Goal: Information Seeking & Learning: Learn about a topic

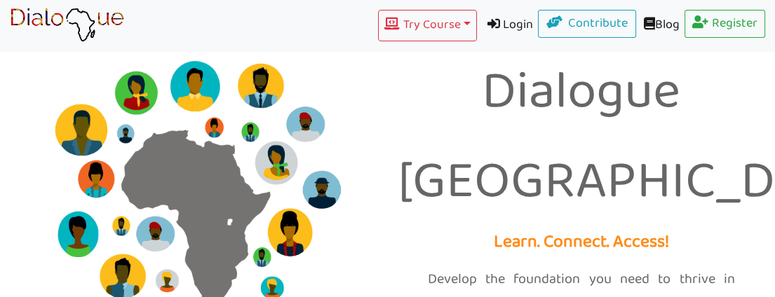
click at [503, 18] on link "Login" at bounding box center [508, 26] width 62 height 32
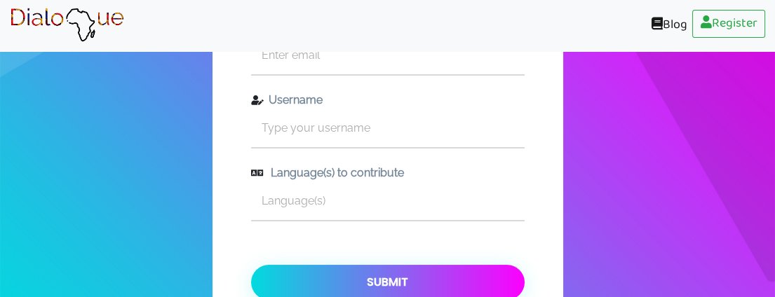
scroll to position [78, 0]
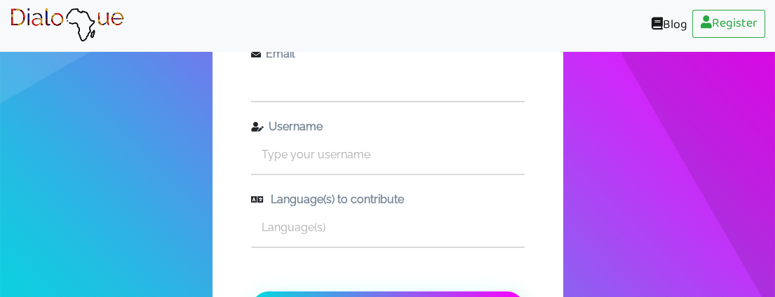
click at [328, 79] on input "text" at bounding box center [388, 81] width 274 height 39
type input "[EMAIL_ADDRESS][DOMAIN_NAME]"
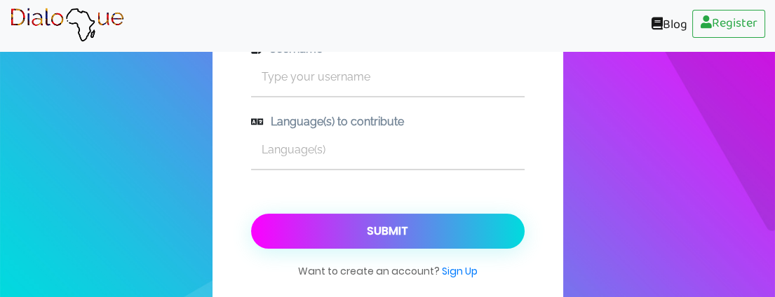
click at [398, 227] on button "Submit" at bounding box center [388, 231] width 274 height 35
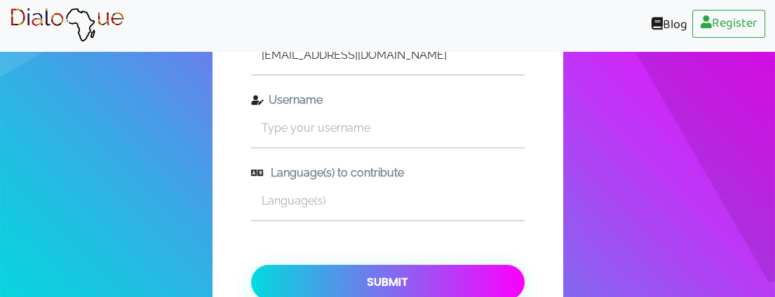
scroll to position [78, 0]
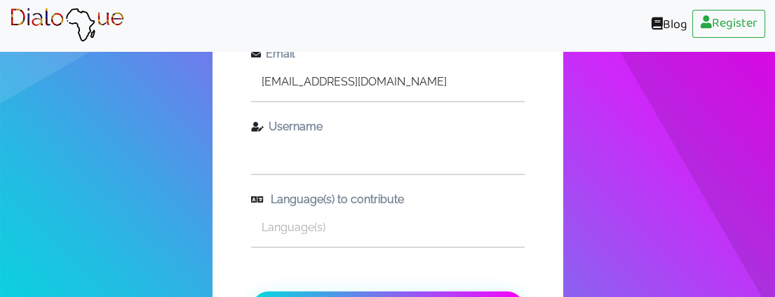
click at [397, 152] on input "text" at bounding box center [388, 154] width 274 height 39
type input "[EMAIL_ADDRESS][DOMAIN_NAME]"
click at [342, 228] on input "text" at bounding box center [388, 227] width 274 height 39
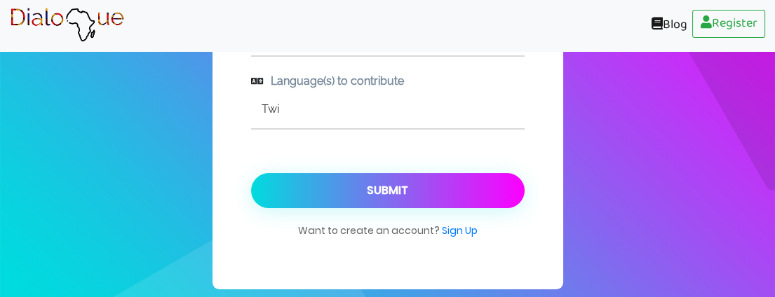
scroll to position [198, 0]
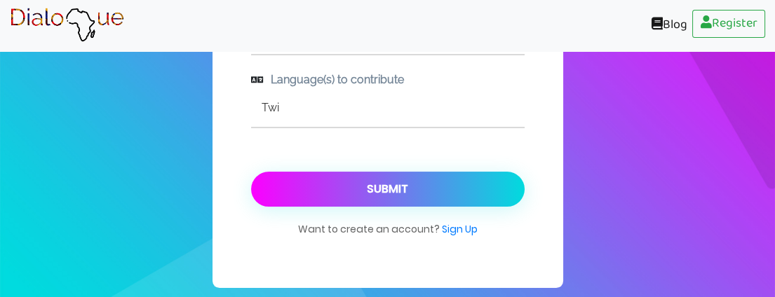
type input "Twi"
click at [430, 184] on button "Submit" at bounding box center [388, 189] width 274 height 35
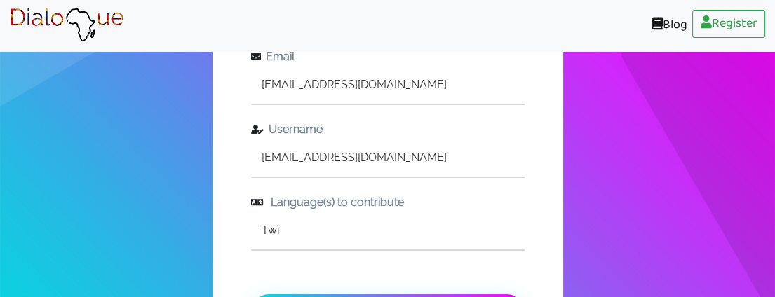
scroll to position [0, 0]
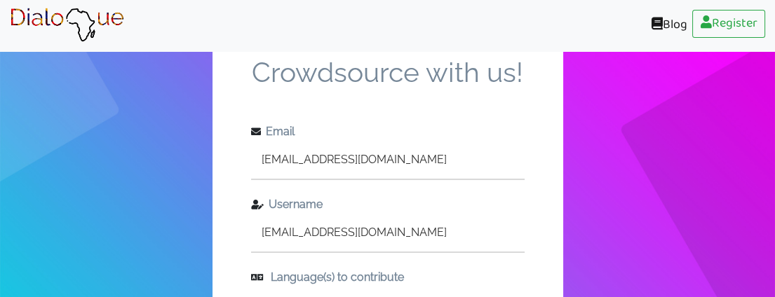
click at [95, 14] on img at bounding box center [67, 25] width 114 height 35
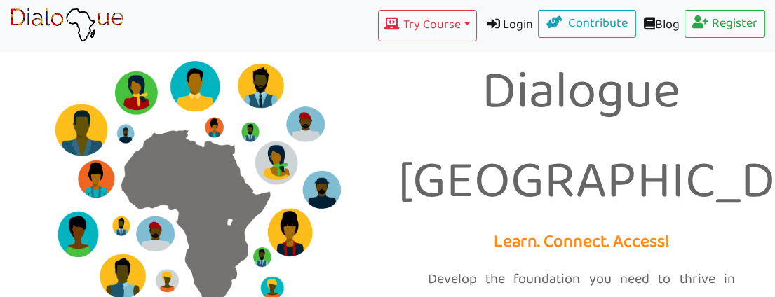
click at [503, 21] on link "Login" at bounding box center [508, 26] width 62 height 32
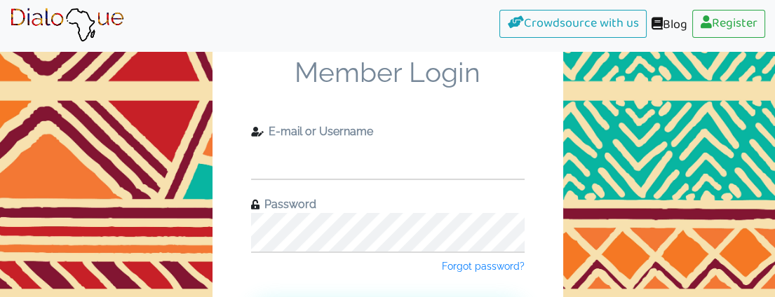
click at [412, 157] on input "text" at bounding box center [388, 159] width 274 height 39
type input "[EMAIL_ADDRESS][DOMAIN_NAME]"
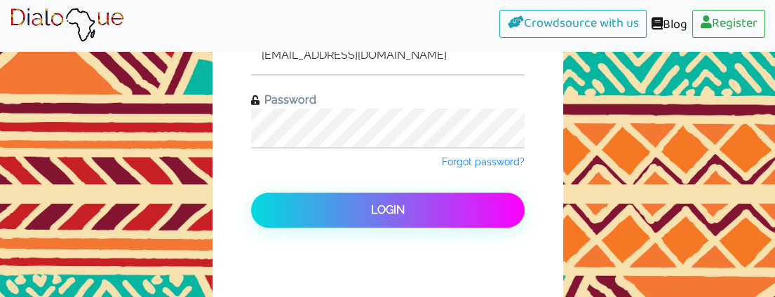
scroll to position [78, 0]
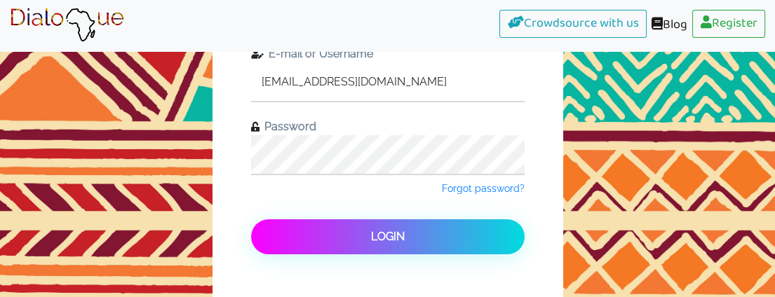
click at [402, 235] on span "Login" at bounding box center [388, 236] width 34 height 13
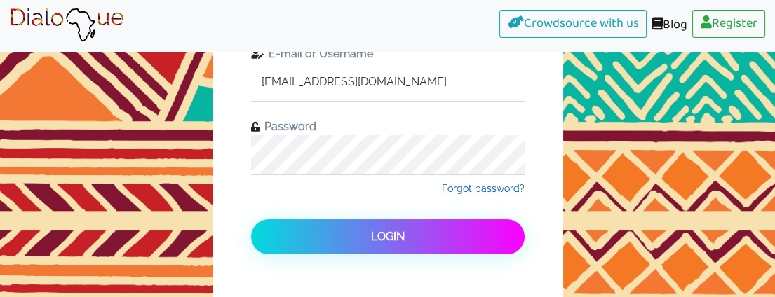
click at [499, 187] on span "Forgot password?" at bounding box center [483, 188] width 83 height 11
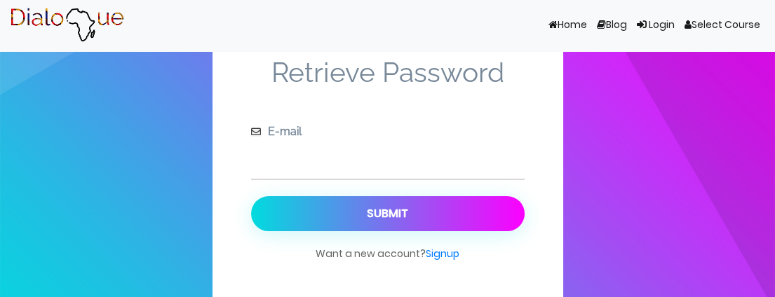
click at [363, 159] on input "text" at bounding box center [388, 159] width 274 height 39
type input "[EMAIL_ADDRESS][DOMAIN_NAME]"
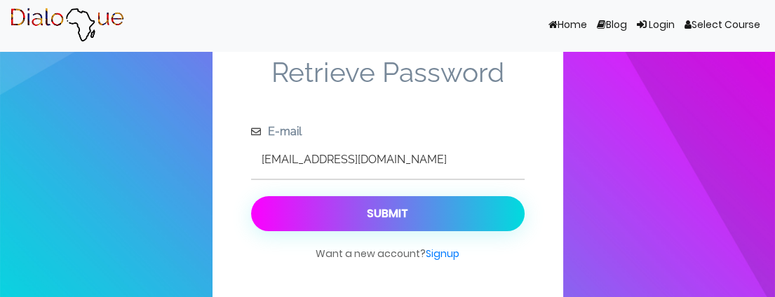
click at [455, 214] on button "Submit" at bounding box center [388, 213] width 274 height 35
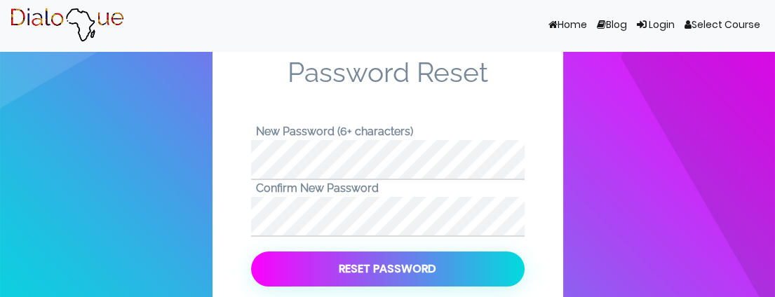
click at [434, 264] on button "Reset Password" at bounding box center [388, 269] width 274 height 35
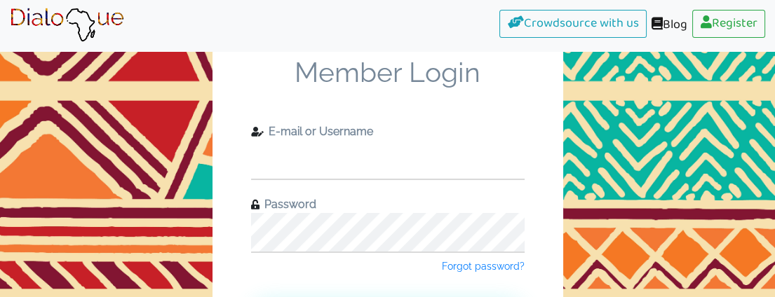
click at [415, 164] on input "text" at bounding box center [388, 159] width 274 height 39
type input "[EMAIL_ADDRESS][DOMAIN_NAME]"
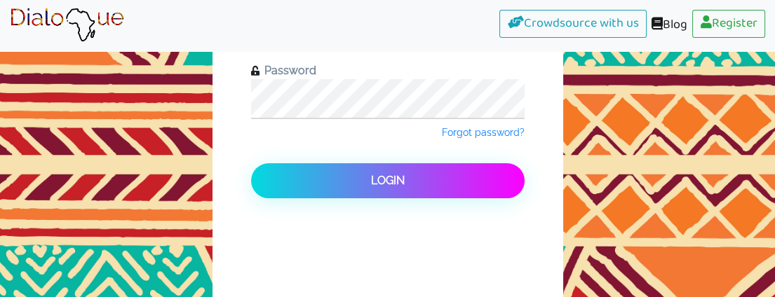
scroll to position [156, 0]
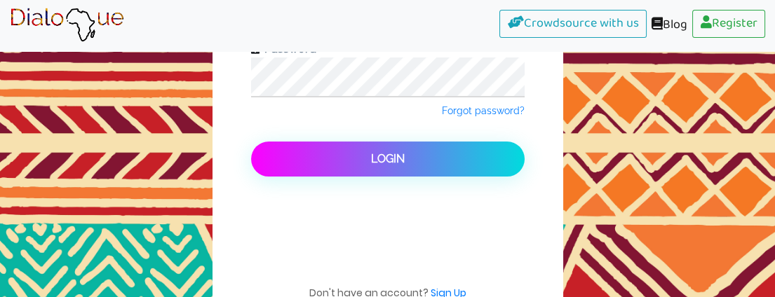
click at [373, 157] on span "Login" at bounding box center [388, 158] width 34 height 13
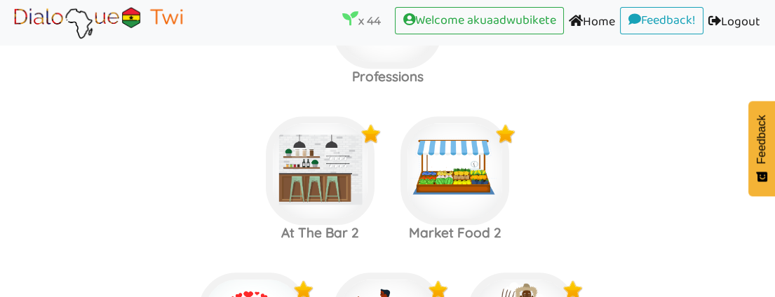
scroll to position [2104, 0]
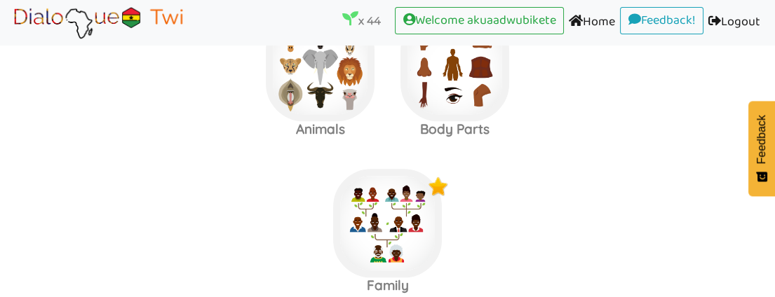
scroll to position [2416, 0]
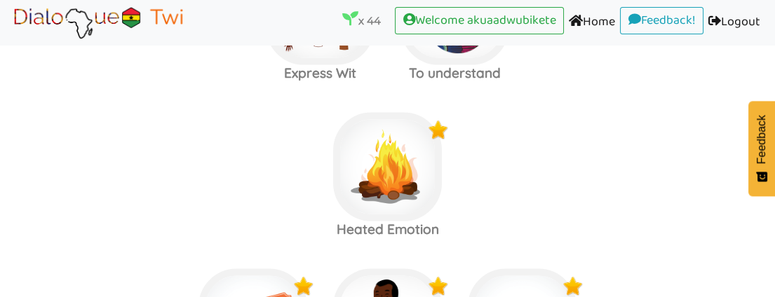
scroll to position [3975, 0]
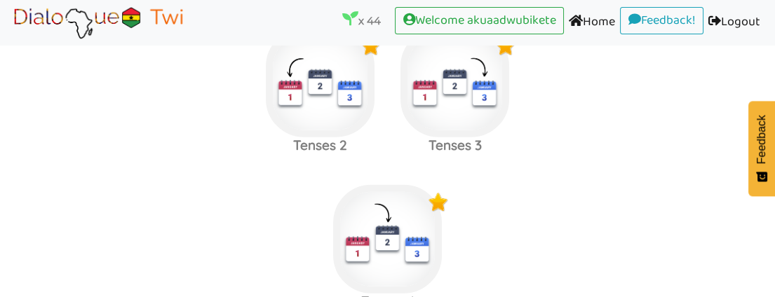
scroll to position [4910, 0]
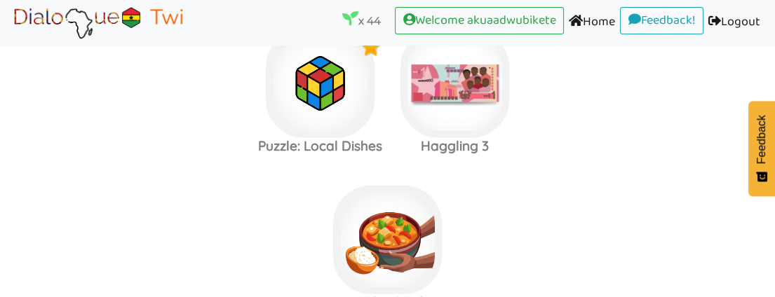
scroll to position [4832, 0]
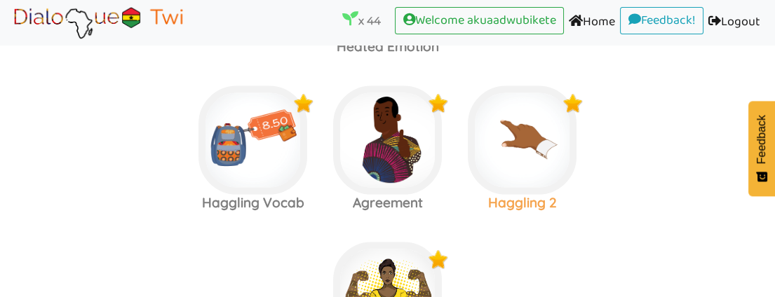
scroll to position [4053, 0]
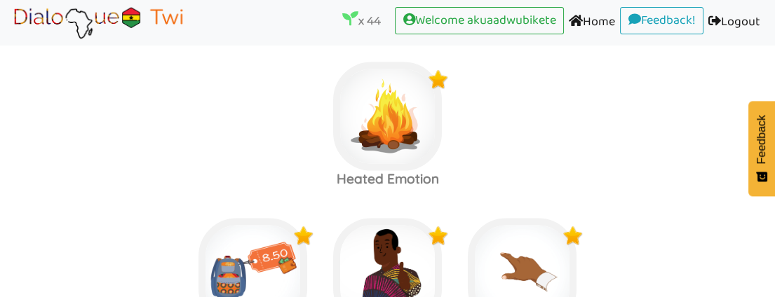
scroll to position [3897, 0]
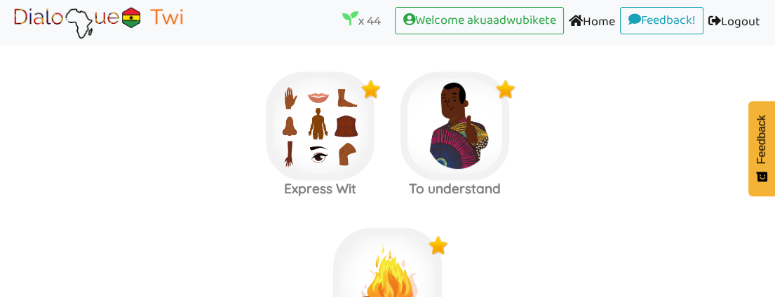
scroll to position [3741, 0]
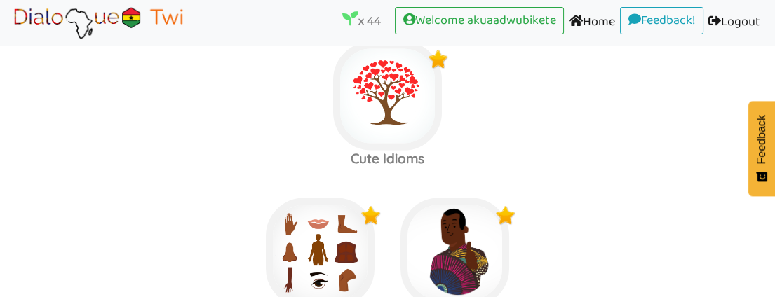
scroll to position [3507, 0]
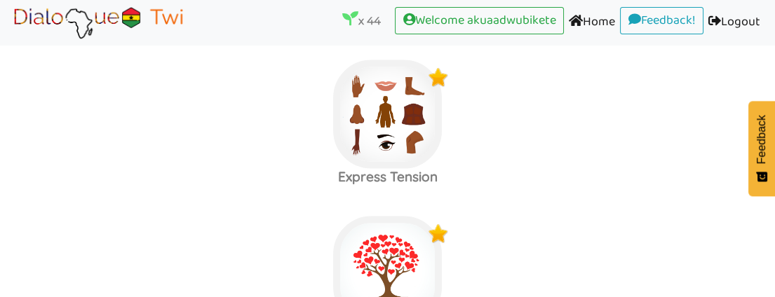
scroll to position [3429, 0]
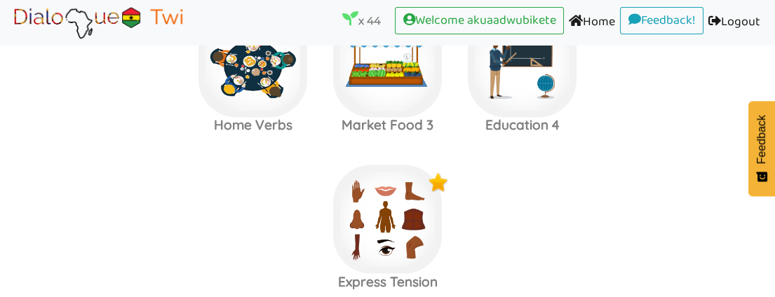
scroll to position [3273, 0]
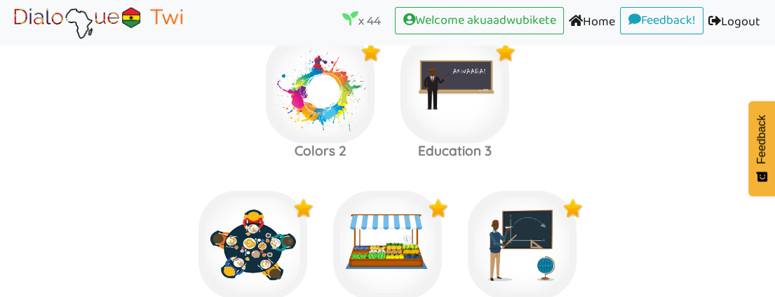
scroll to position [3040, 0]
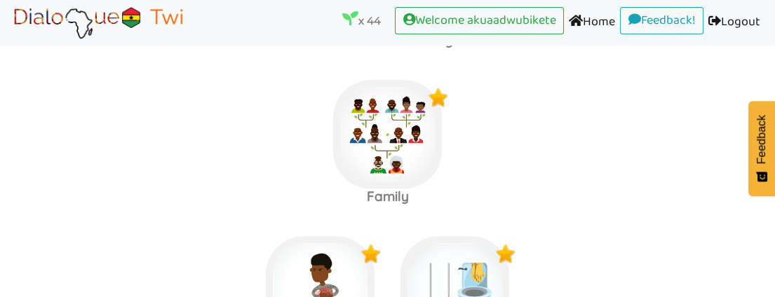
scroll to position [2338, 0]
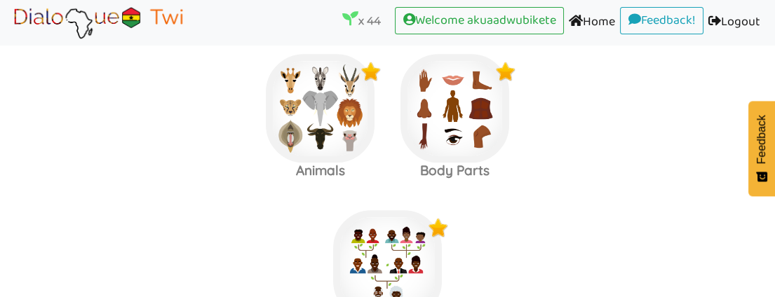
scroll to position [2026, 0]
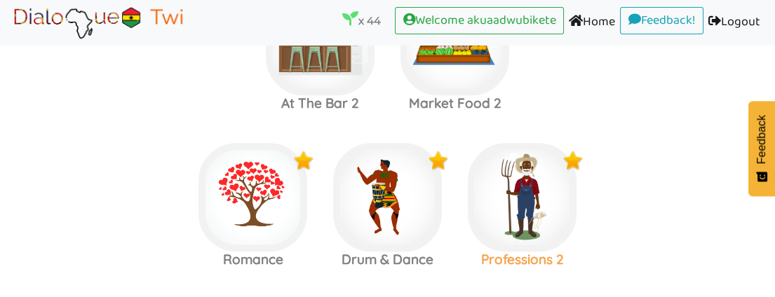
scroll to position [1870, 0]
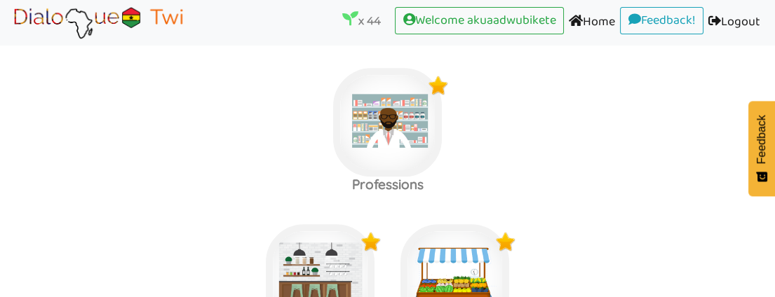
scroll to position [1559, 0]
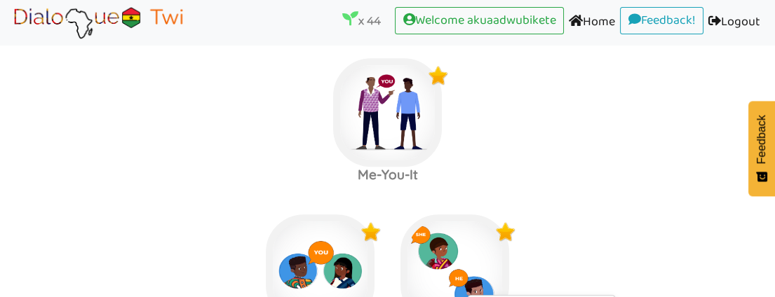
scroll to position [1091, 0]
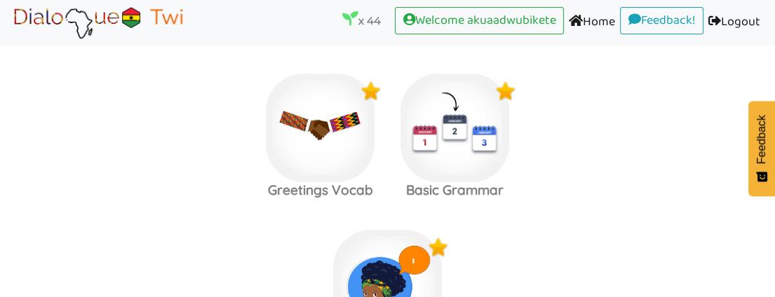
scroll to position [623, 0]
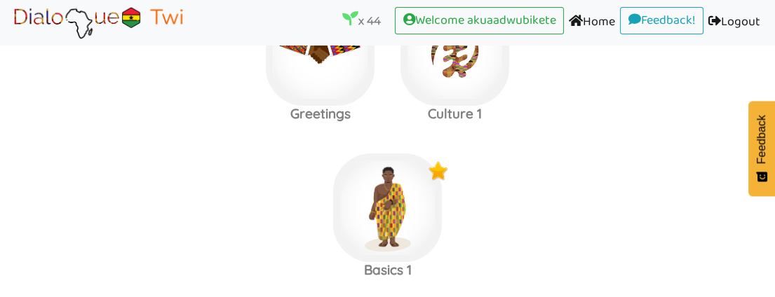
scroll to position [156, 0]
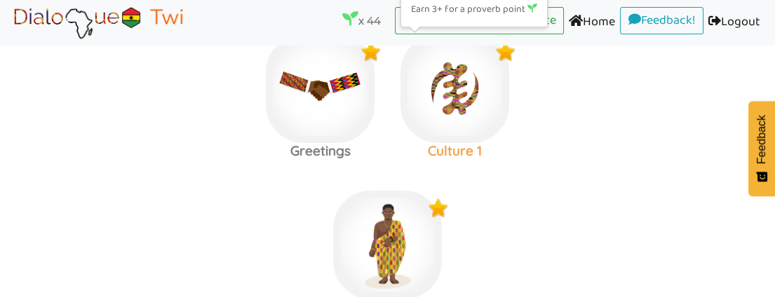
scroll to position [234, 0]
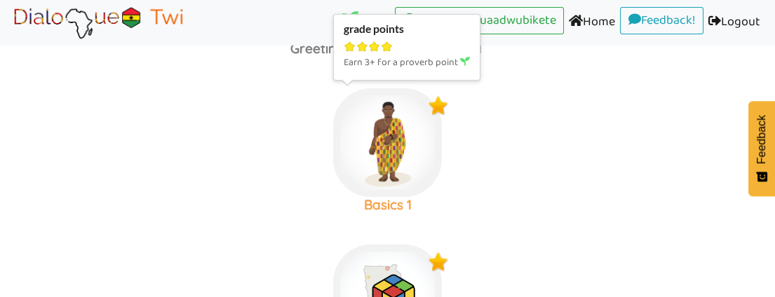
scroll to position [389, 0]
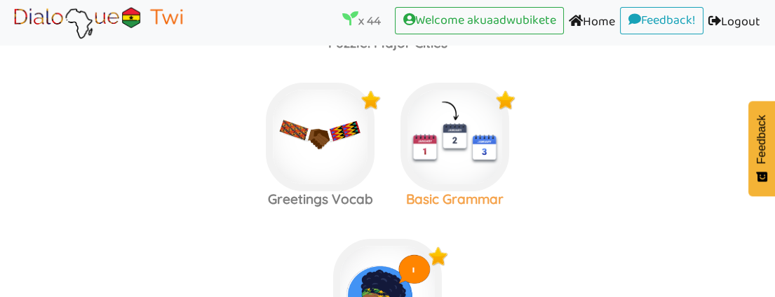
scroll to position [623, 0]
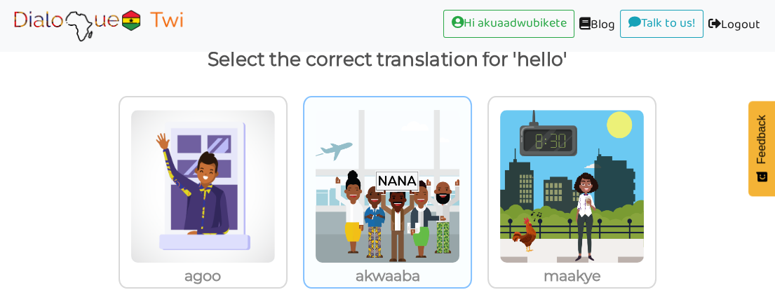
scroll to position [132, 0]
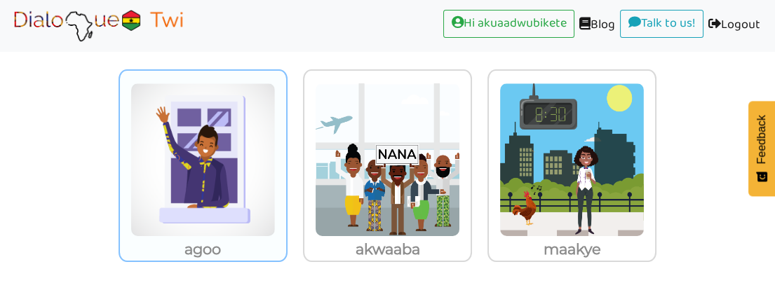
click at [225, 189] on img at bounding box center [202, 160] width 145 height 154
click at [286, 156] on input "agoo" at bounding box center [291, 151] width 11 height 11
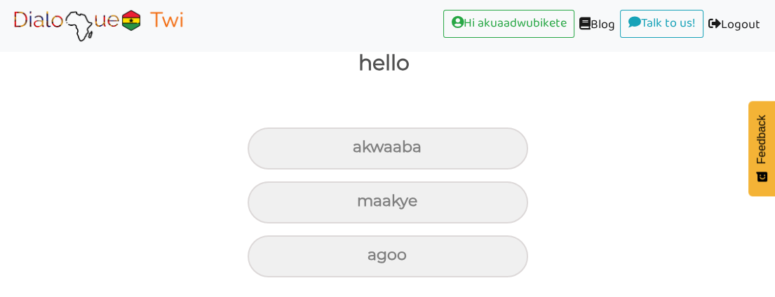
scroll to position [172, 0]
click at [610, 209] on label "maakye" at bounding box center [387, 199] width 775 height 49
click at [363, 153] on input "maakye" at bounding box center [358, 148] width 9 height 9
radio input "true"
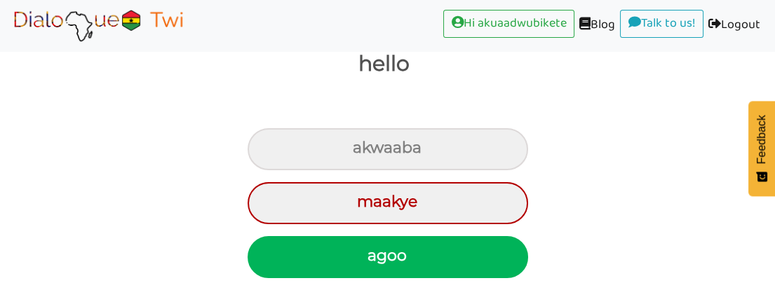
scroll to position [210, 0]
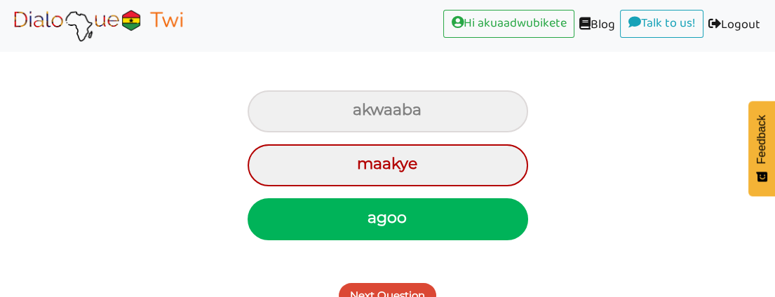
click at [382, 220] on div "agoo" at bounding box center [388, 220] width 281 height 42
click at [378, 220] on input "agoo" at bounding box center [373, 218] width 9 height 9
radio input "true"
click at [382, 220] on div "agoo" at bounding box center [388, 220] width 281 height 42
click at [378, 220] on input "agoo" at bounding box center [373, 218] width 9 height 9
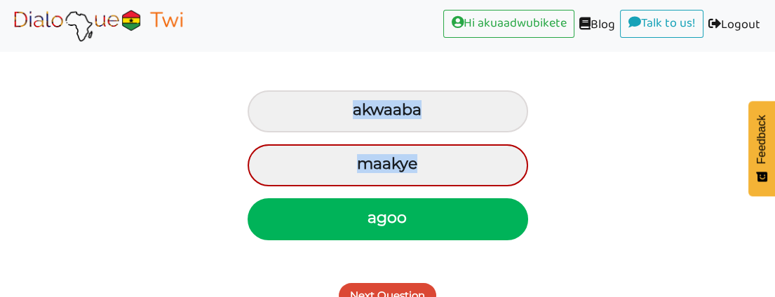
click at [382, 220] on div "agoo" at bounding box center [388, 220] width 281 height 42
click at [378, 220] on input "agoo" at bounding box center [373, 218] width 9 height 9
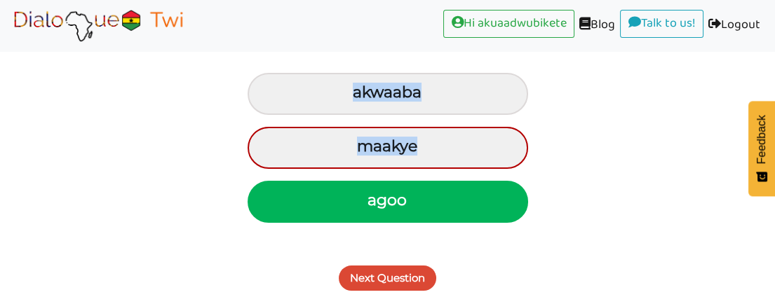
click at [383, 273] on button "Next Question" at bounding box center [388, 278] width 98 height 25
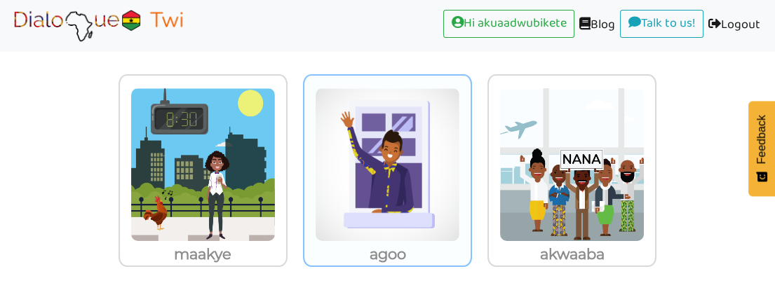
scroll to position [132, 0]
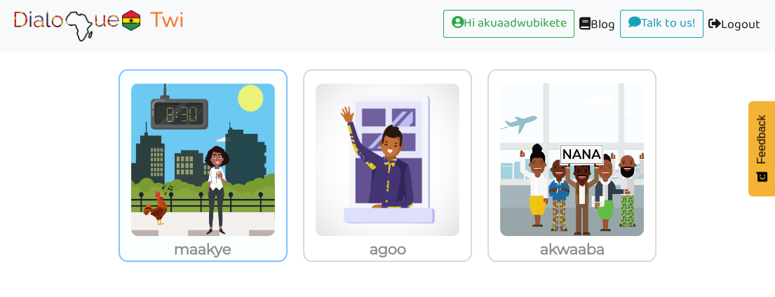
click at [184, 184] on img at bounding box center [202, 160] width 145 height 154
click at [286, 156] on input "maakye" at bounding box center [291, 151] width 11 height 11
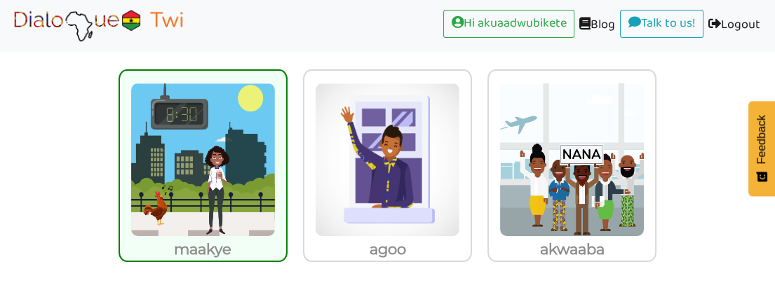
click at [184, 184] on img at bounding box center [202, 160] width 145 height 154
click at [286, 156] on input "maakye" at bounding box center [291, 151] width 11 height 11
radio input "true"
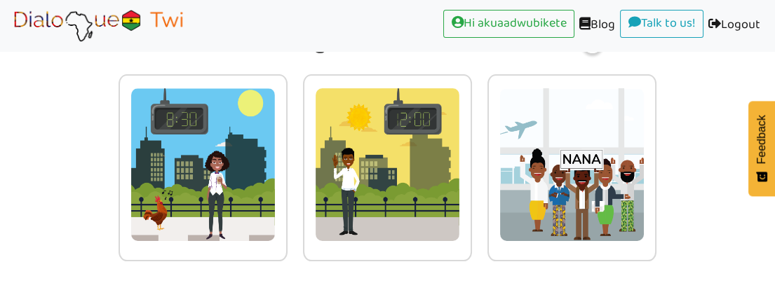
scroll to position [0, 0]
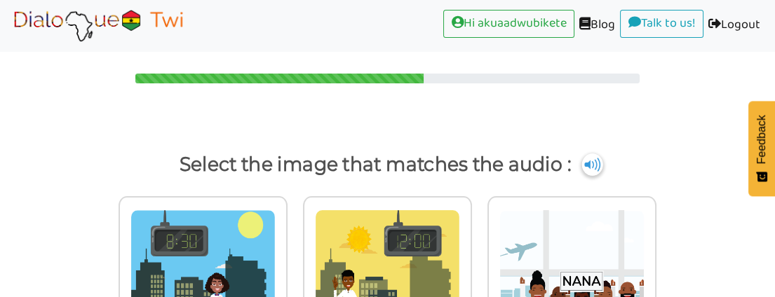
click at [591, 161] on img at bounding box center [592, 165] width 21 height 22
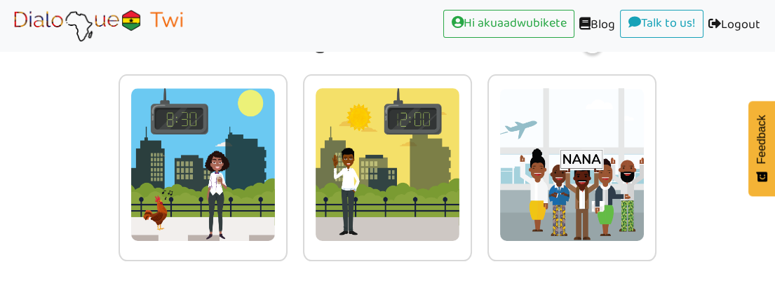
scroll to position [44, 0]
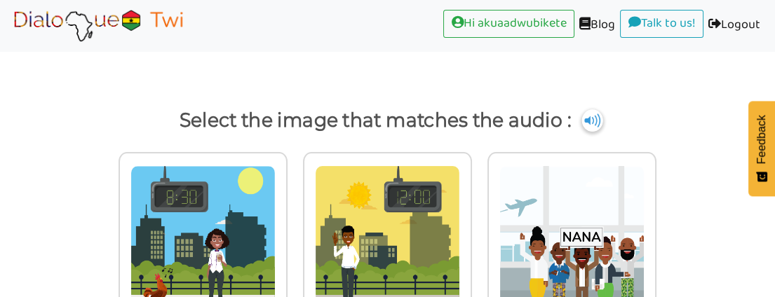
click at [593, 120] on img at bounding box center [592, 120] width 21 height 22
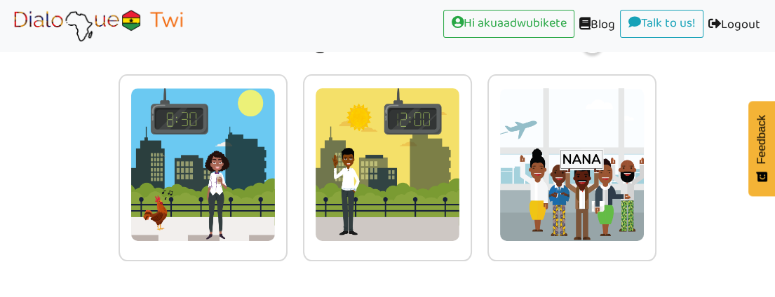
scroll to position [0, 0]
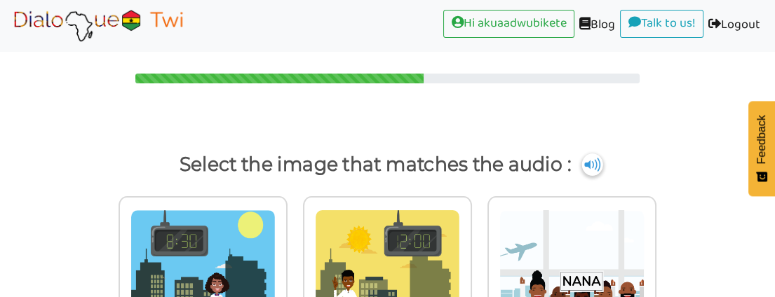
click at [592, 157] on img at bounding box center [592, 165] width 21 height 22
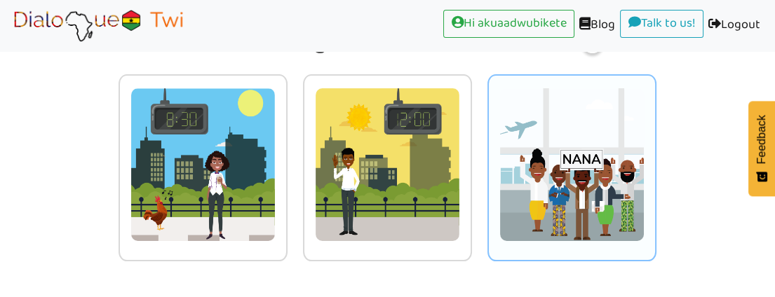
scroll to position [44, 0]
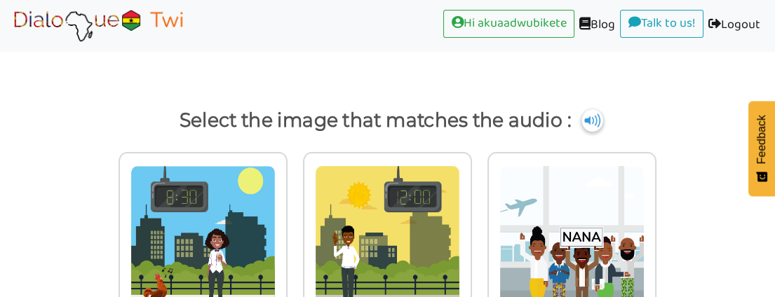
click at [592, 119] on img at bounding box center [592, 120] width 21 height 22
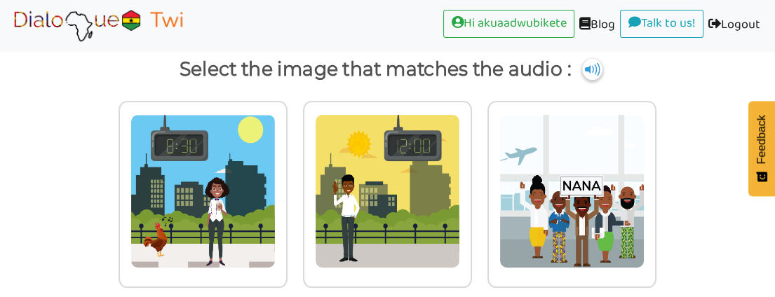
scroll to position [122, 0]
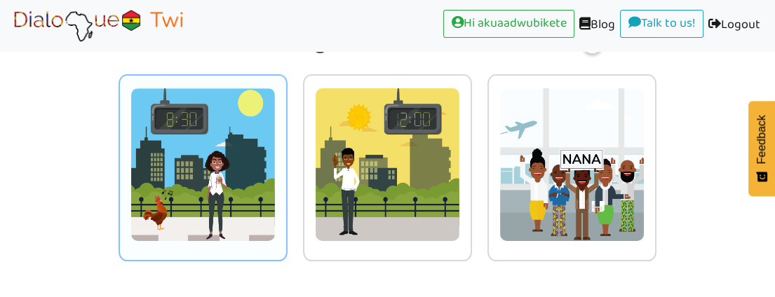
click at [220, 174] on img at bounding box center [202, 165] width 145 height 154
click at [286, 161] on input "radio" at bounding box center [291, 156] width 11 height 11
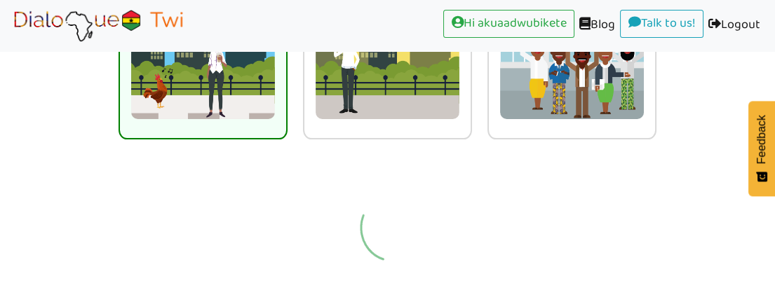
scroll to position [110, 0]
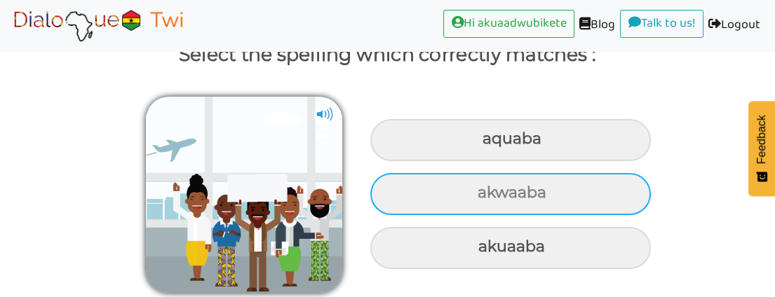
click at [478, 161] on div "akwaaba" at bounding box center [510, 140] width 281 height 42
click at [480, 144] on input "akwaaba" at bounding box center [484, 139] width 9 height 9
radio input "true"
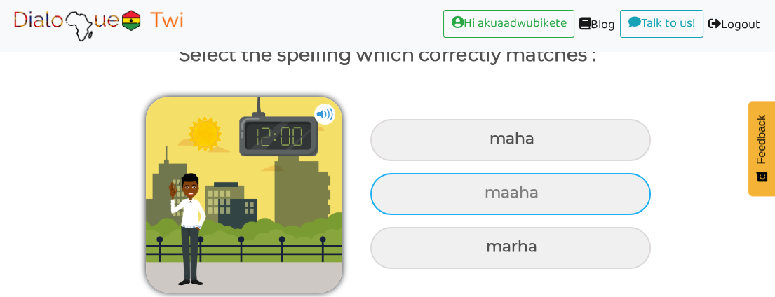
click at [507, 161] on div "maaha" at bounding box center [510, 140] width 281 height 42
click at [496, 144] on input "maaha" at bounding box center [491, 139] width 9 height 9
radio input "true"
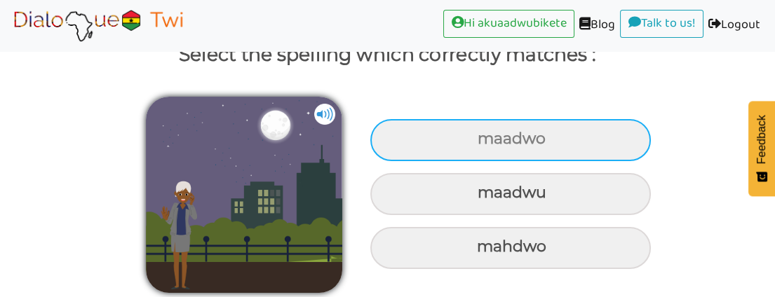
click at [528, 135] on div "maadwo" at bounding box center [510, 140] width 281 height 42
click at [484, 135] on input "maadwo" at bounding box center [479, 139] width 9 height 9
radio input "true"
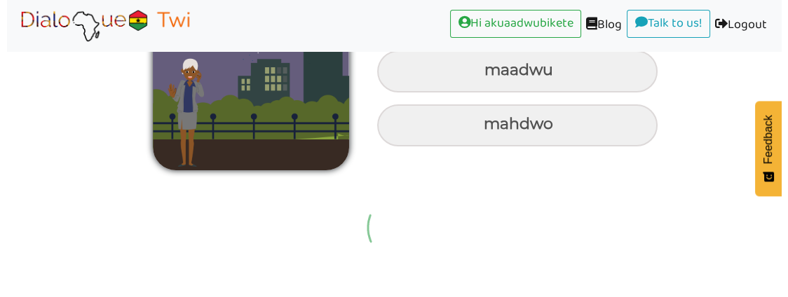
scroll to position [223, 0]
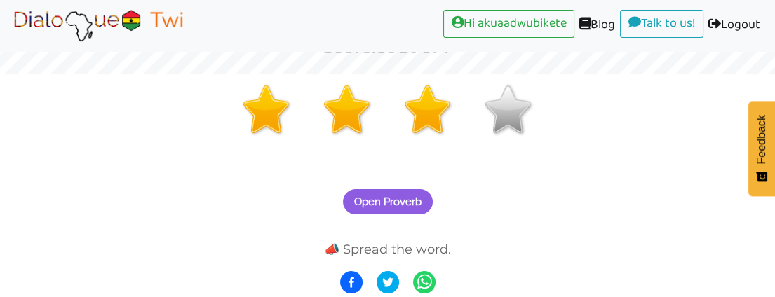
click at [408, 196] on span "Open Proverb" at bounding box center [387, 202] width 67 height 13
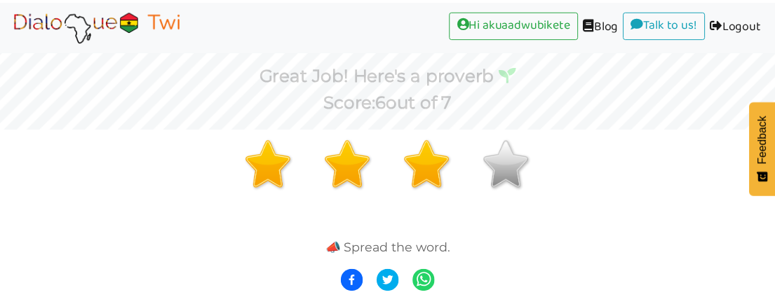
scroll to position [168, 0]
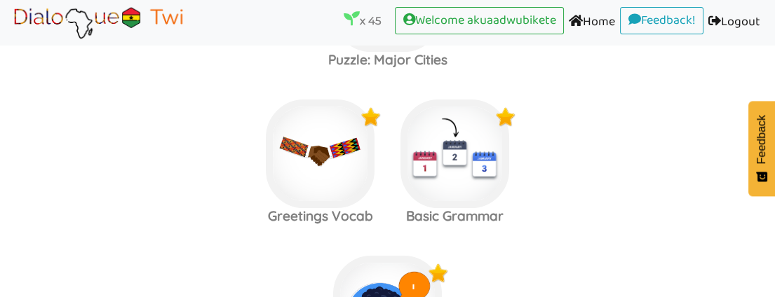
scroll to position [636, 0]
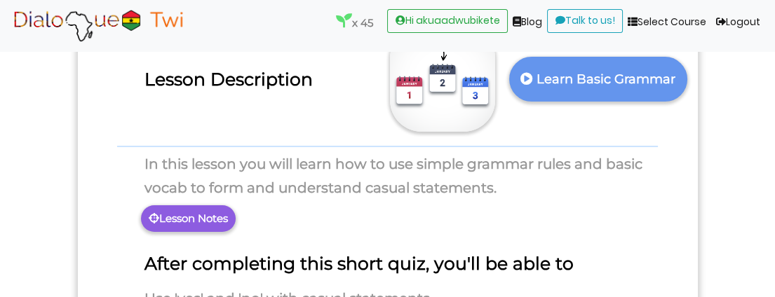
scroll to position [88, 0]
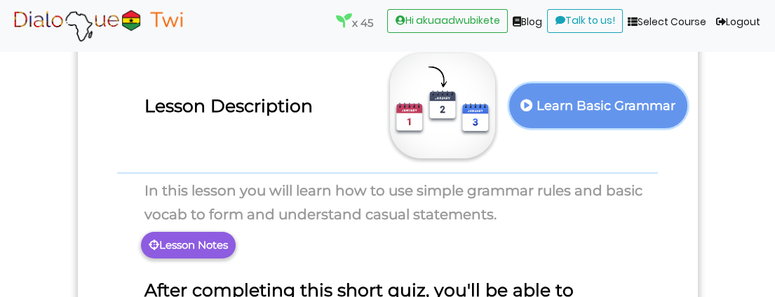
click at [579, 104] on p "Learn Basic Grammar" at bounding box center [598, 106] width 161 height 34
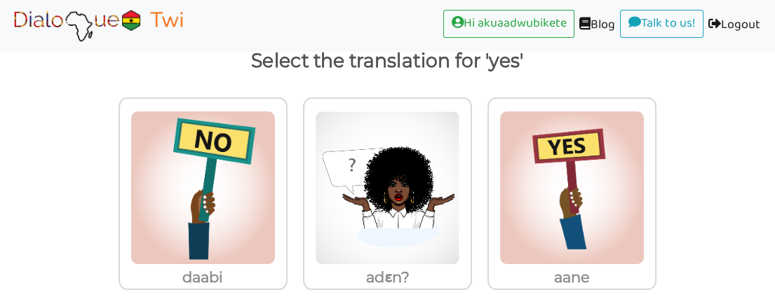
scroll to position [132, 0]
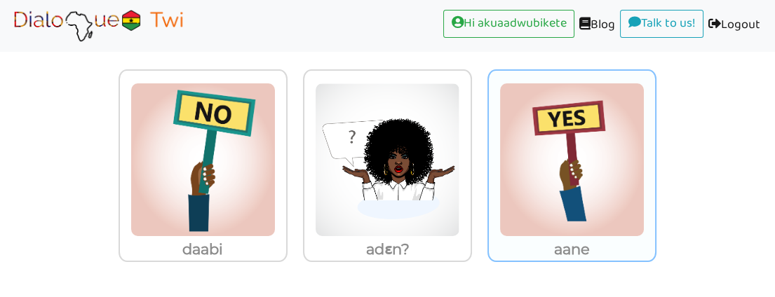
click at [276, 161] on img at bounding box center [202, 160] width 145 height 154
click at [297, 156] on input "aane" at bounding box center [291, 151] width 11 height 11
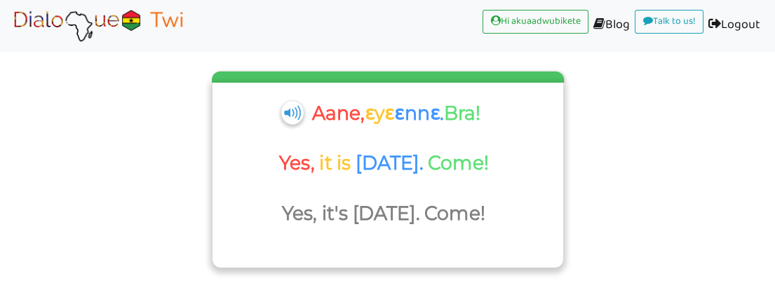
click at [286, 114] on img at bounding box center [292, 112] width 22 height 23
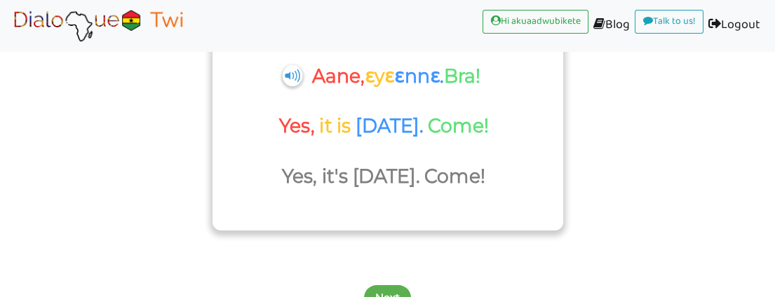
scroll to position [189, 0]
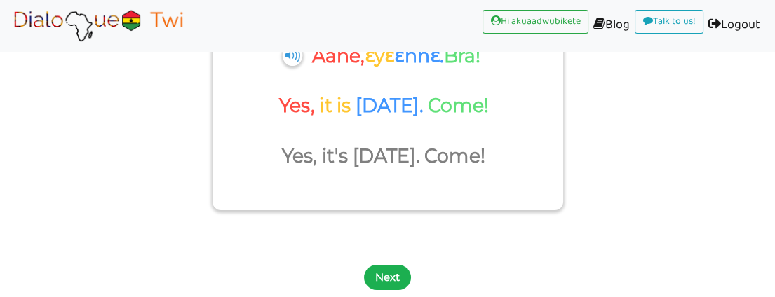
click at [391, 274] on button "Next" at bounding box center [387, 277] width 47 height 25
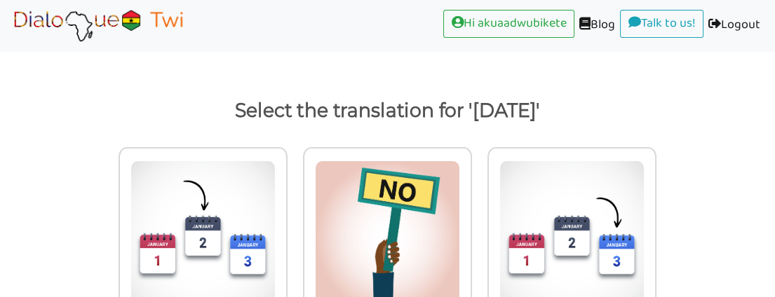
scroll to position [132, 0]
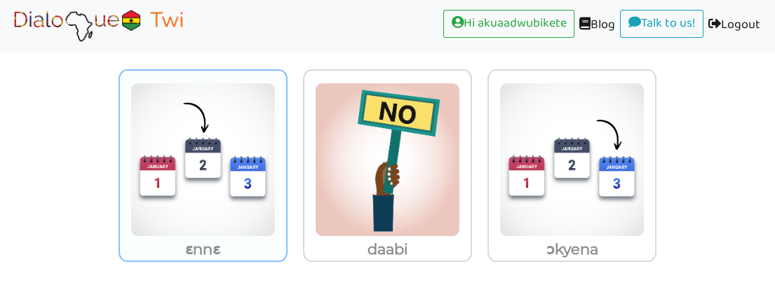
click at [211, 217] on img at bounding box center [202, 160] width 145 height 154
click at [286, 156] on input "ɛnnɛ" at bounding box center [291, 151] width 11 height 11
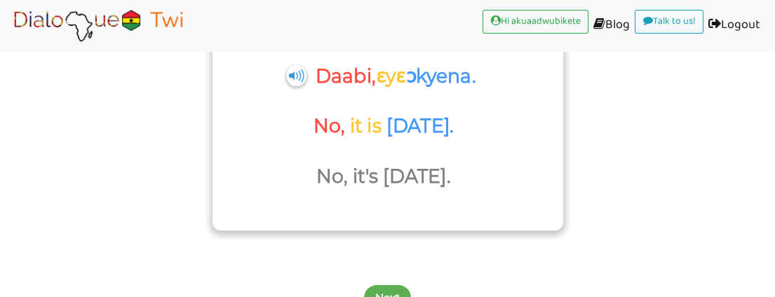
scroll to position [189, 0]
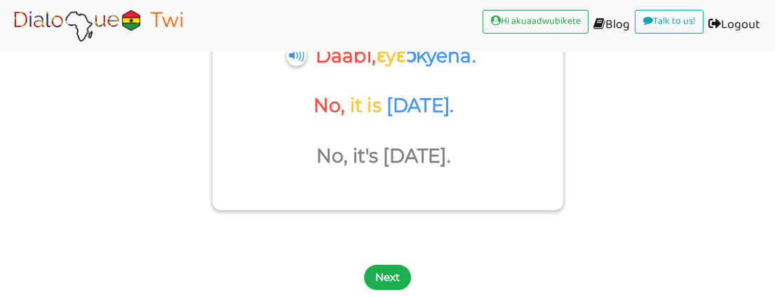
click at [387, 272] on button "Next" at bounding box center [387, 277] width 47 height 25
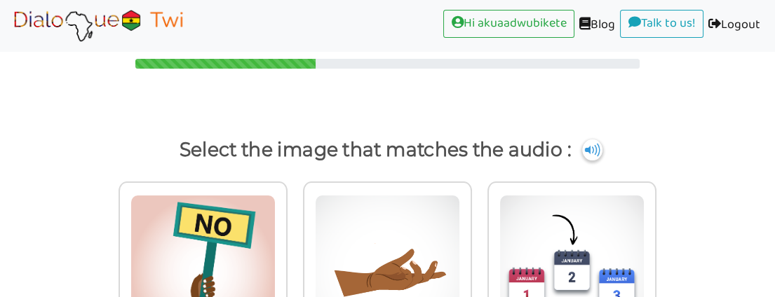
scroll to position [0, 0]
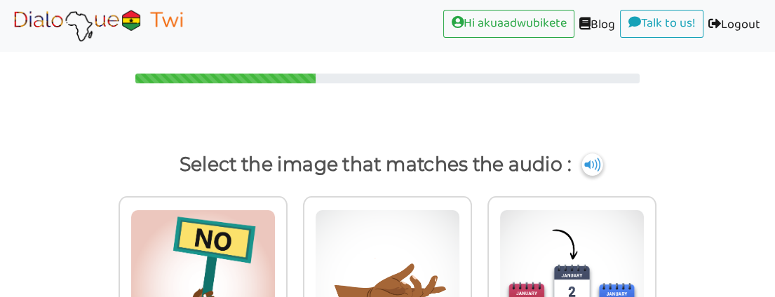
click at [589, 160] on img at bounding box center [592, 165] width 21 height 22
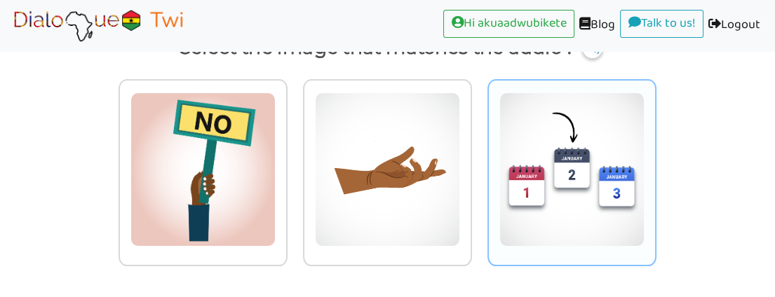
scroll to position [122, 0]
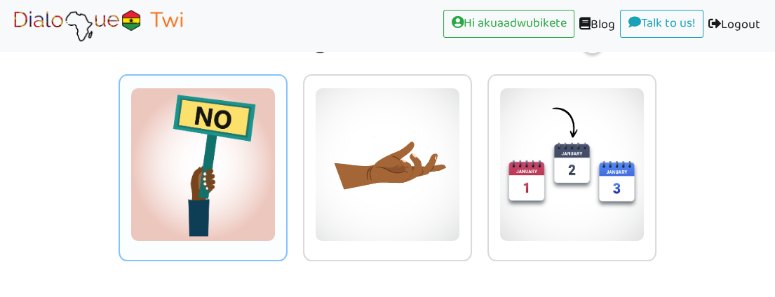
click at [233, 173] on img at bounding box center [202, 165] width 145 height 154
click at [286, 161] on input "radio" at bounding box center [291, 156] width 11 height 11
click at [233, 173] on img at bounding box center [202, 165] width 145 height 154
click at [286, 161] on input "radio" at bounding box center [291, 156] width 11 height 11
radio input "true"
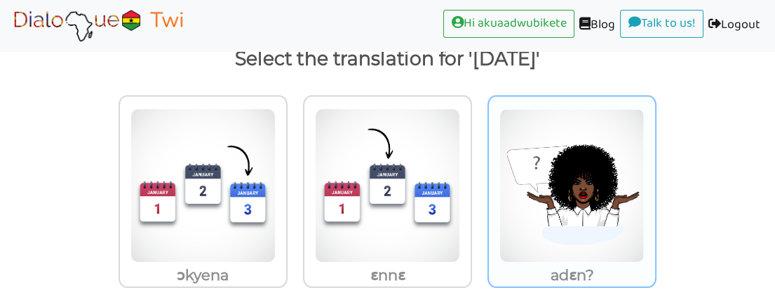
scroll to position [132, 0]
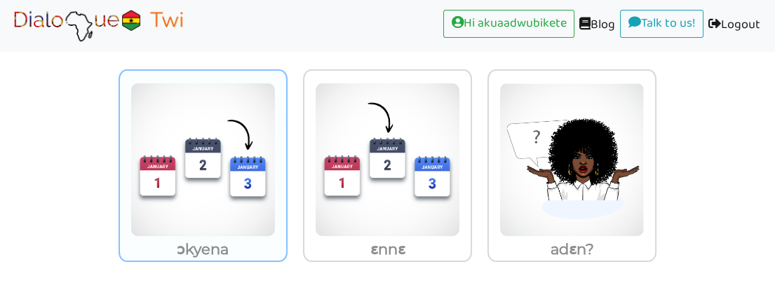
click at [185, 196] on img at bounding box center [202, 160] width 145 height 154
click at [286, 156] on input "ɔkyena" at bounding box center [291, 151] width 11 height 11
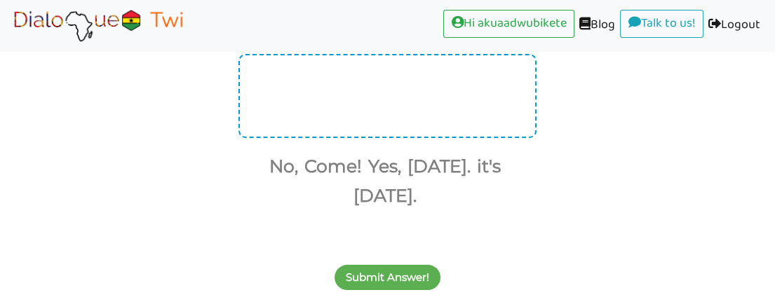
scroll to position [122, 0]
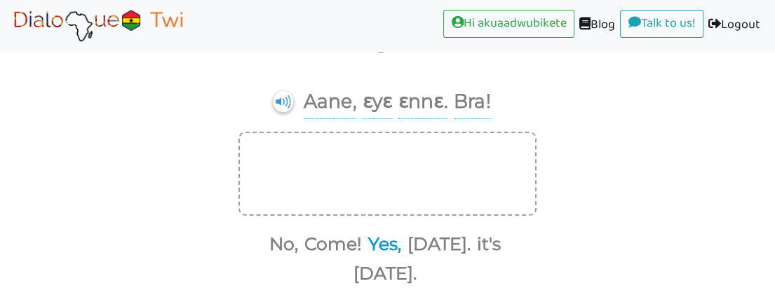
click at [389, 242] on button "Yes," at bounding box center [382, 244] width 38 height 27
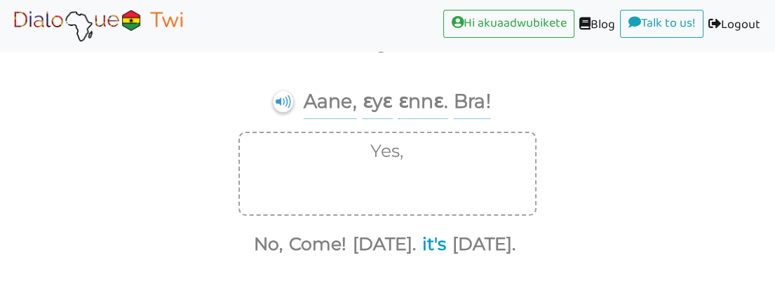
click at [417, 242] on button "it's" at bounding box center [431, 244] width 29 height 27
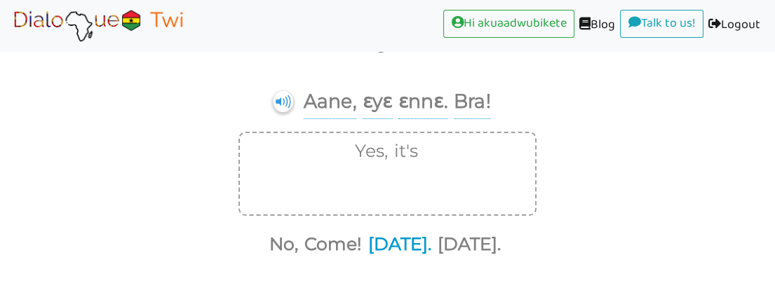
click at [391, 243] on button "today." at bounding box center [397, 244] width 68 height 27
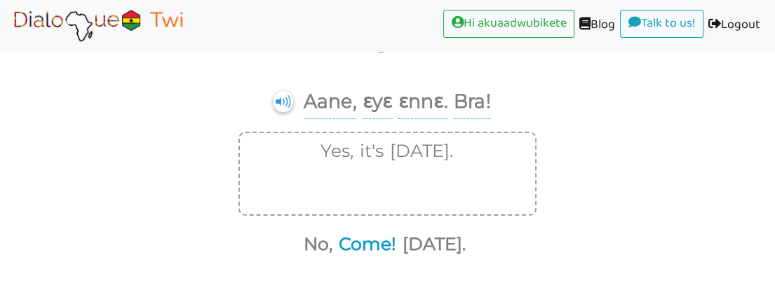
click at [346, 243] on button "Come!" at bounding box center [365, 244] width 62 height 27
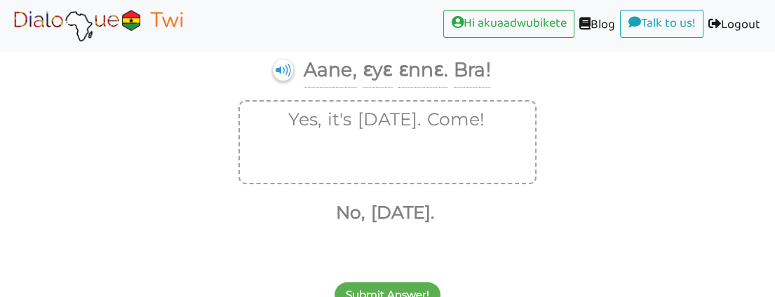
scroll to position [170, 0]
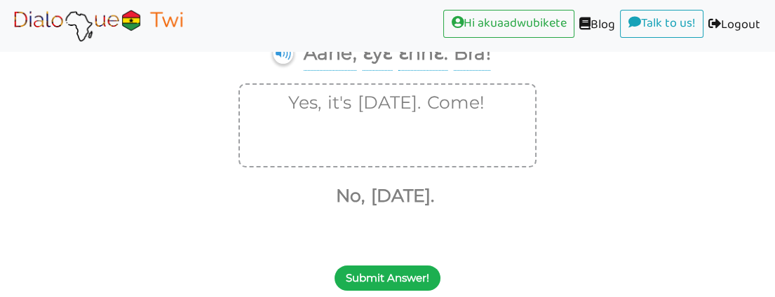
click at [385, 278] on button "Submit Answer!" at bounding box center [388, 278] width 106 height 25
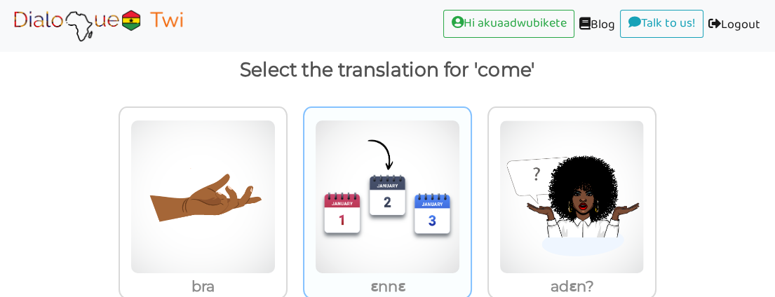
scroll to position [132, 0]
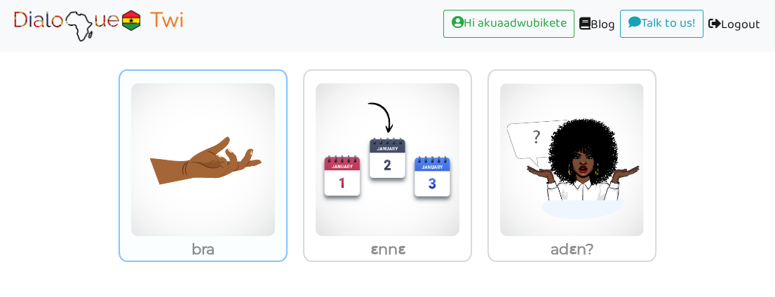
click at [206, 215] on img at bounding box center [202, 160] width 145 height 154
click at [286, 156] on input "bra" at bounding box center [291, 151] width 11 height 11
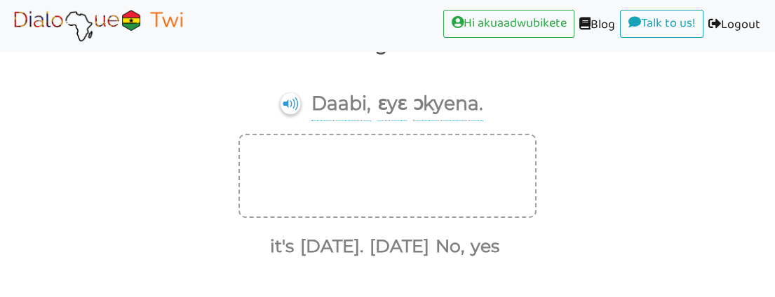
scroll to position [93, 0]
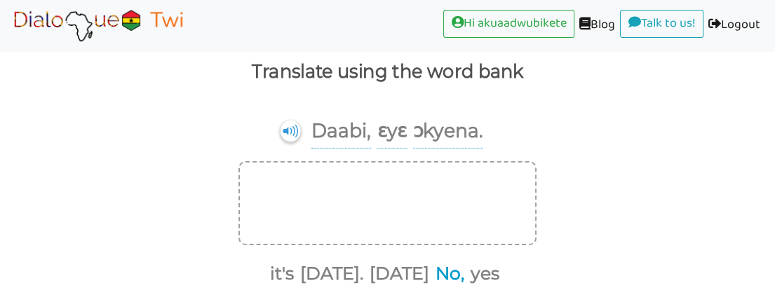
click at [454, 271] on button "No," at bounding box center [448, 274] width 34 height 27
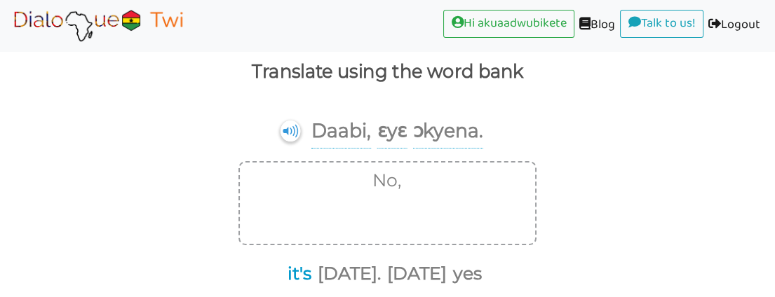
click at [288, 271] on button "it's" at bounding box center [297, 274] width 29 height 27
click at [349, 272] on button "tomorrow." at bounding box center [332, 274] width 68 height 27
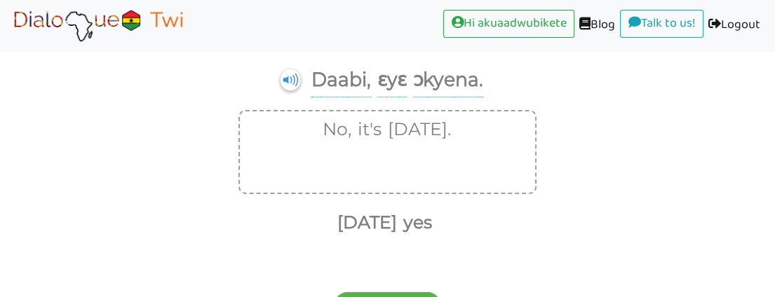
scroll to position [170, 0]
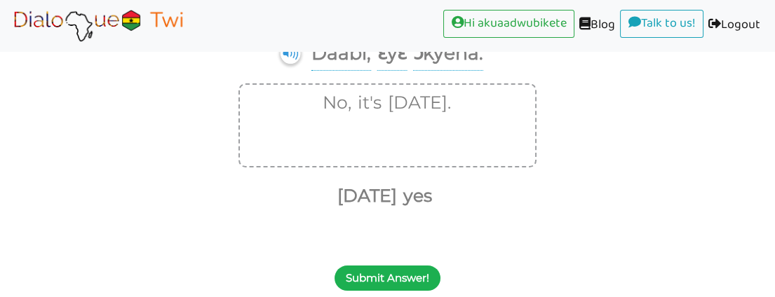
click at [411, 271] on button "Submit Answer!" at bounding box center [388, 278] width 106 height 25
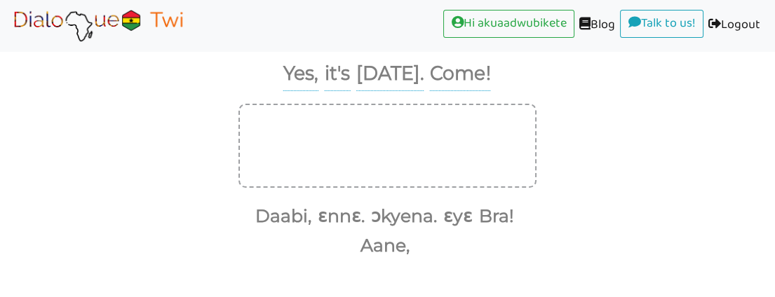
scroll to position [122, 0]
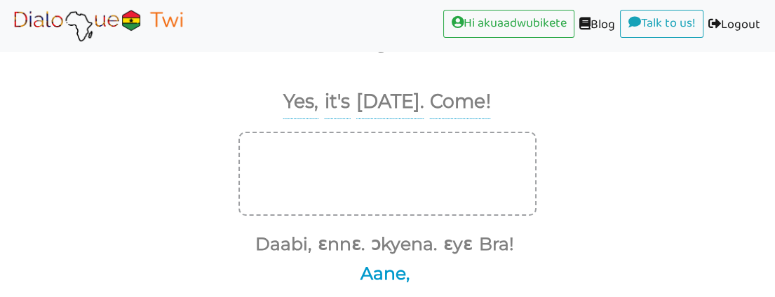
click at [376, 269] on button "Aane," at bounding box center [383, 274] width 54 height 27
click at [455, 244] on button "ɛyɛ" at bounding box center [455, 244] width 34 height 27
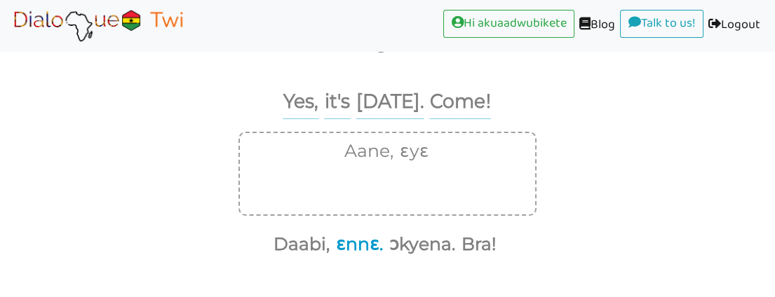
click at [352, 242] on button "ɛnnɛ." at bounding box center [357, 244] width 52 height 27
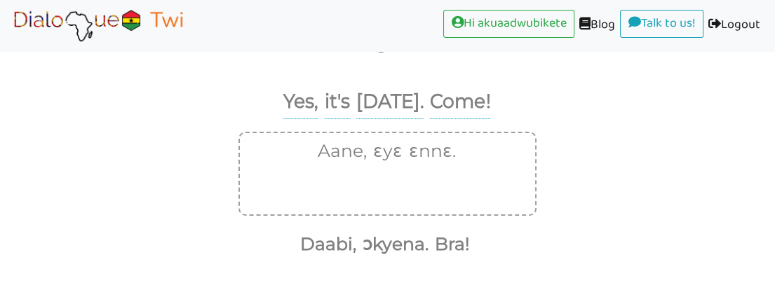
click at [352, 242] on button "Daabi," at bounding box center [325, 244] width 61 height 27
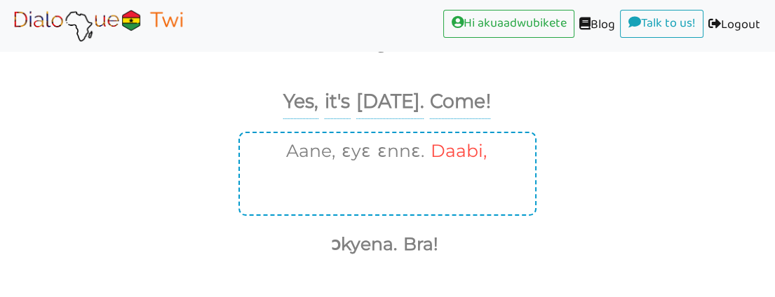
click at [441, 150] on button "Daabi," at bounding box center [456, 151] width 61 height 27
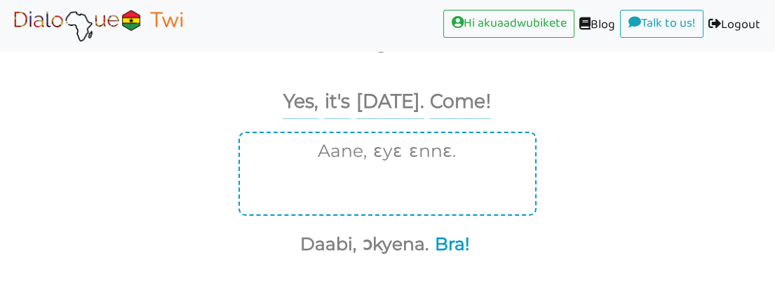
click at [450, 240] on button "Bra!" at bounding box center [450, 244] width 40 height 27
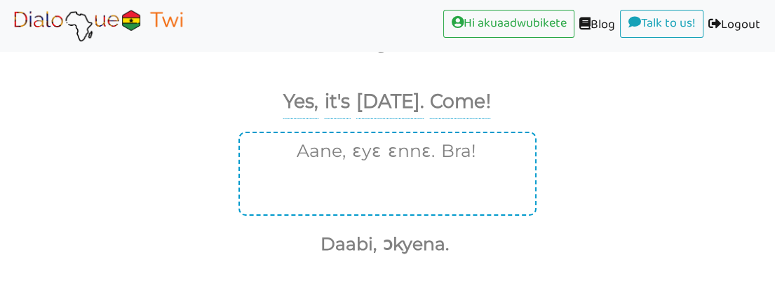
scroll to position [170, 0]
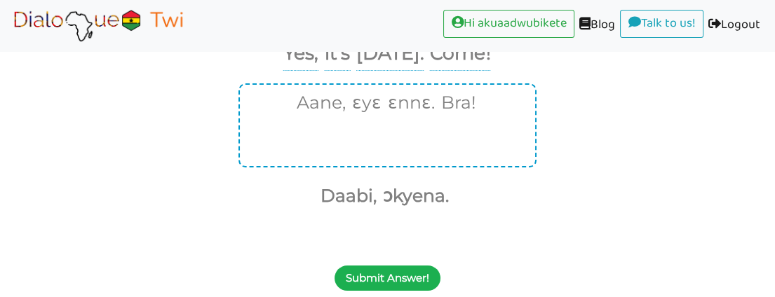
click at [403, 274] on button "Submit Answer!" at bounding box center [388, 278] width 106 height 25
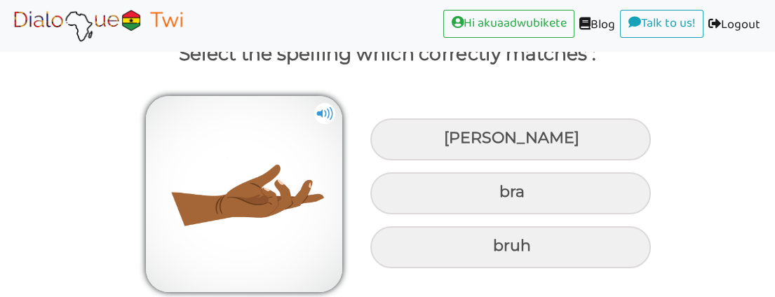
scroll to position [110, 0]
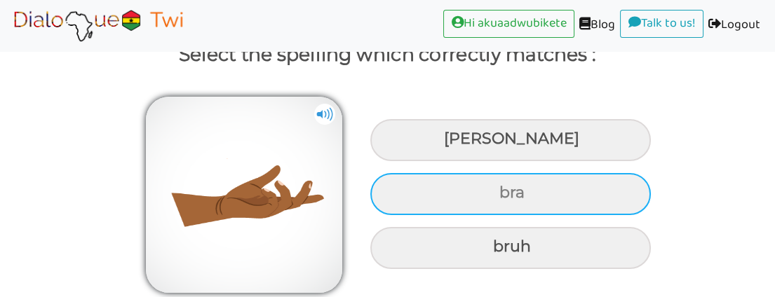
click at [479, 161] on div "bra" at bounding box center [510, 140] width 281 height 42
click at [450, 144] on input "bra" at bounding box center [445, 139] width 9 height 9
radio input "true"
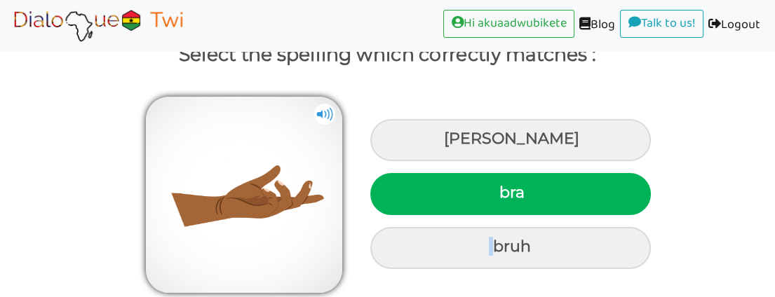
scroll to position [170, 0]
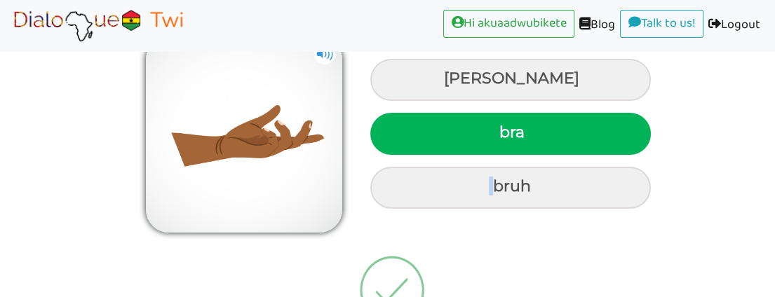
click at [479, 101] on div "bruh" at bounding box center [510, 80] width 281 height 42
click at [450, 83] on input "bruh" at bounding box center [445, 78] width 9 height 9
radio input "true"
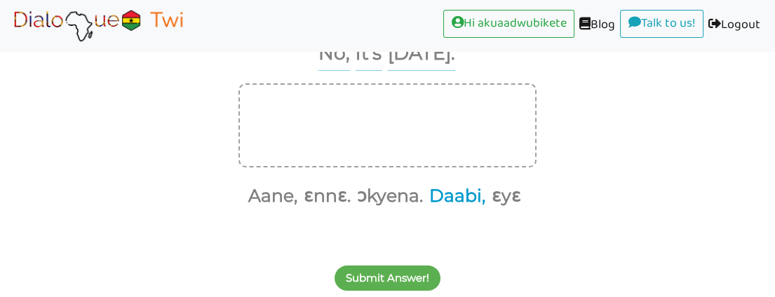
click at [452, 192] on button "Daabi," at bounding box center [454, 196] width 61 height 27
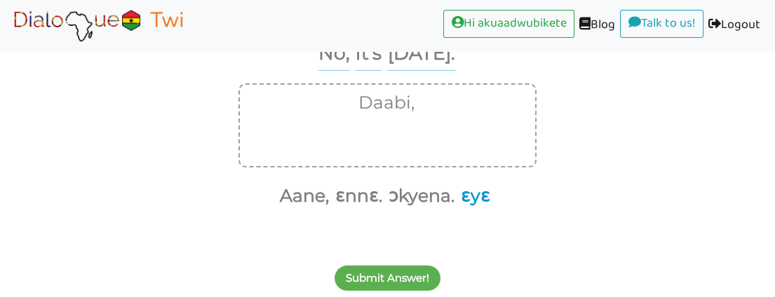
click at [474, 193] on button "ɛyɛ" at bounding box center [473, 196] width 34 height 27
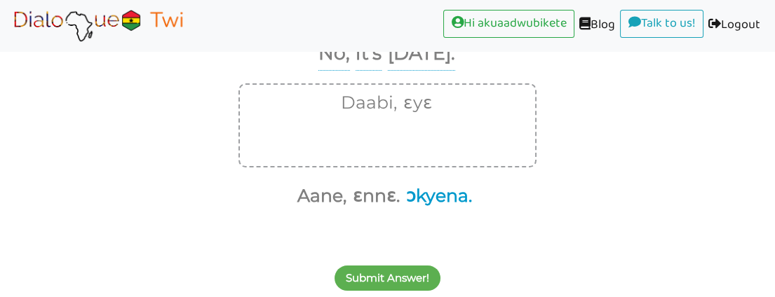
click at [427, 193] on button "ɔkyena." at bounding box center [436, 196] width 71 height 27
click at [400, 193] on button "ɛnnɛ." at bounding box center [374, 196] width 52 height 27
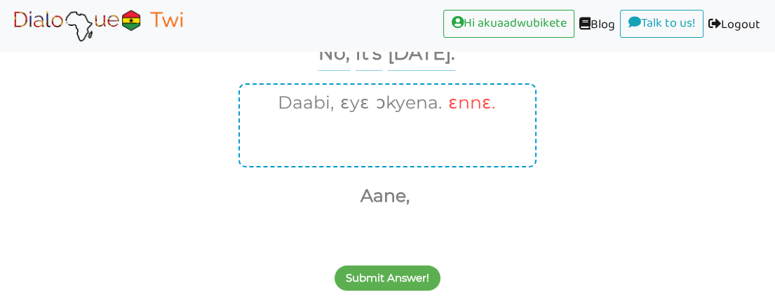
click at [466, 101] on button "ɛnnɛ." at bounding box center [469, 103] width 52 height 27
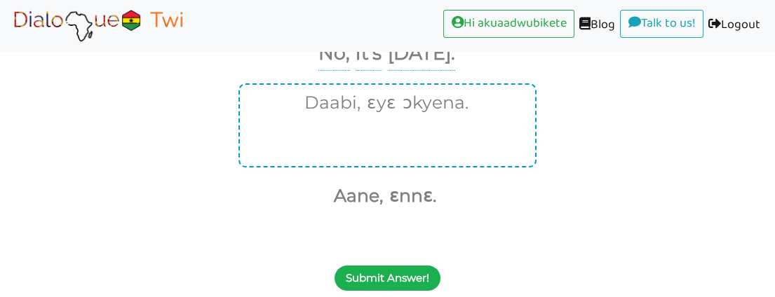
click at [390, 278] on button "Submit Answer!" at bounding box center [388, 278] width 106 height 25
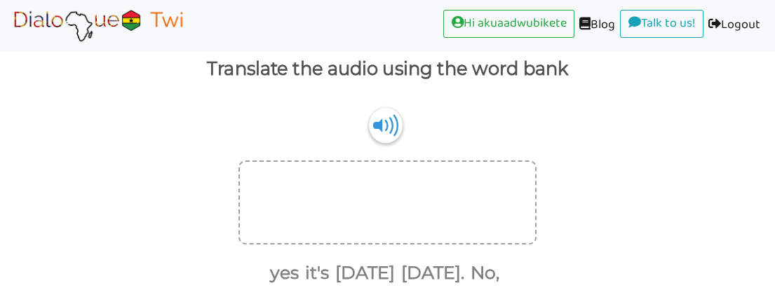
scroll to position [95, 0]
click at [387, 123] on img at bounding box center [386, 126] width 34 height 36
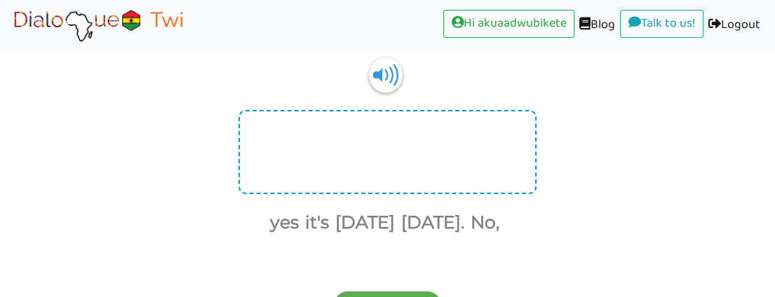
scroll to position [173, 0]
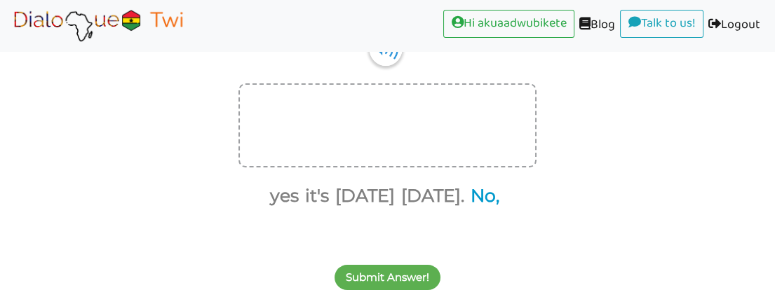
click at [489, 195] on button "No," at bounding box center [483, 196] width 34 height 27
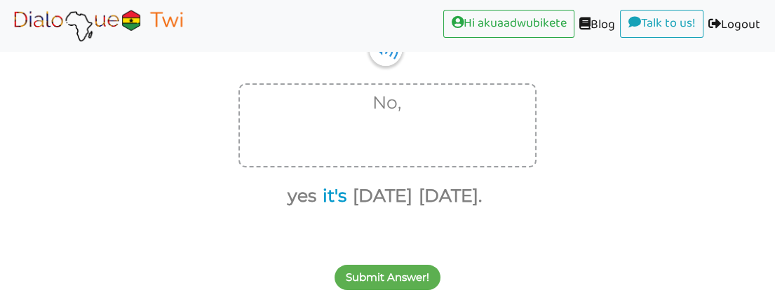
click at [325, 192] on button "it's" at bounding box center [332, 196] width 29 height 27
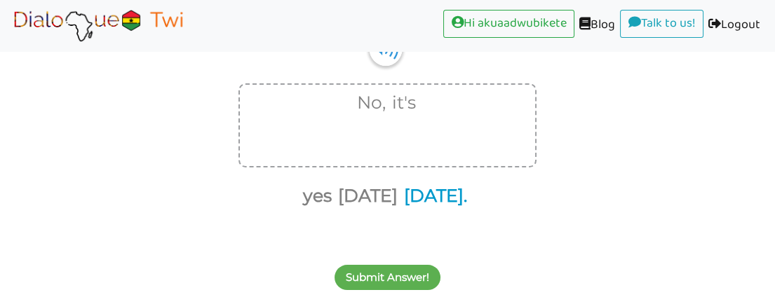
click at [424, 190] on button "tomorrow." at bounding box center [433, 196] width 68 height 27
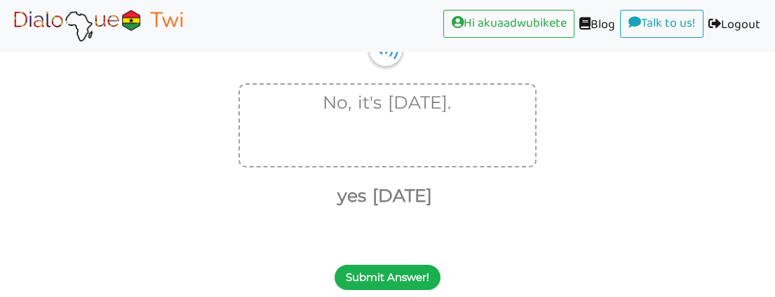
click at [410, 270] on button "Submit Answer!" at bounding box center [388, 277] width 106 height 25
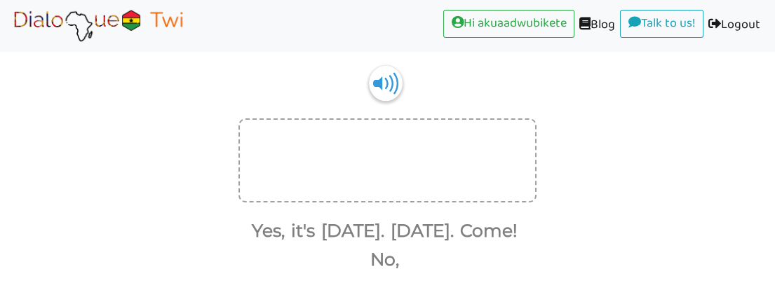
scroll to position [120, 0]
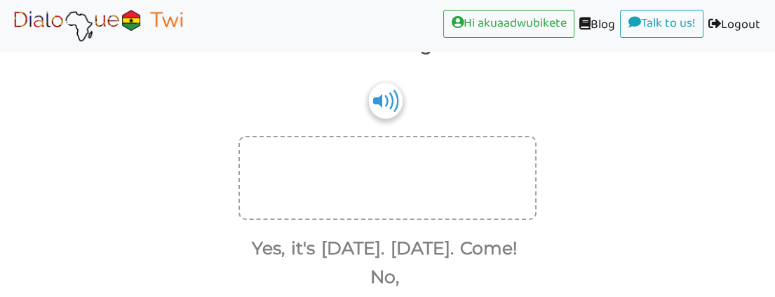
click at [389, 100] on img at bounding box center [386, 101] width 34 height 36
click at [285, 243] on button "Yes," at bounding box center [266, 249] width 38 height 27
click at [316, 243] on button "tomorrow." at bounding box center [350, 249] width 68 height 27
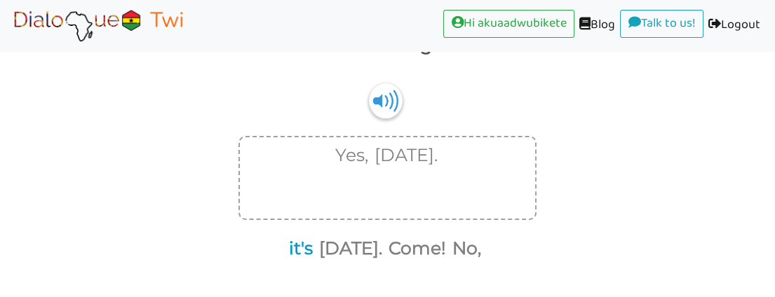
click at [293, 247] on button "it's" at bounding box center [298, 249] width 29 height 27
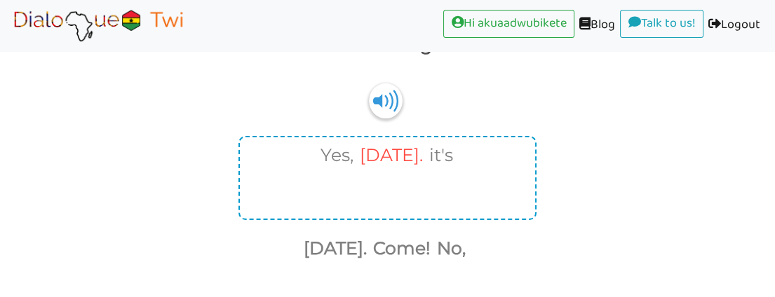
click at [404, 157] on button "tomorrow." at bounding box center [389, 155] width 68 height 27
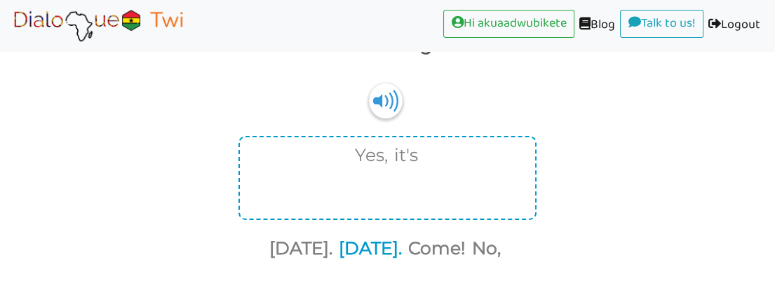
click at [384, 246] on button "today." at bounding box center [368, 249] width 68 height 27
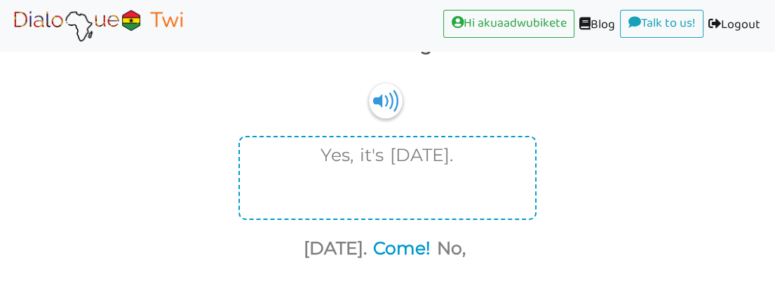
click at [407, 246] on button "Come!" at bounding box center [399, 249] width 62 height 27
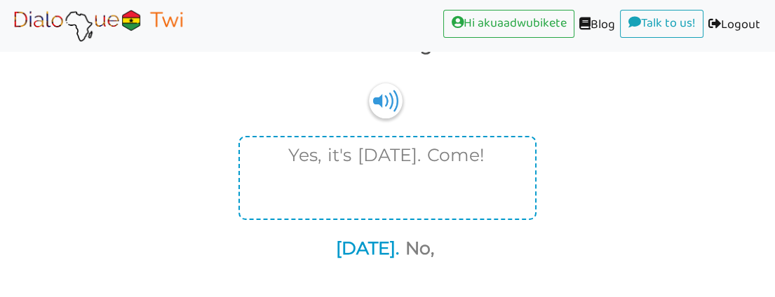
scroll to position [173, 0]
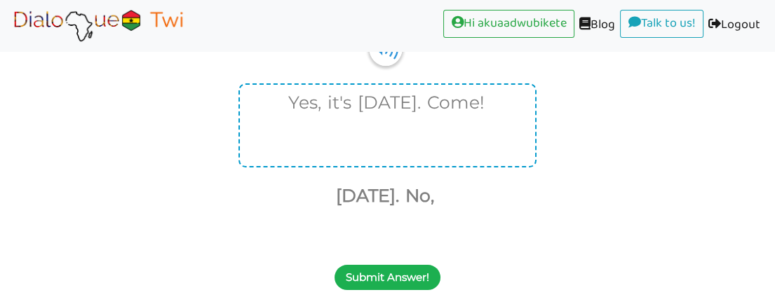
click at [404, 279] on button "Submit Answer!" at bounding box center [388, 277] width 106 height 25
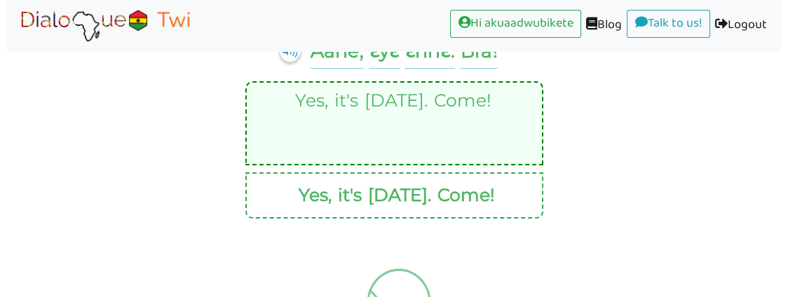
scroll to position [223, 0]
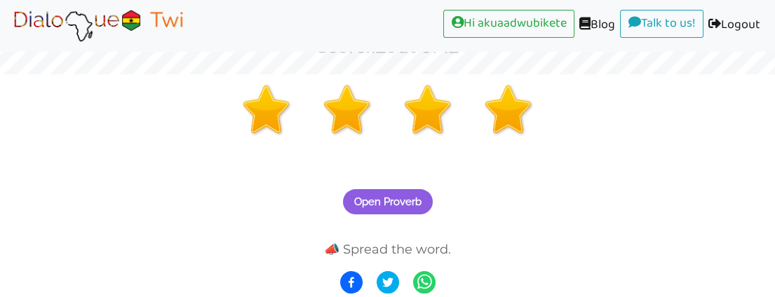
click at [398, 196] on span "Open Proverb" at bounding box center [387, 202] width 67 height 13
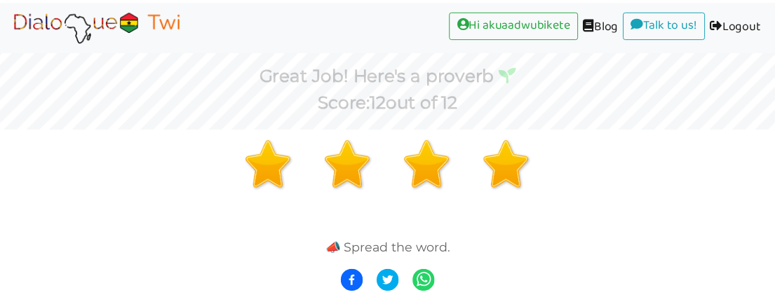
scroll to position [168, 0]
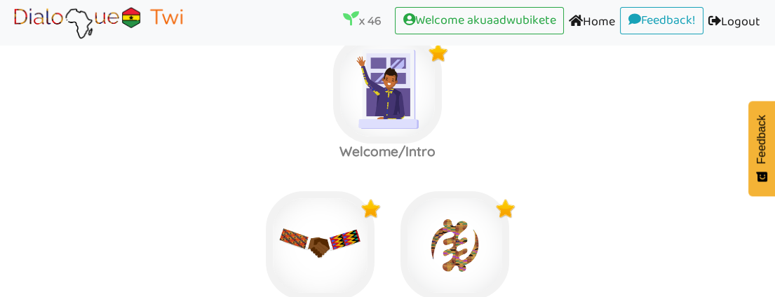
scroll to position [78, 0]
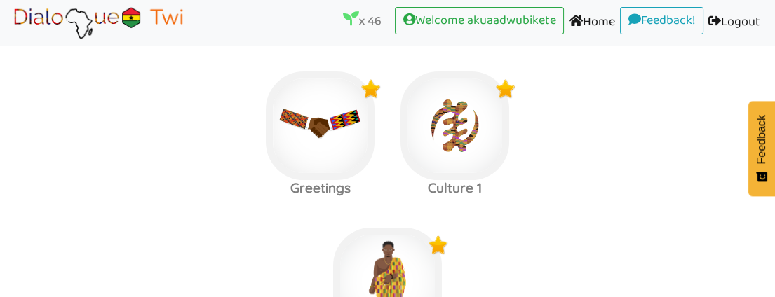
scroll to position [156, 0]
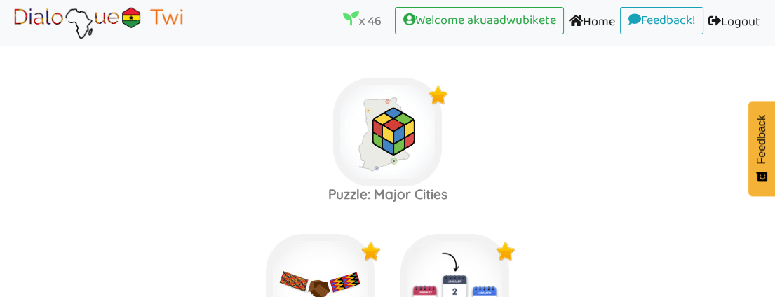
scroll to position [467, 0]
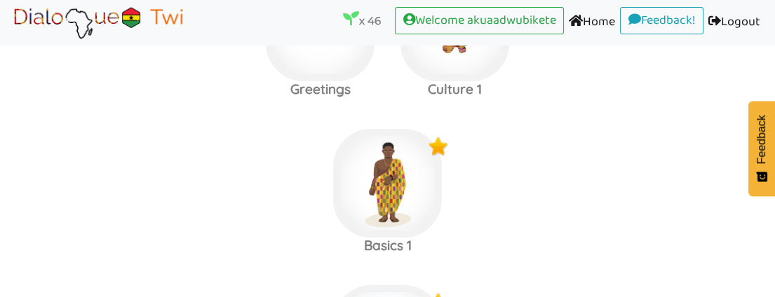
scroll to position [234, 0]
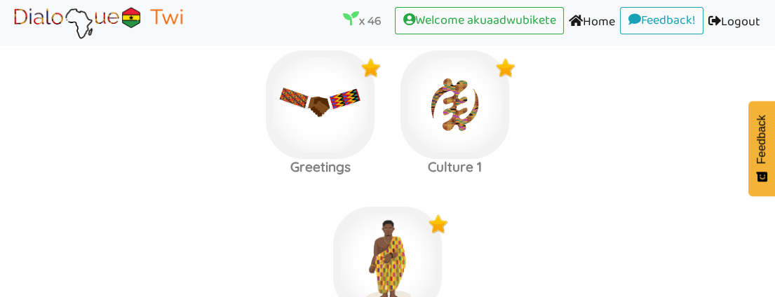
scroll to position [156, 0]
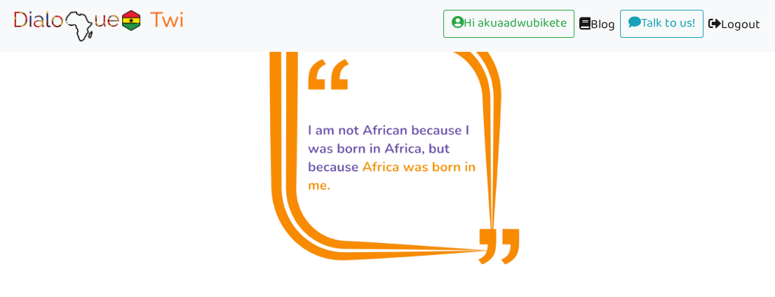
scroll to position [250, 0]
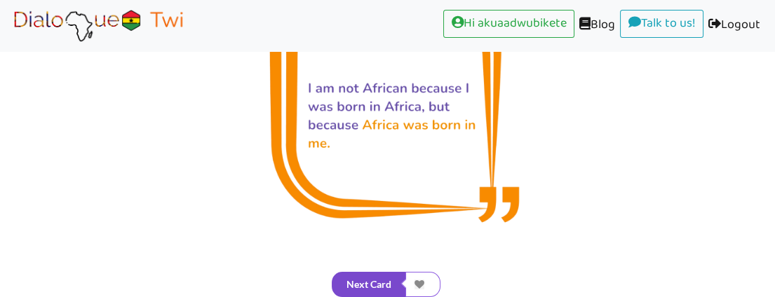
click at [355, 281] on button "Next Card" at bounding box center [369, 284] width 74 height 25
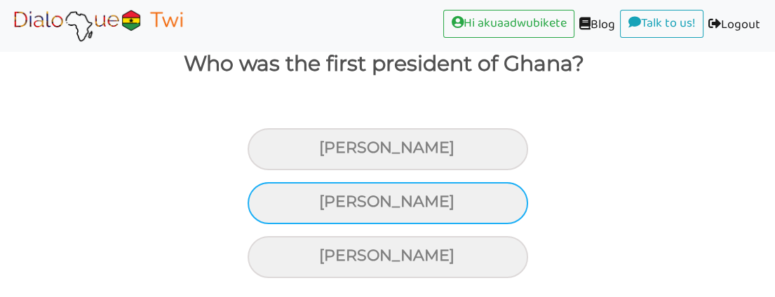
click at [382, 170] on div "Kwame Nkrumah" at bounding box center [388, 149] width 281 height 42
click at [330, 153] on input "Kwame Nkrumah" at bounding box center [325, 148] width 9 height 9
radio input "true"
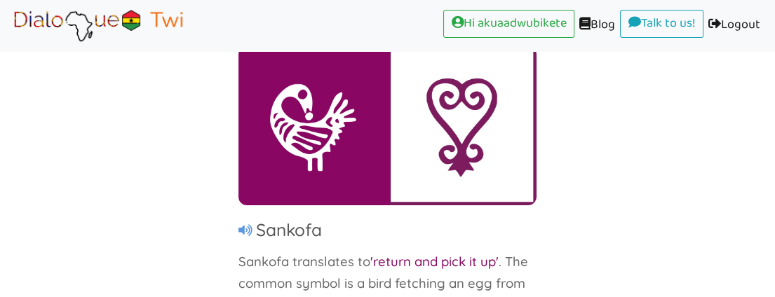
click at [244, 229] on icon at bounding box center [246, 230] width 14 height 13
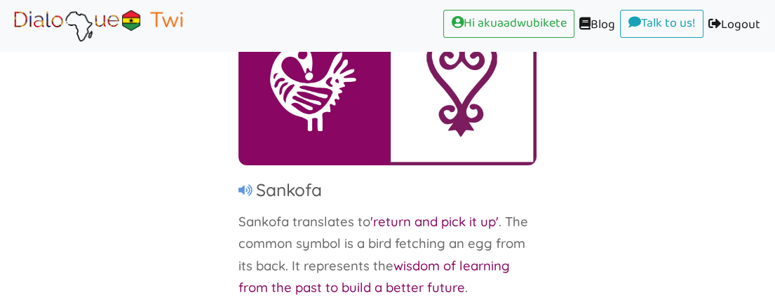
scroll to position [250, 0]
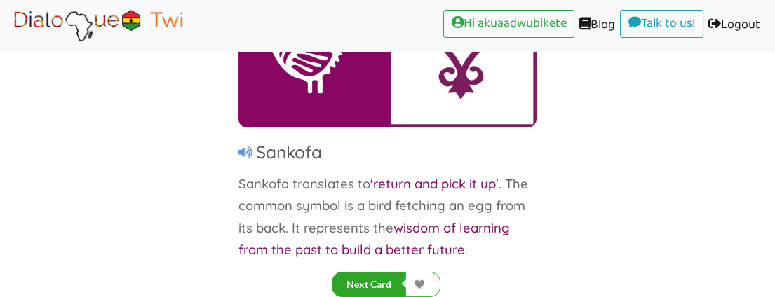
click at [377, 279] on button "Next Card" at bounding box center [369, 284] width 74 height 25
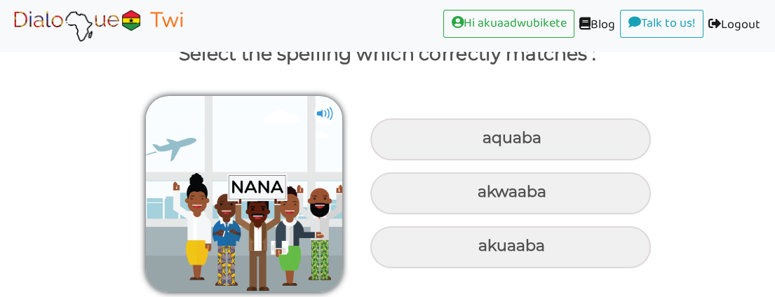
scroll to position [110, 0]
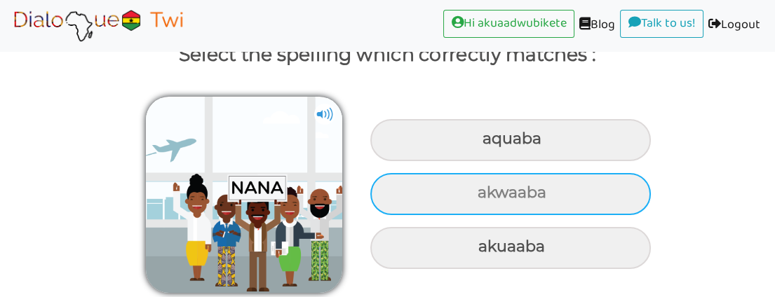
click at [518, 161] on div "akwaaba" at bounding box center [510, 140] width 281 height 42
click at [489, 144] on input "akwaaba" at bounding box center [484, 139] width 9 height 9
radio input "true"
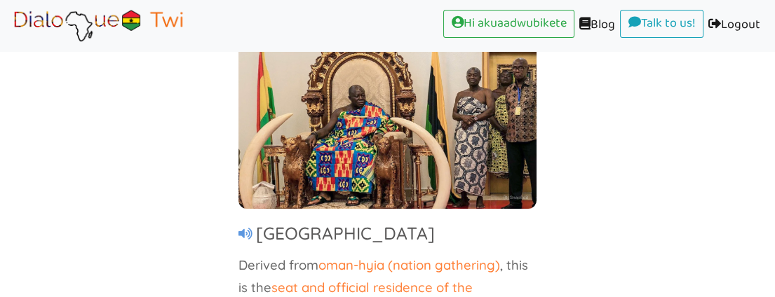
scroll to position [250, 0]
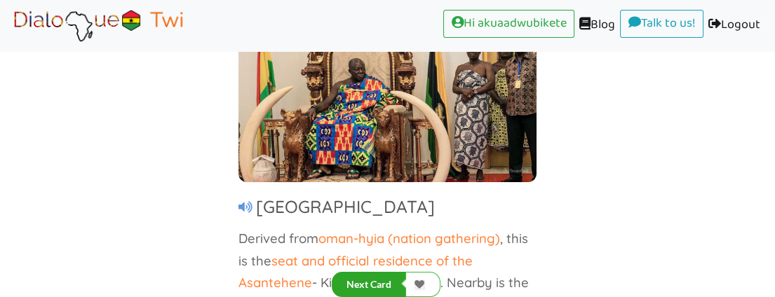
click at [245, 201] on icon at bounding box center [246, 207] width 14 height 13
click at [373, 278] on button "Next Card" at bounding box center [369, 284] width 74 height 25
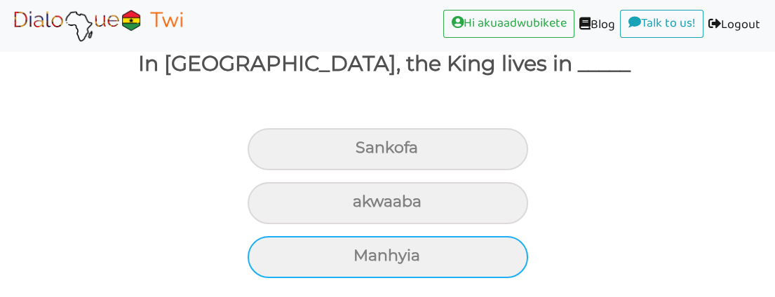
click at [380, 170] on div "Manhyia" at bounding box center [388, 149] width 281 height 42
click at [366, 153] on input "Manhyia" at bounding box center [361, 148] width 9 height 9
radio input "true"
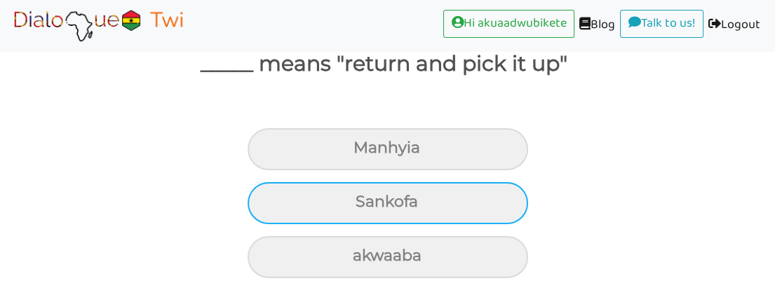
click at [417, 170] on div "Sankofa" at bounding box center [388, 149] width 281 height 42
click at [364, 153] on input "Sankofa" at bounding box center [359, 148] width 9 height 9
radio input "true"
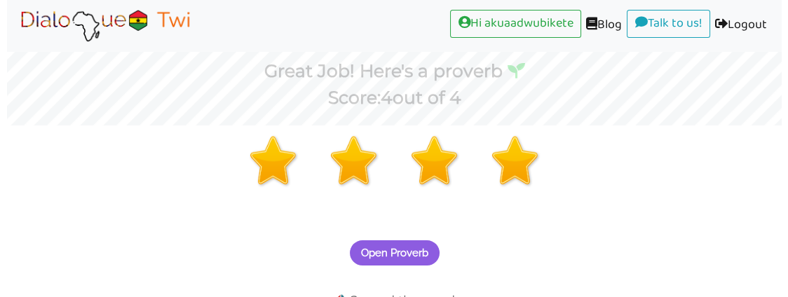
scroll to position [223, 0]
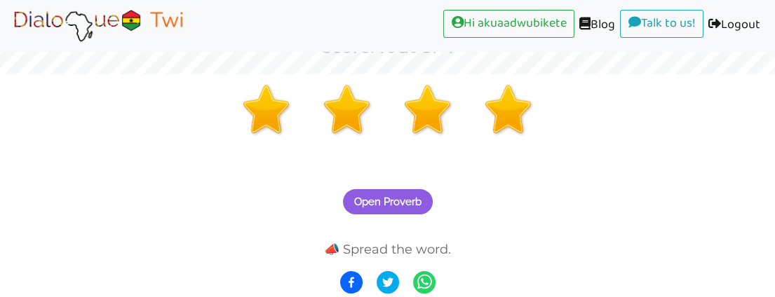
click at [379, 199] on span "Open Proverb" at bounding box center [387, 202] width 67 height 13
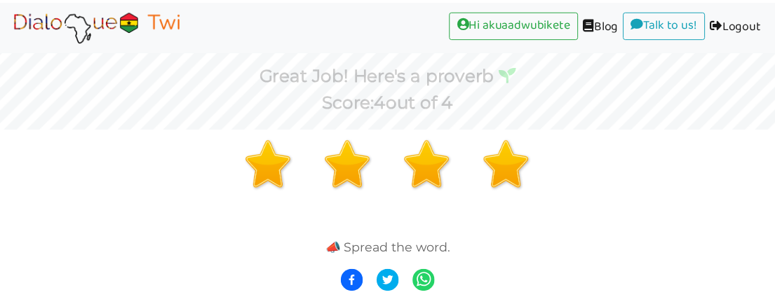
scroll to position [168, 0]
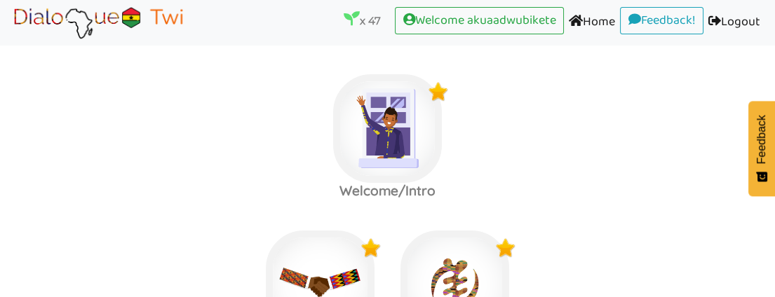
scroll to position [167, 0]
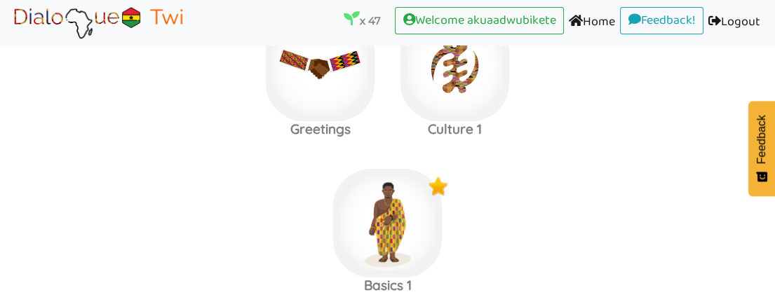
scroll to position [245, 0]
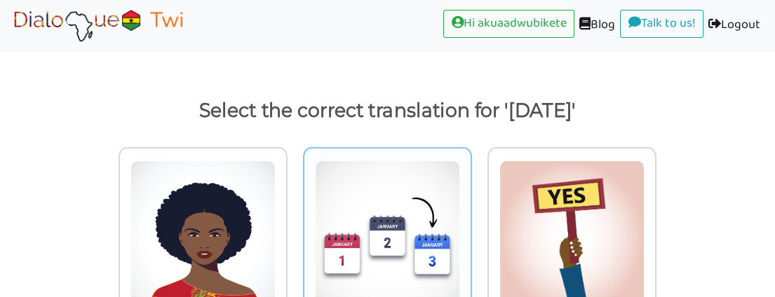
scroll to position [132, 0]
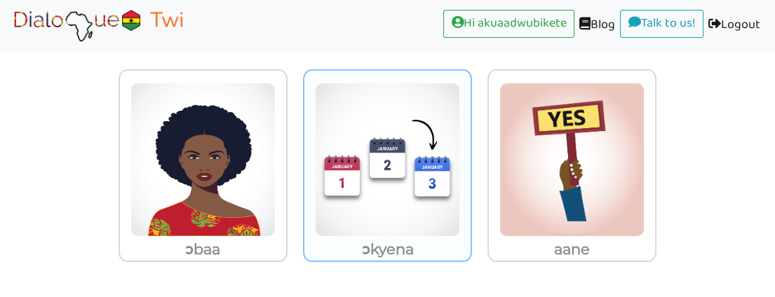
click at [276, 201] on img at bounding box center [202, 160] width 145 height 154
click at [297, 156] on input "ɔkyena" at bounding box center [291, 151] width 11 height 11
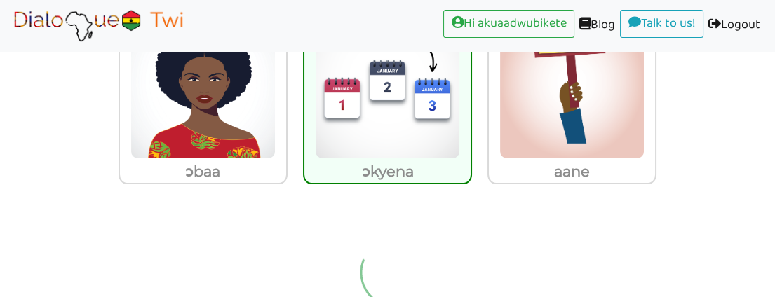
scroll to position [172, 0]
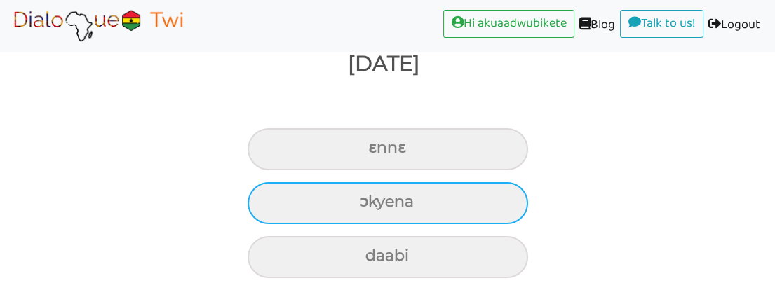
click at [398, 170] on div "ɔkyena" at bounding box center [388, 149] width 281 height 42
click at [379, 153] on input "ɔkyena" at bounding box center [374, 148] width 9 height 9
radio input "true"
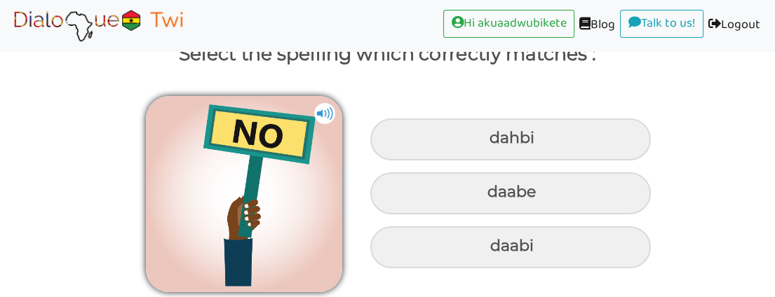
scroll to position [110, 0]
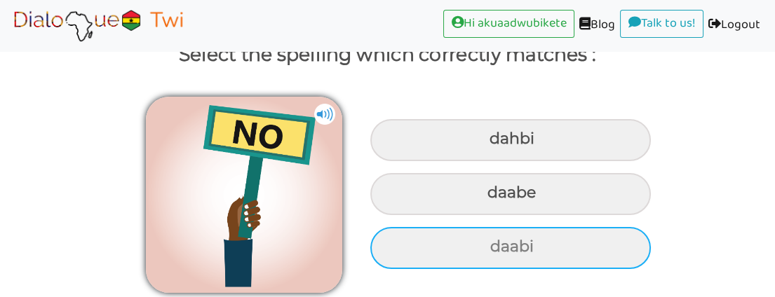
click at [516, 161] on div "daabi" at bounding box center [510, 140] width 281 height 42
click at [496, 144] on input "daabi" at bounding box center [491, 139] width 9 height 9
radio input "true"
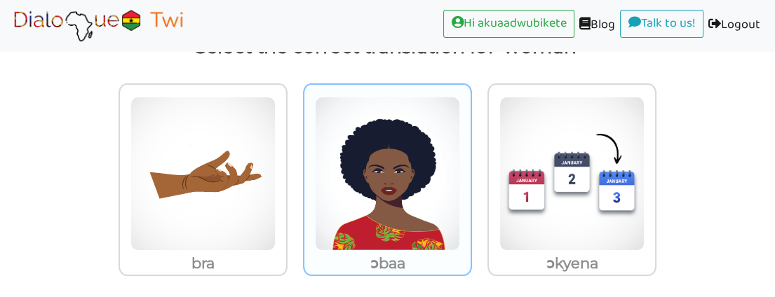
scroll to position [132, 0]
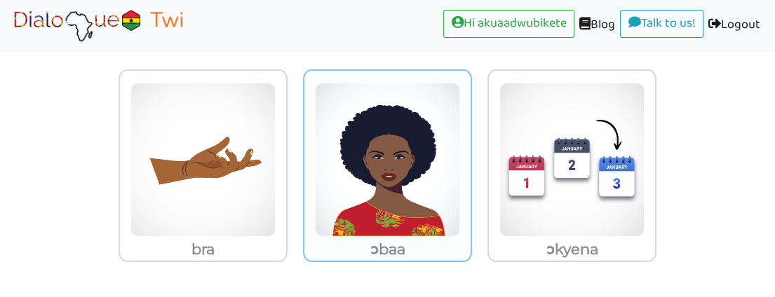
click at [276, 175] on img at bounding box center [202, 160] width 145 height 154
click at [297, 156] on input "ɔbaa" at bounding box center [291, 151] width 11 height 11
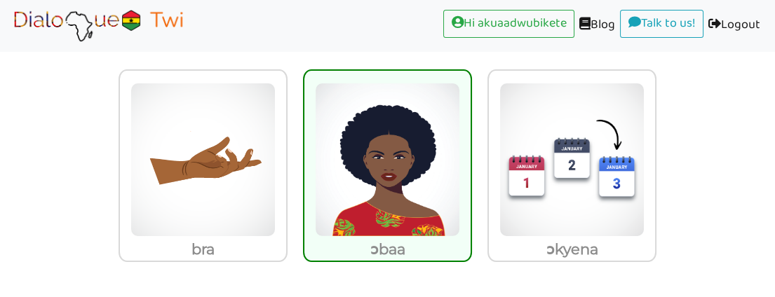
click at [403, 175] on img at bounding box center [387, 160] width 145 height 154
click at [471, 156] on input "ɔbaa" at bounding box center [476, 151] width 11 height 11
radio input "true"
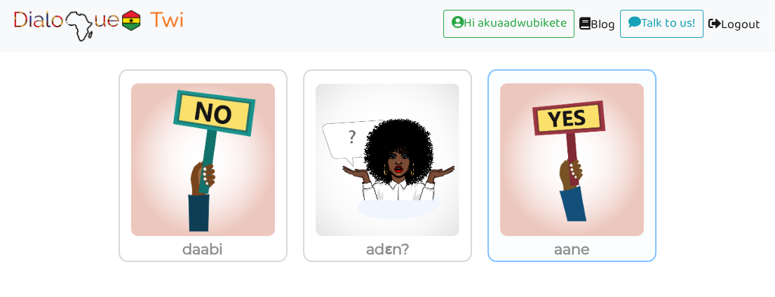
click at [276, 189] on img at bounding box center [202, 160] width 145 height 154
click at [297, 156] on input "aane" at bounding box center [291, 151] width 11 height 11
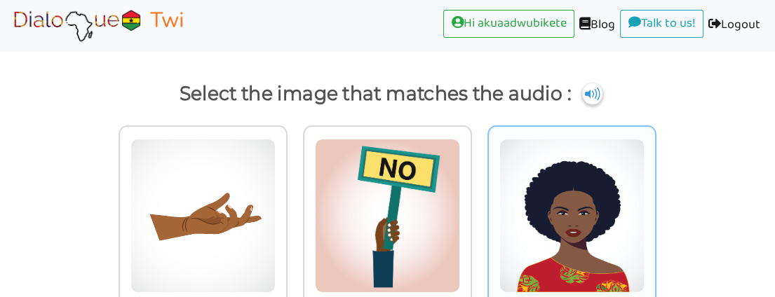
scroll to position [44, 0]
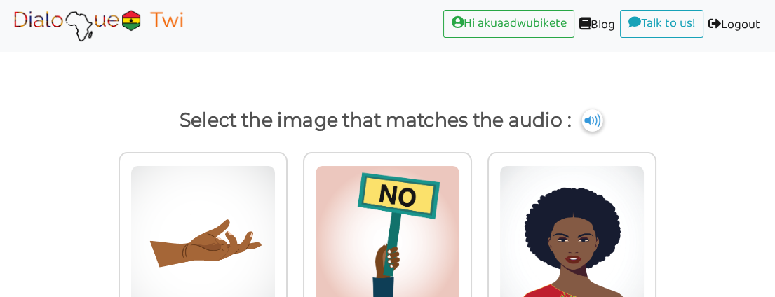
click at [591, 119] on img at bounding box center [592, 120] width 21 height 22
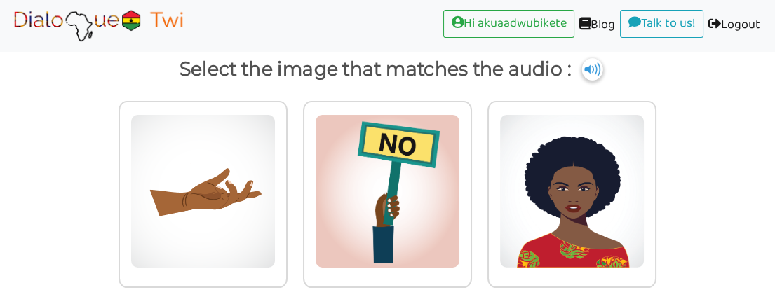
scroll to position [122, 0]
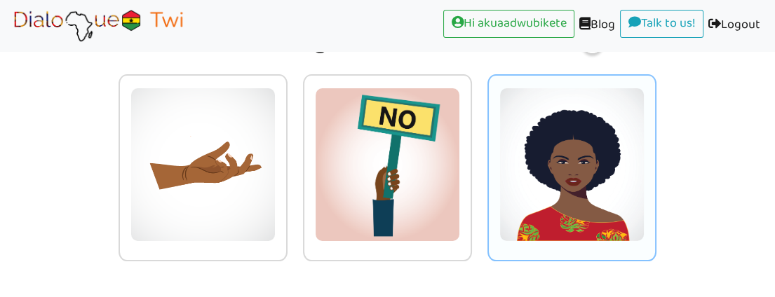
click at [276, 162] on img at bounding box center [202, 165] width 145 height 154
click at [297, 161] on input "radio" at bounding box center [291, 156] width 11 height 11
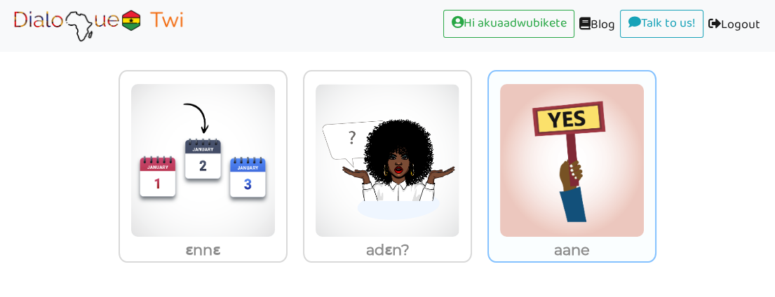
scroll to position [132, 0]
click at [276, 192] on img at bounding box center [202, 160] width 145 height 154
click at [297, 156] on input "aane" at bounding box center [291, 151] width 11 height 11
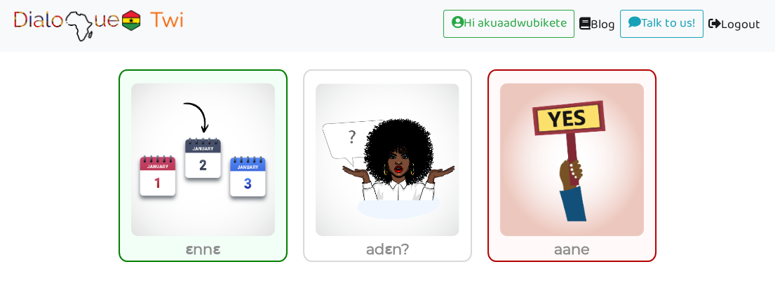
click at [198, 201] on img at bounding box center [202, 160] width 145 height 154
click at [286, 156] on input "ɛnnɛ" at bounding box center [291, 151] width 11 height 11
click at [198, 201] on img at bounding box center [202, 160] width 145 height 154
click at [286, 156] on input "ɛnnɛ" at bounding box center [291, 151] width 11 height 11
radio input "true"
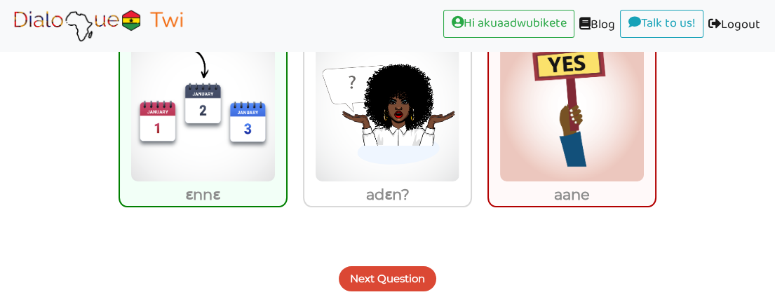
scroll to position [187, 0]
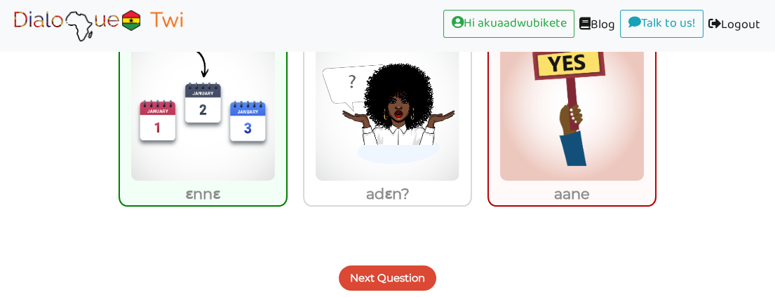
click at [404, 272] on button "Next Question" at bounding box center [388, 278] width 98 height 25
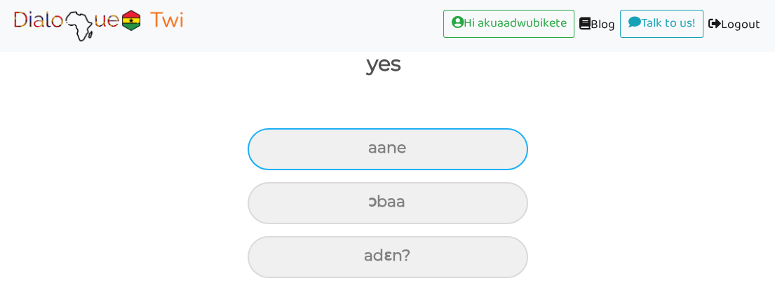
click at [418, 144] on div "aane" at bounding box center [388, 149] width 281 height 42
click at [379, 144] on input "aane" at bounding box center [374, 148] width 9 height 9
radio input "true"
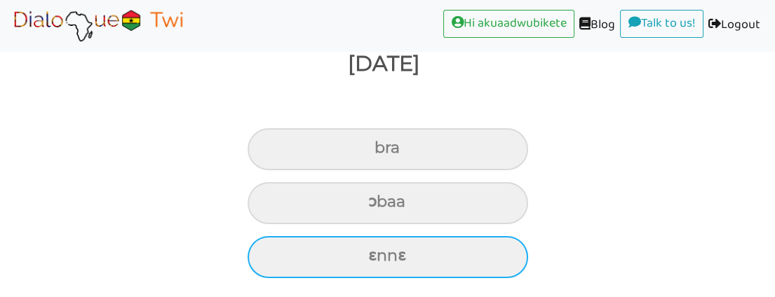
click at [425, 170] on div "ɛnnɛ" at bounding box center [388, 149] width 281 height 42
click at [385, 153] on input "ɛnnɛ" at bounding box center [380, 148] width 9 height 9
radio input "true"
click at [425, 170] on div "ɛnnɛ" at bounding box center [388, 149] width 281 height 42
click at [385, 153] on input "ɛnnɛ" at bounding box center [380, 148] width 9 height 9
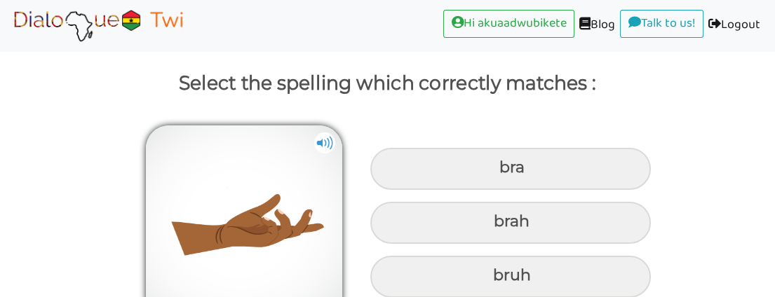
scroll to position [32, 0]
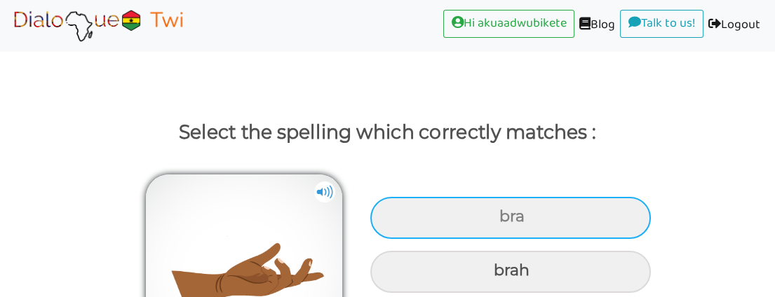
click at [443, 212] on div "bra" at bounding box center [510, 218] width 281 height 42
click at [497, 213] on input "bra" at bounding box center [501, 217] width 9 height 9
radio input "true"
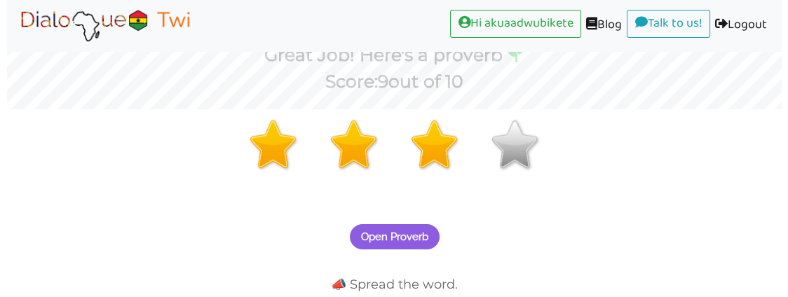
scroll to position [223, 0]
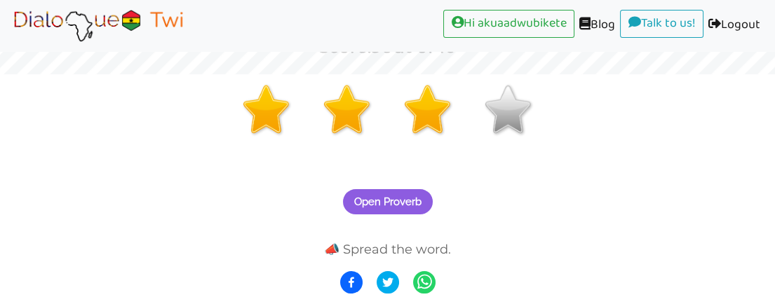
click at [409, 197] on span "Open Proverb" at bounding box center [387, 202] width 67 height 13
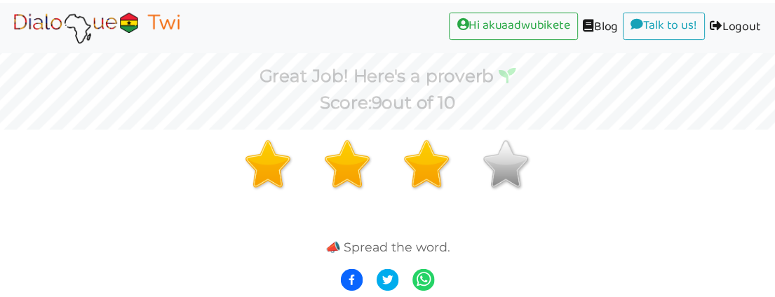
scroll to position [168, 0]
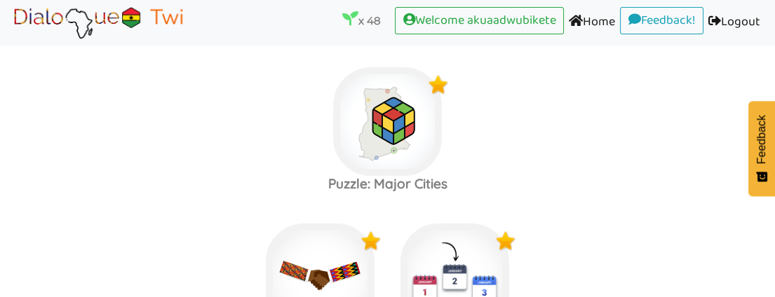
scroll to position [479, 0]
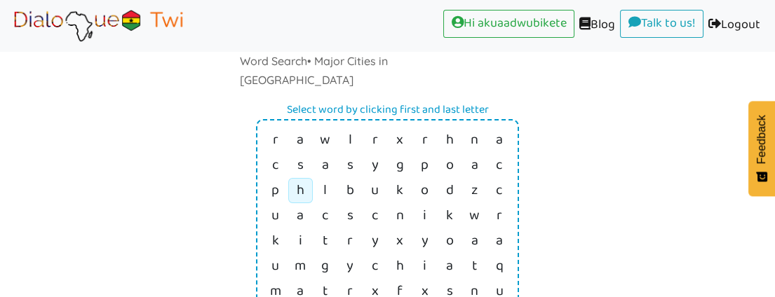
scroll to position [94, 0]
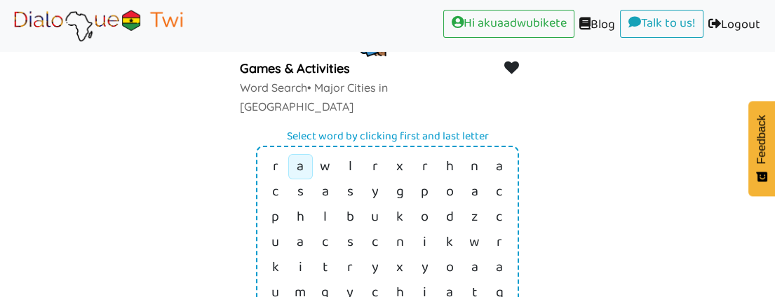
click at [297, 155] on link "a" at bounding box center [300, 167] width 7 height 24
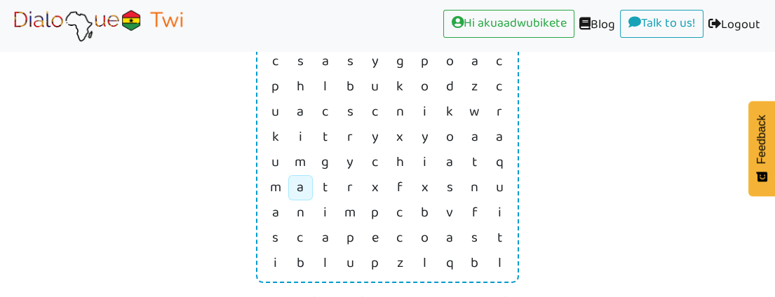
scroll to position [250, 0]
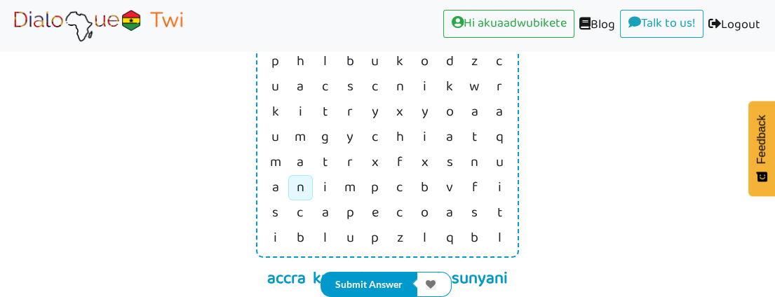
click at [297, 48] on link "n" at bounding box center [300, 37] width 6 height 24
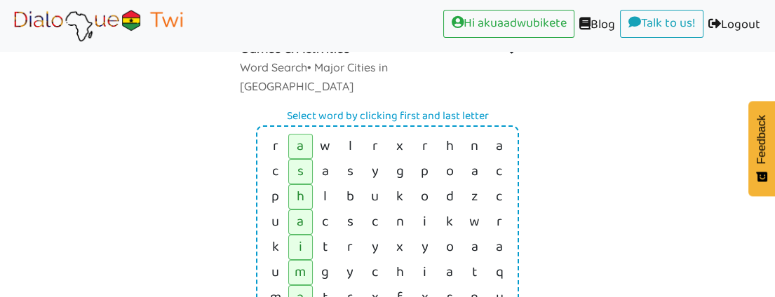
scroll to position [94, 0]
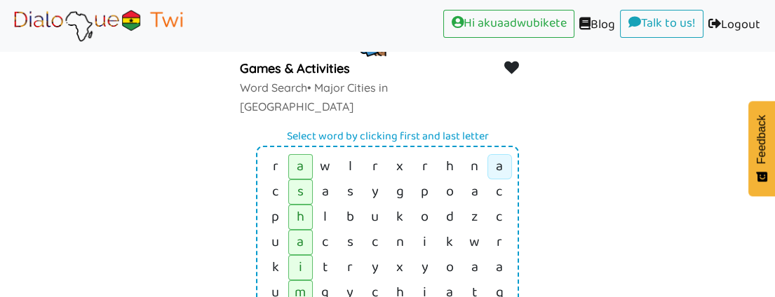
click at [494, 154] on td "a" at bounding box center [500, 166] width 25 height 25
click at [498, 203] on link "a" at bounding box center [499, 192] width 7 height 24
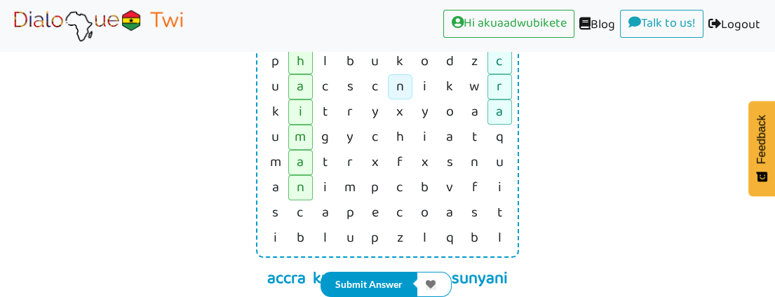
scroll to position [172, 0]
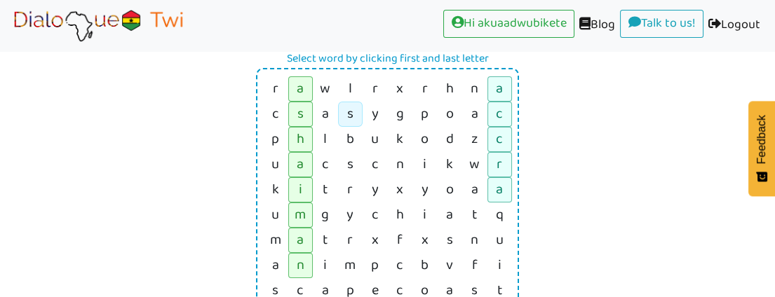
click at [349, 77] on link "s" at bounding box center [351, 89] width 4 height 24
click at [499, 203] on link "i" at bounding box center [500, 215] width 8 height 24
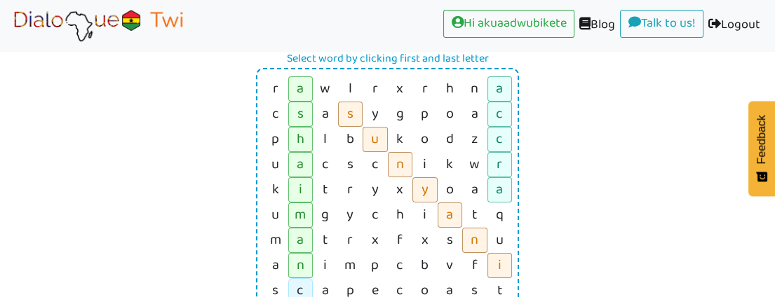
click at [297, 279] on link "c" at bounding box center [300, 291] width 7 height 24
click at [499, 227] on link "t" at bounding box center [500, 215] width 8 height 24
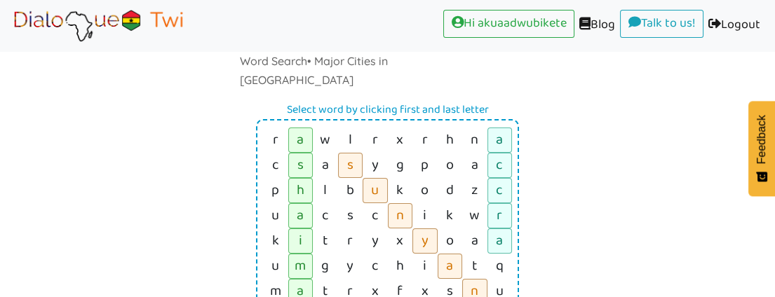
scroll to position [94, 0]
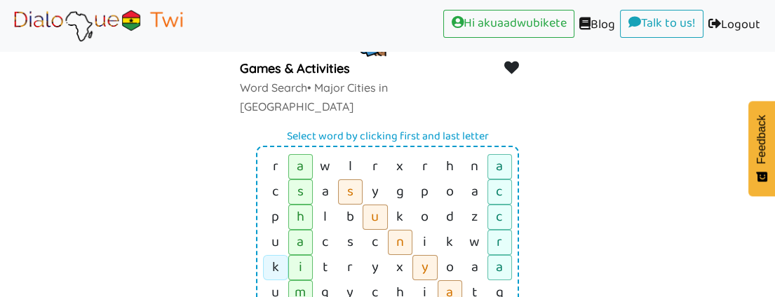
click at [271, 180] on td "k" at bounding box center [275, 166] width 25 height 25
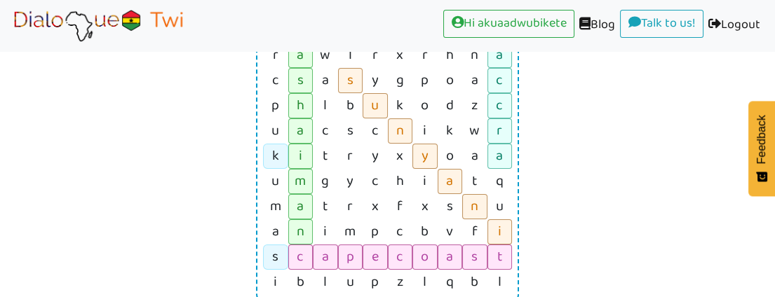
scroll to position [250, 0]
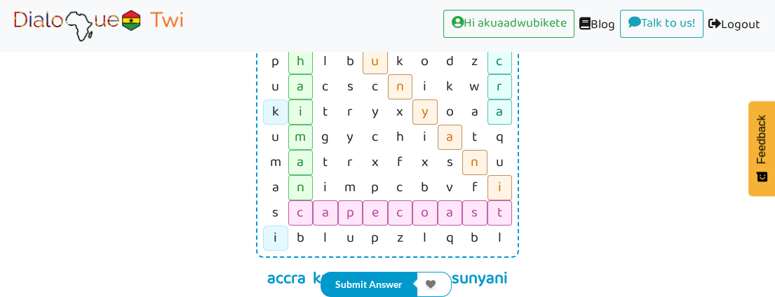
click at [275, 23] on link "i" at bounding box center [276, 11] width 6 height 24
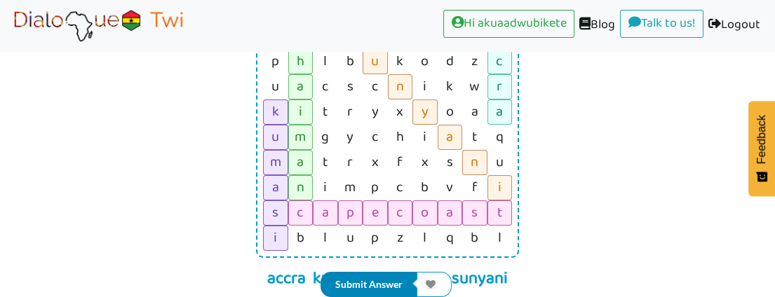
click at [373, 281] on button "Submit Answer" at bounding box center [369, 284] width 97 height 25
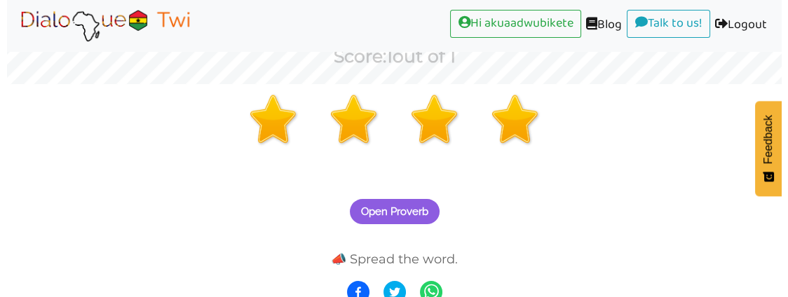
scroll to position [223, 0]
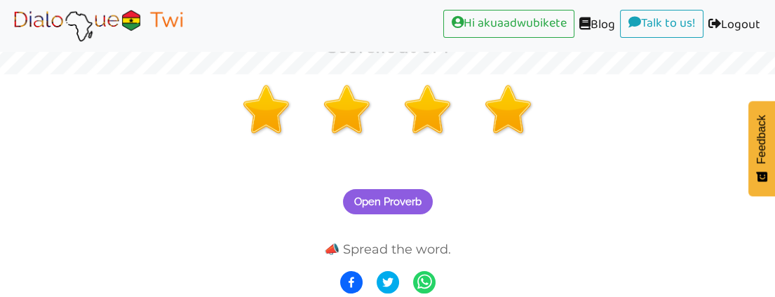
click at [396, 196] on span "Open Proverb" at bounding box center [387, 202] width 67 height 13
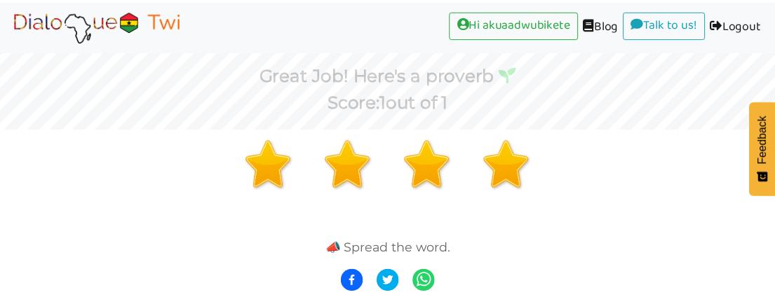
scroll to position [168, 0]
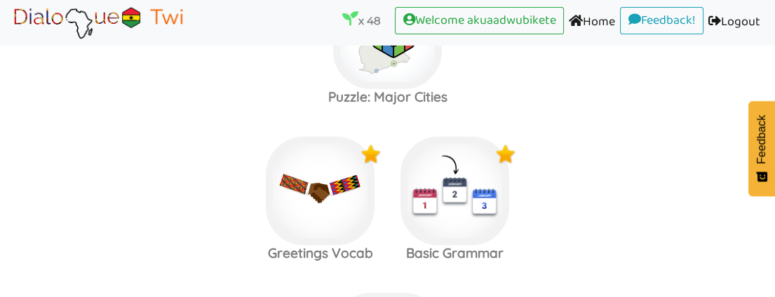
scroll to position [635, 0]
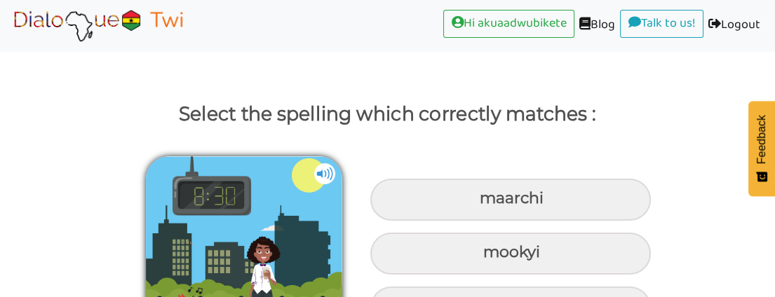
scroll to position [110, 0]
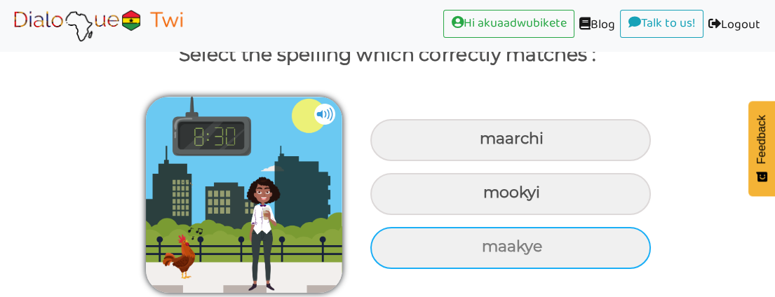
click at [525, 161] on div "maakye" at bounding box center [510, 140] width 281 height 42
click at [486, 144] on input "maakye" at bounding box center [481, 139] width 9 height 9
radio input "true"
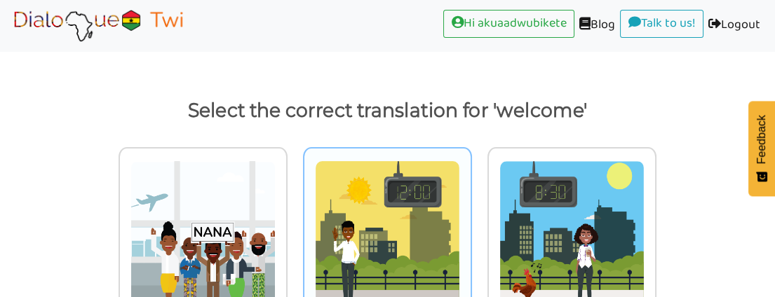
scroll to position [132, 0]
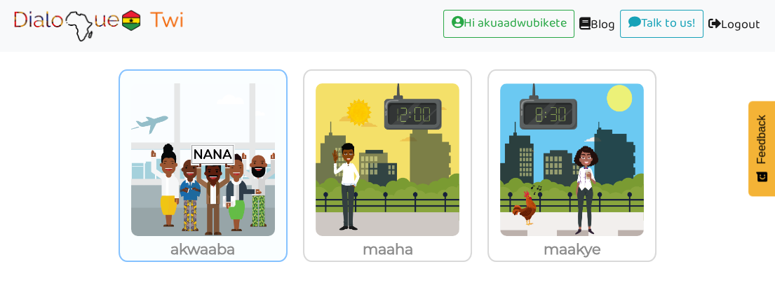
click at [211, 182] on img at bounding box center [202, 160] width 145 height 154
click at [286, 156] on input "akwaaba" at bounding box center [291, 151] width 11 height 11
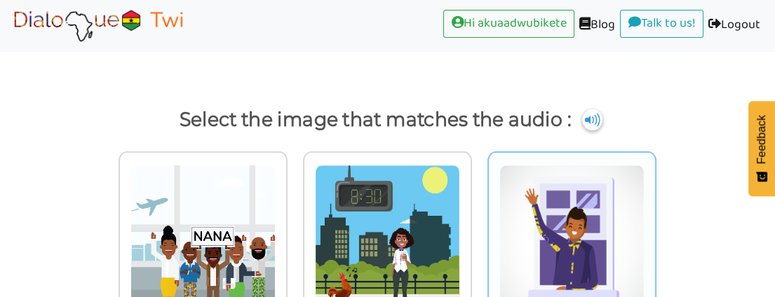
scroll to position [44, 0]
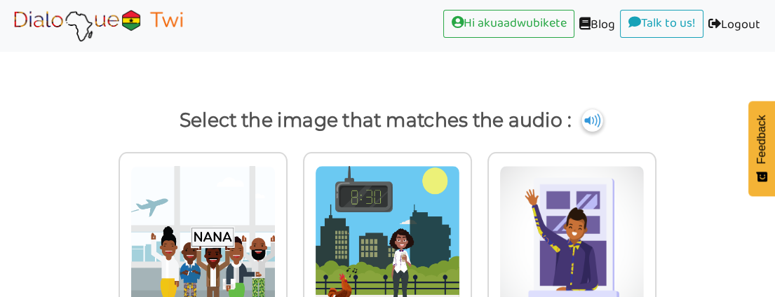
click at [589, 121] on img at bounding box center [592, 120] width 21 height 22
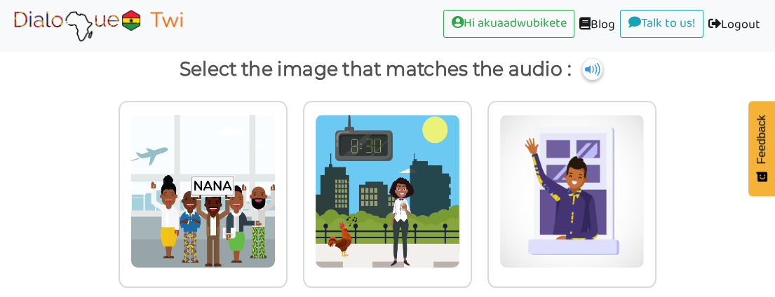
scroll to position [122, 0]
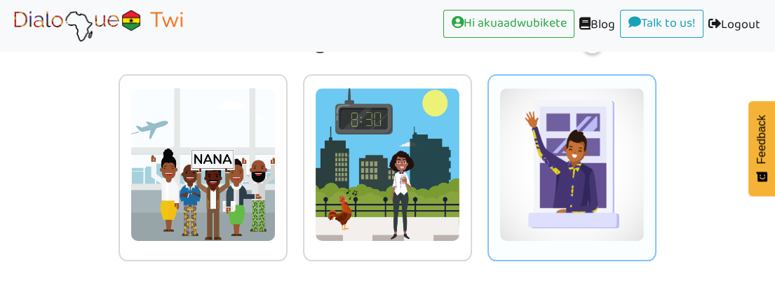
click at [276, 156] on img at bounding box center [202, 165] width 145 height 154
click at [297, 156] on input "radio" at bounding box center [291, 156] width 11 height 11
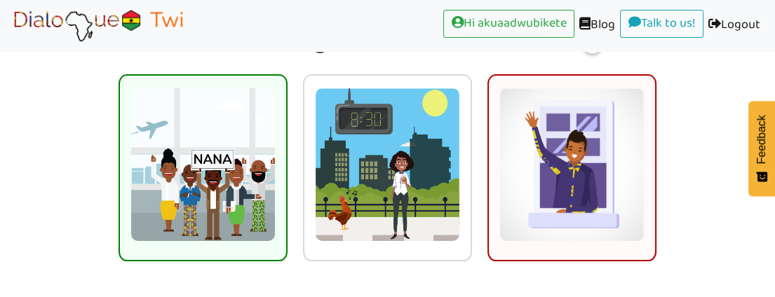
click at [207, 173] on img at bounding box center [202, 165] width 145 height 154
click at [286, 161] on input "radio" at bounding box center [291, 156] width 11 height 11
click at [207, 173] on img at bounding box center [202, 165] width 145 height 154
click at [286, 161] on input "radio" at bounding box center [291, 156] width 11 height 11
radio input "true"
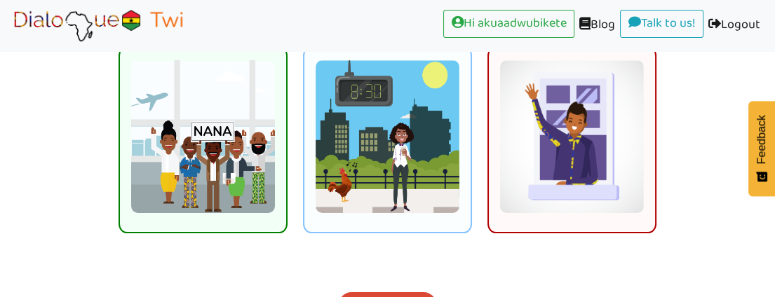
scroll to position [177, 0]
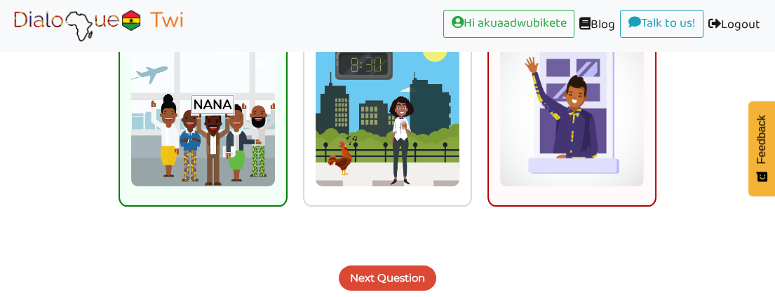
click at [403, 274] on button "Next Question" at bounding box center [388, 278] width 98 height 25
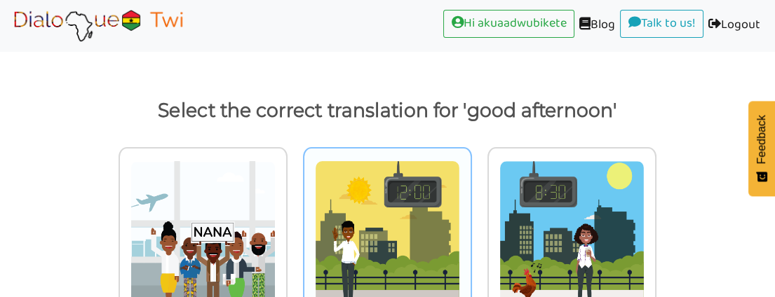
scroll to position [132, 0]
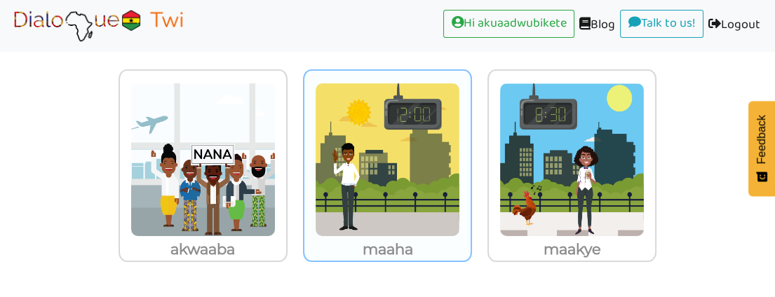
click at [276, 164] on img at bounding box center [202, 160] width 145 height 154
click at [297, 156] on input "maaha" at bounding box center [291, 151] width 11 height 11
click at [276, 164] on img at bounding box center [202, 160] width 145 height 154
click at [297, 156] on input "maaha" at bounding box center [291, 151] width 11 height 11
radio input "true"
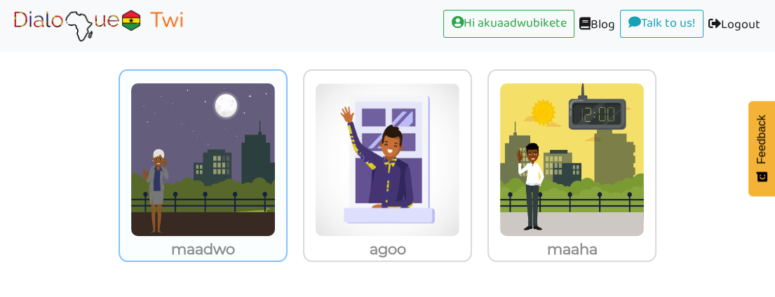
click at [196, 173] on img at bounding box center [202, 160] width 145 height 154
click at [286, 156] on input "maadwo" at bounding box center [291, 151] width 11 height 11
click at [196, 173] on img at bounding box center [202, 160] width 145 height 154
click at [286, 156] on input "maadwo" at bounding box center [291, 151] width 11 height 11
radio input "true"
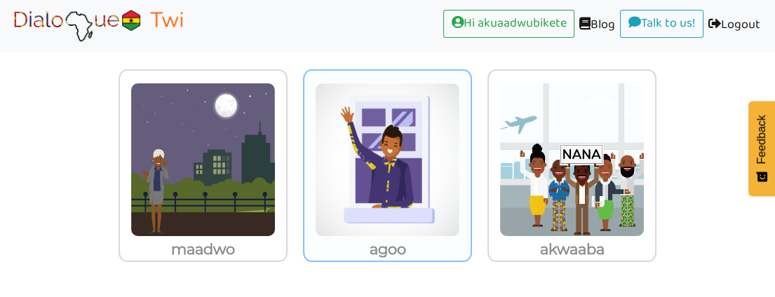
click at [276, 182] on img at bounding box center [202, 160] width 145 height 154
click at [297, 156] on input "agoo" at bounding box center [291, 151] width 11 height 11
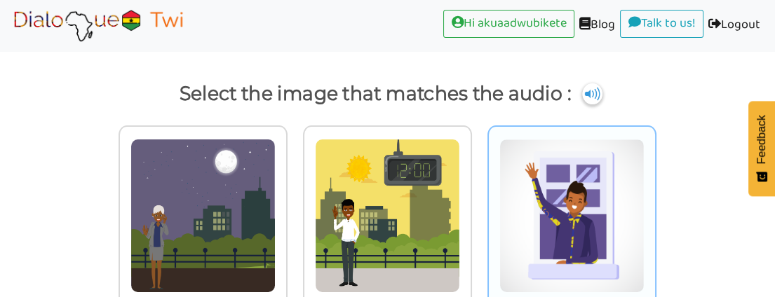
scroll to position [44, 0]
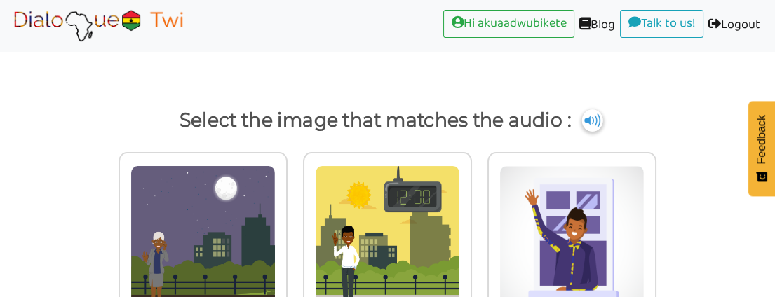
click at [594, 118] on img at bounding box center [592, 120] width 21 height 22
click at [588, 118] on img at bounding box center [592, 120] width 21 height 22
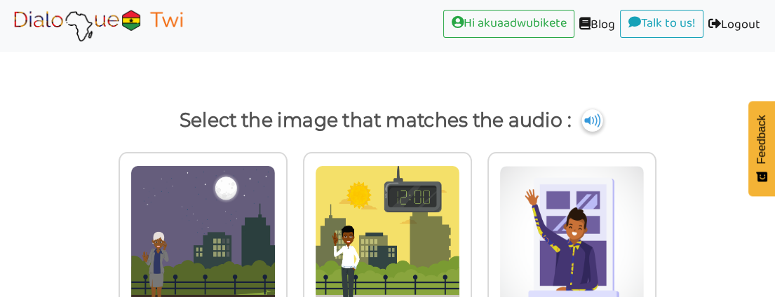
click at [588, 118] on img at bounding box center [592, 120] width 21 height 22
click at [589, 115] on img at bounding box center [592, 120] width 21 height 22
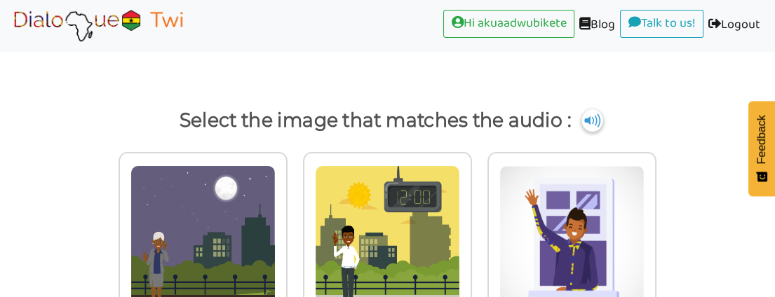
click at [589, 113] on img at bounding box center [592, 120] width 21 height 22
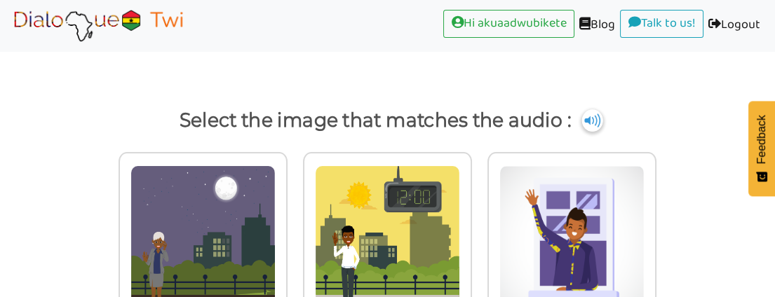
click at [589, 113] on img at bounding box center [592, 120] width 21 height 22
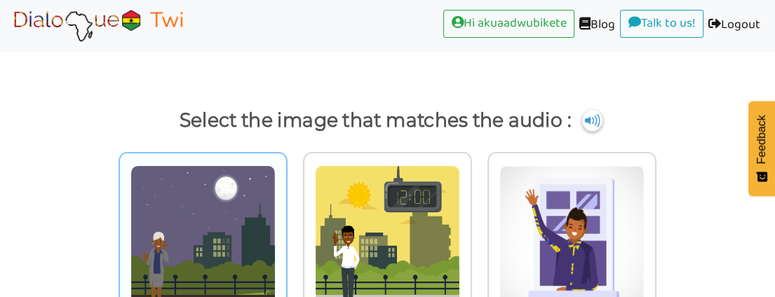
click at [225, 215] on img at bounding box center [202, 243] width 145 height 154
click at [286, 229] on input "radio" at bounding box center [291, 234] width 11 height 11
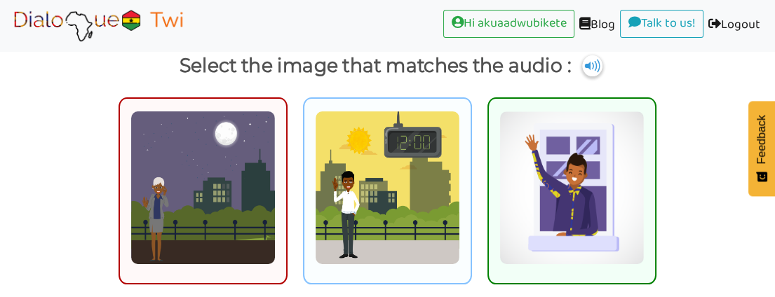
scroll to position [177, 0]
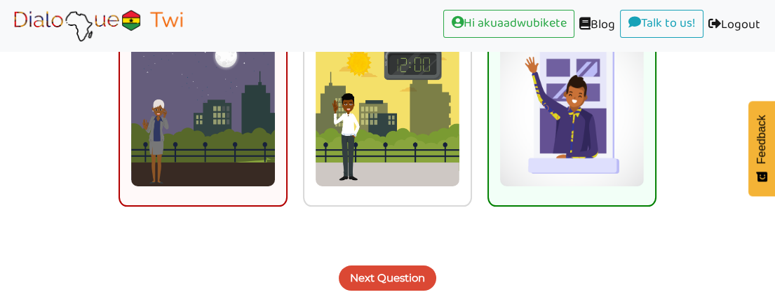
click at [391, 273] on button "Next Question" at bounding box center [388, 278] width 98 height 25
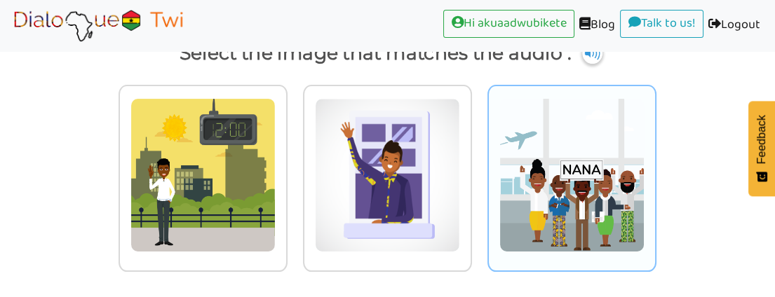
scroll to position [122, 0]
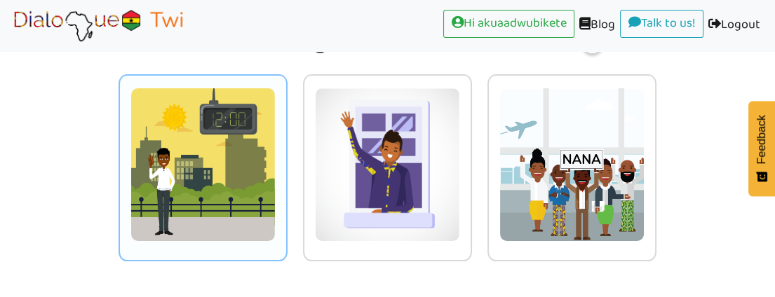
click at [232, 194] on img at bounding box center [202, 165] width 145 height 154
click at [286, 161] on input "radio" at bounding box center [291, 156] width 11 height 11
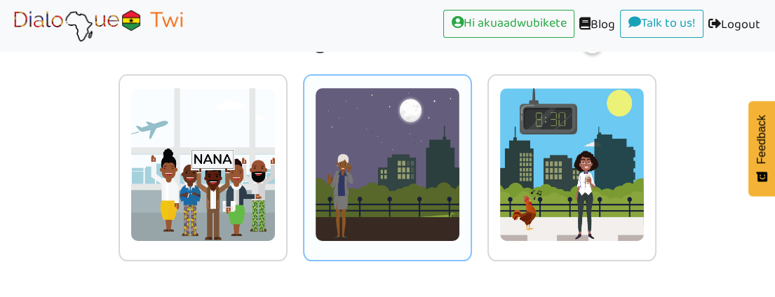
click at [276, 173] on img at bounding box center [202, 165] width 145 height 154
click at [297, 161] on input "radio" at bounding box center [291, 156] width 11 height 11
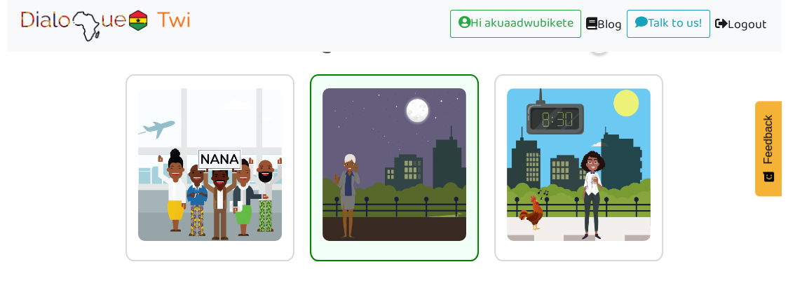
scroll to position [223, 0]
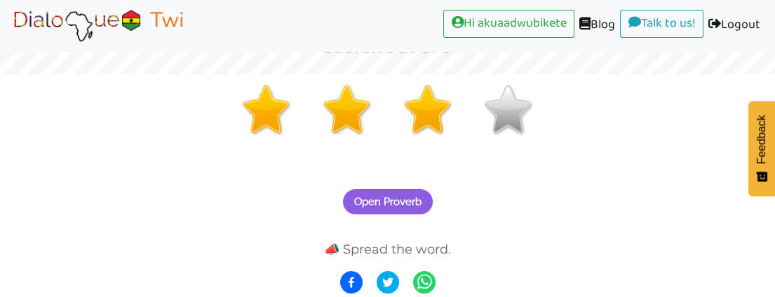
click at [398, 196] on span "Open Proverb" at bounding box center [387, 202] width 67 height 13
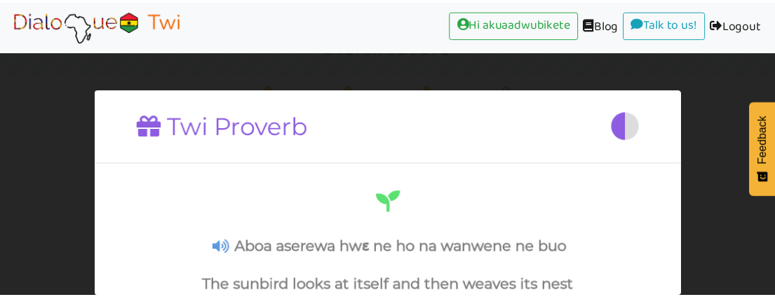
scroll to position [0, 0]
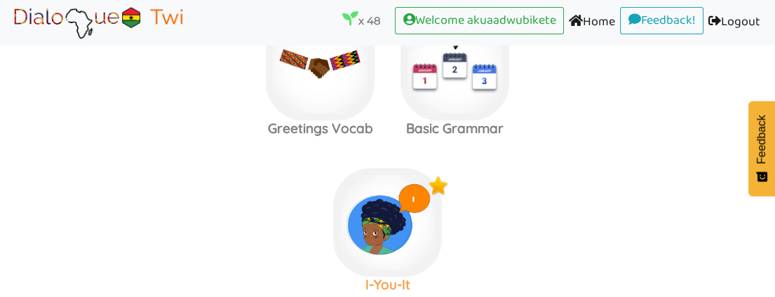
scroll to position [713, 0]
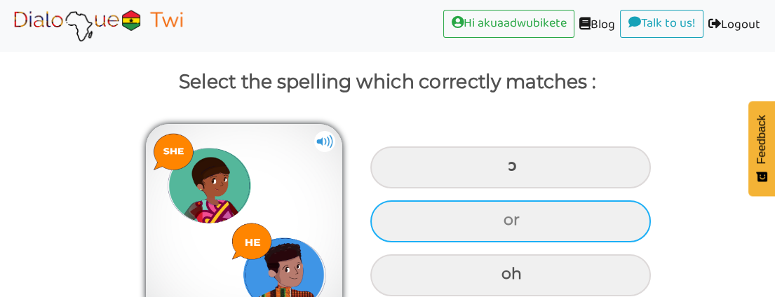
scroll to position [110, 0]
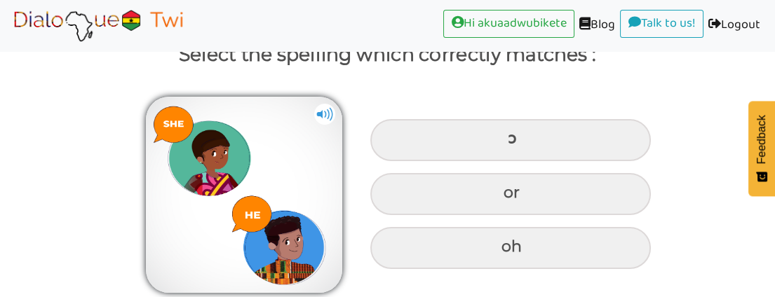
click at [321, 108] on img at bounding box center [324, 114] width 21 height 21
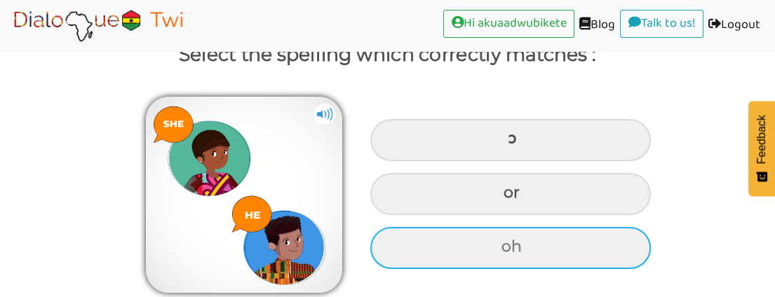
click at [464, 161] on div "oh" at bounding box center [510, 140] width 281 height 42
click at [505, 144] on input "oh" at bounding box center [509, 139] width 9 height 9
radio input "true"
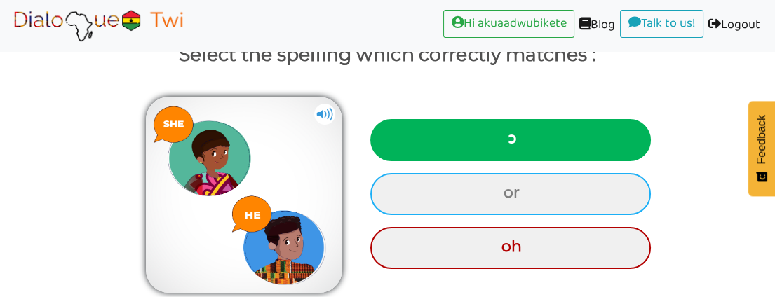
click at [481, 193] on div "or" at bounding box center [510, 194] width 281 height 42
click at [501, 193] on input "or" at bounding box center [505, 193] width 9 height 9
radio input "true"
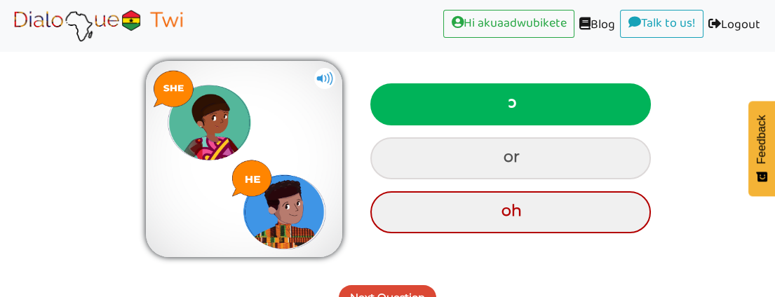
scroll to position [166, 0]
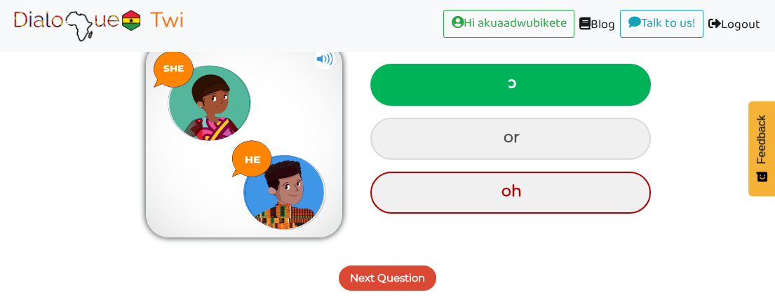
click at [385, 276] on button "Next Question" at bounding box center [388, 278] width 98 height 25
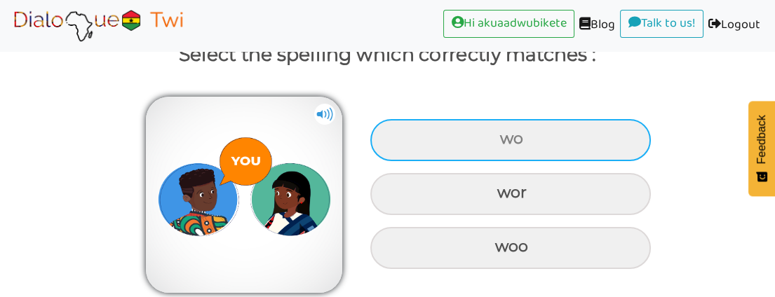
click at [517, 135] on div "wo" at bounding box center [510, 140] width 281 height 42
click at [506, 135] on input "wo" at bounding box center [501, 139] width 9 height 9
radio input "true"
click at [517, 135] on div "wor" at bounding box center [510, 140] width 281 height 42
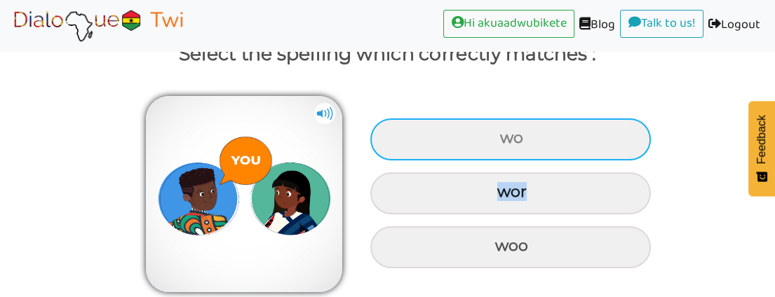
click at [506, 135] on input "wor" at bounding box center [501, 138] width 9 height 9
radio input "true"
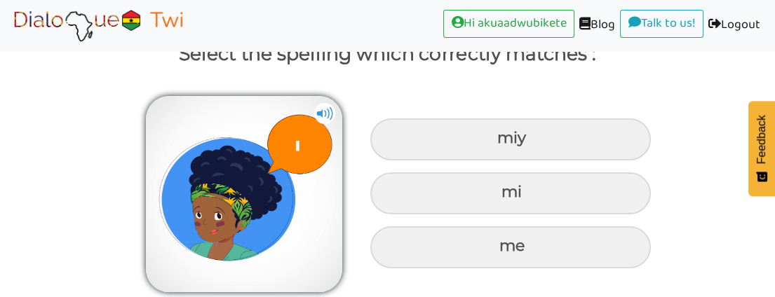
scroll to position [110, 0]
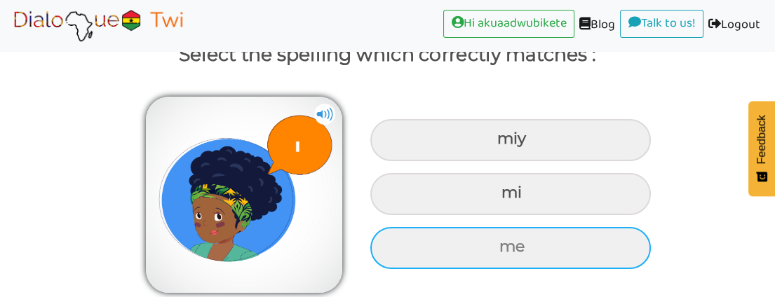
click at [510, 161] on div "me" at bounding box center [510, 140] width 281 height 42
click at [504, 144] on input "me" at bounding box center [499, 139] width 9 height 9
radio input "true"
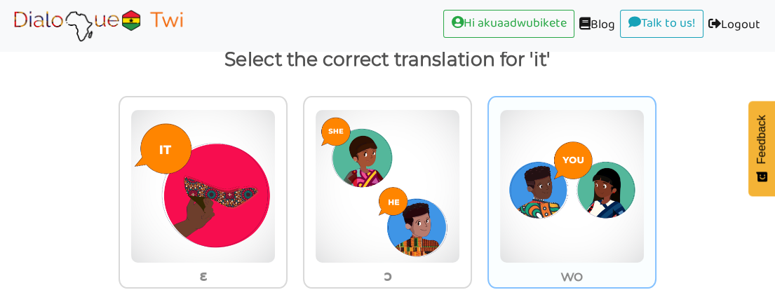
scroll to position [132, 0]
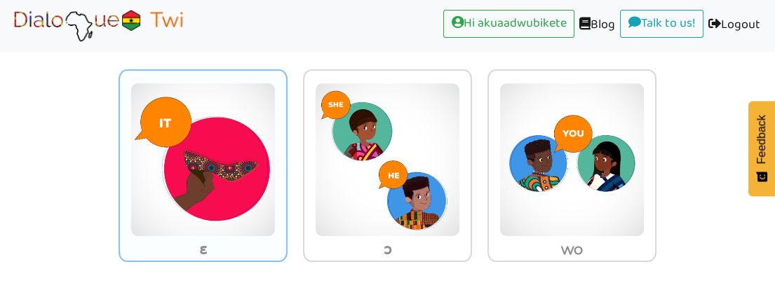
click at [208, 160] on img at bounding box center [202, 160] width 145 height 154
click at [286, 156] on input "ɛ" at bounding box center [291, 151] width 11 height 11
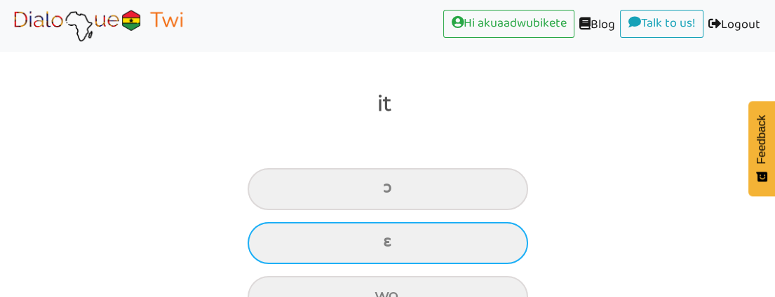
click at [421, 210] on div "ɛ" at bounding box center [388, 189] width 281 height 42
click at [394, 193] on input "ɛ" at bounding box center [388, 188] width 9 height 9
radio input "true"
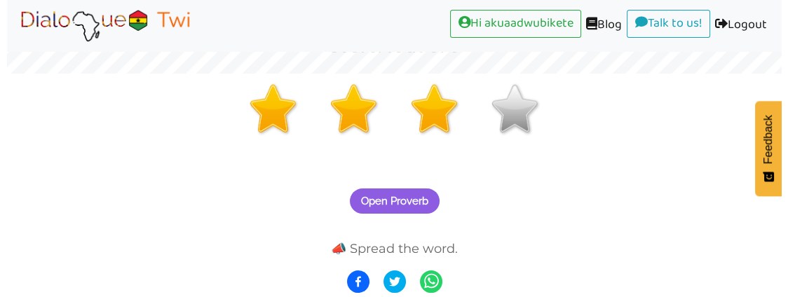
scroll to position [223, 0]
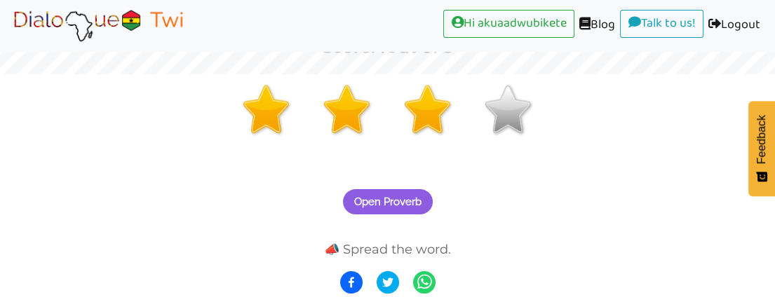
click at [404, 199] on span "Open Proverb" at bounding box center [387, 202] width 67 height 13
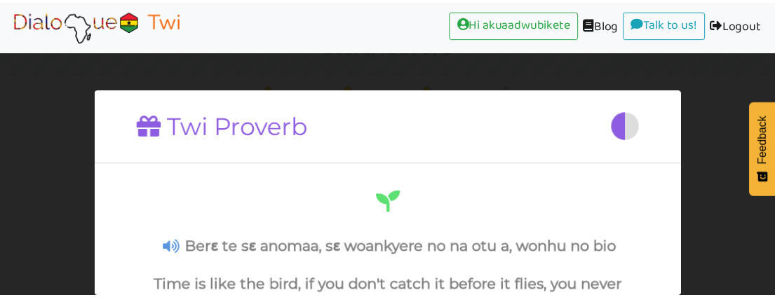
scroll to position [168, 0]
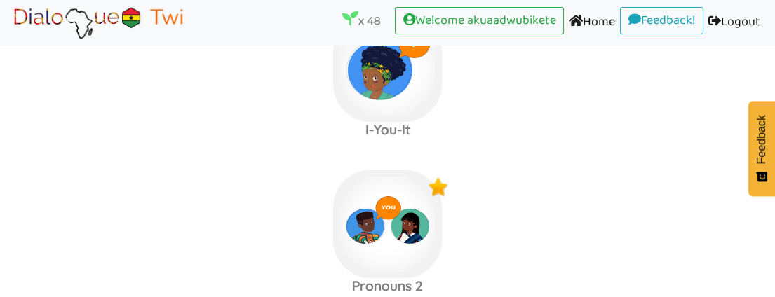
scroll to position [948, 0]
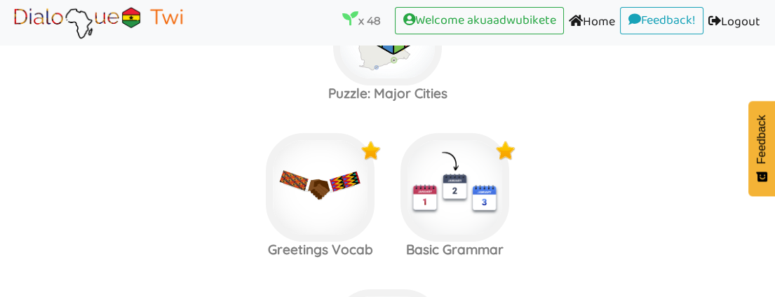
scroll to position [558, 0]
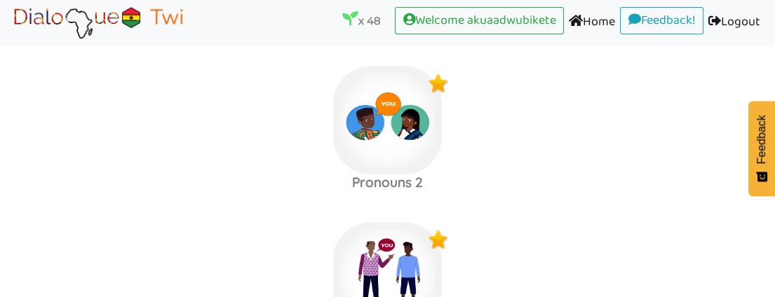
scroll to position [948, 0]
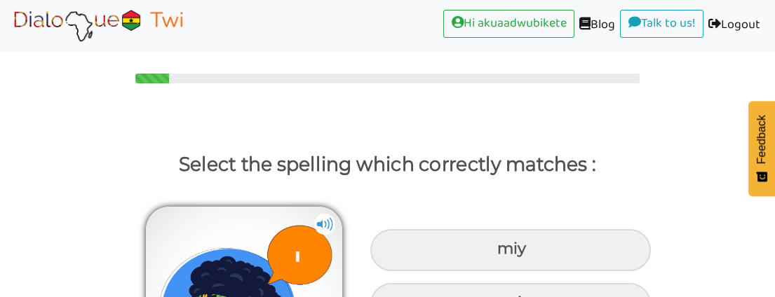
scroll to position [78, 0]
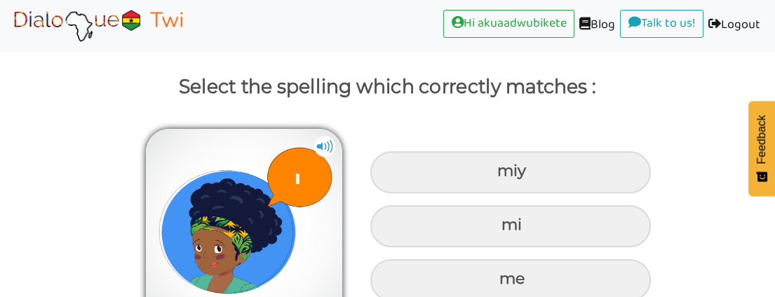
click at [323, 144] on img at bounding box center [324, 146] width 21 height 21
click at [516, 194] on div "me" at bounding box center [510, 173] width 281 height 42
click at [504, 176] on input "me" at bounding box center [499, 171] width 9 height 9
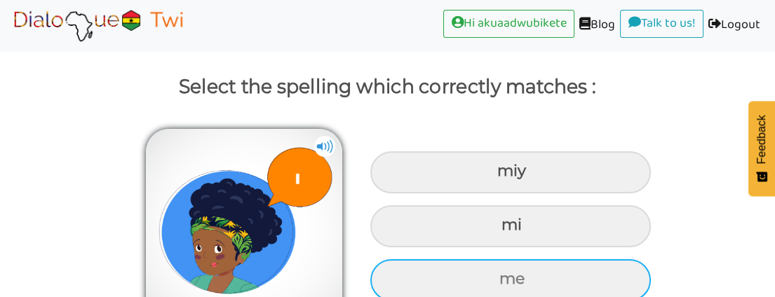
radio input "true"
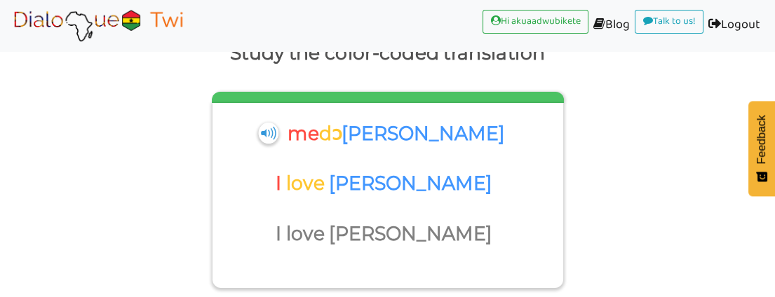
scroll to position [189, 0]
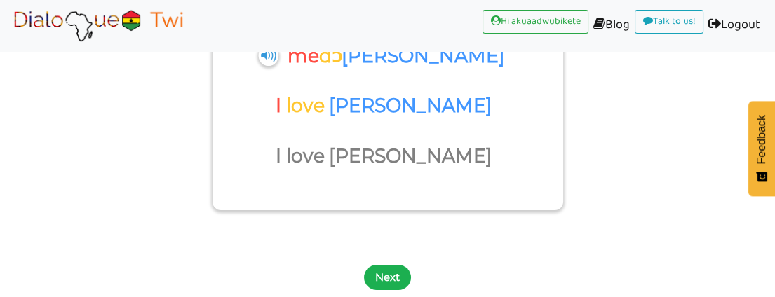
click at [393, 271] on button "Next" at bounding box center [387, 277] width 47 height 25
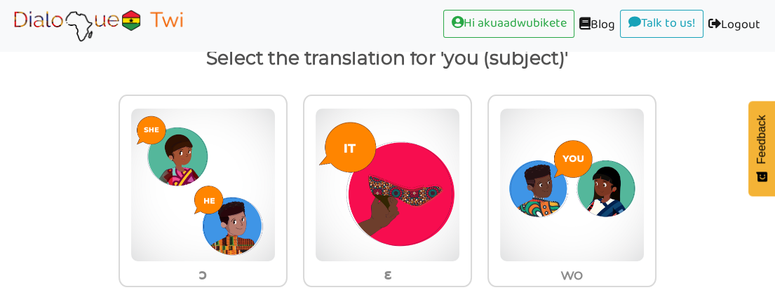
scroll to position [132, 0]
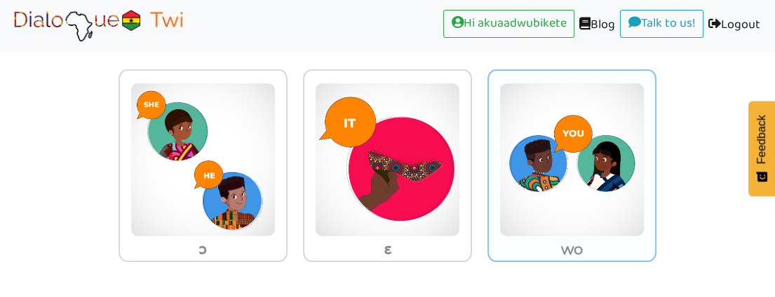
click at [276, 157] on img at bounding box center [202, 160] width 145 height 154
click at [297, 156] on input "wo" at bounding box center [291, 151] width 11 height 11
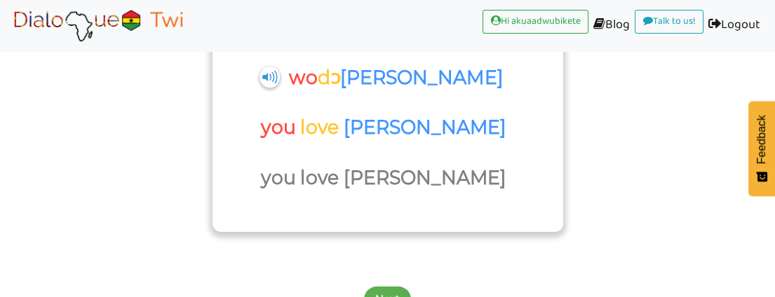
scroll to position [189, 0]
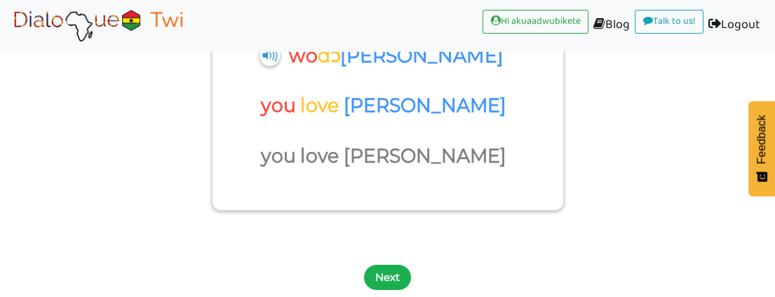
click at [394, 278] on button "Next" at bounding box center [387, 277] width 47 height 25
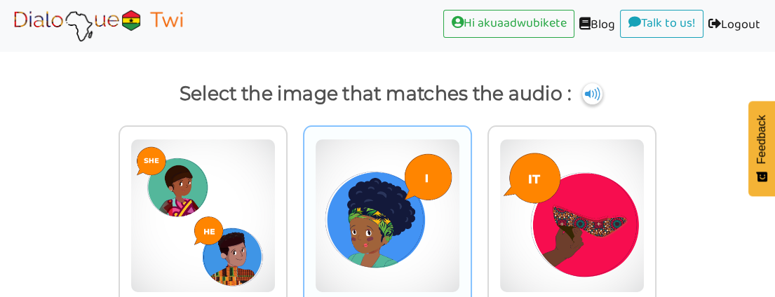
scroll to position [44, 0]
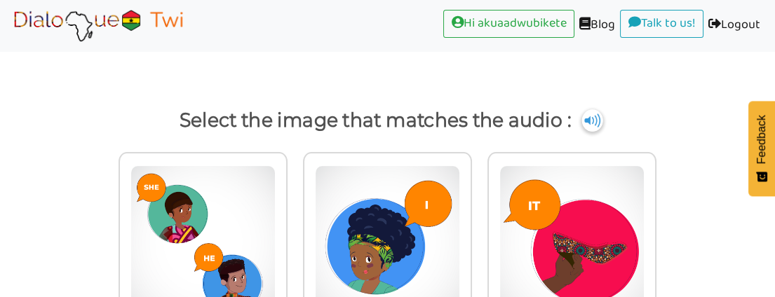
click at [591, 121] on img at bounding box center [592, 120] width 21 height 22
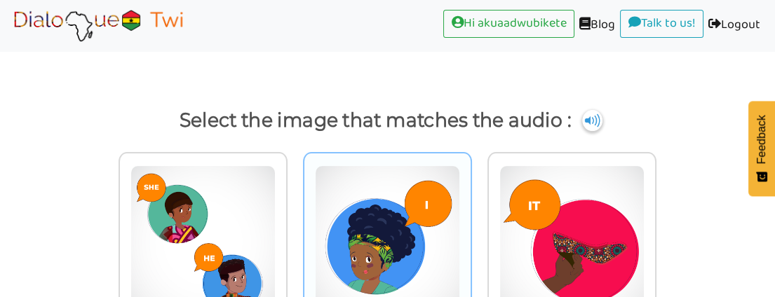
click at [276, 213] on img at bounding box center [202, 243] width 145 height 154
click at [297, 229] on input "radio" at bounding box center [291, 234] width 11 height 11
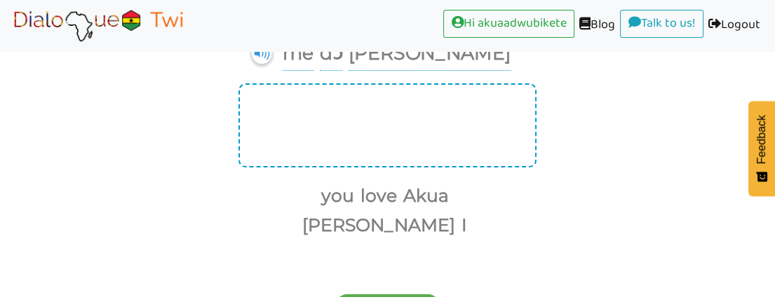
scroll to position [93, 0]
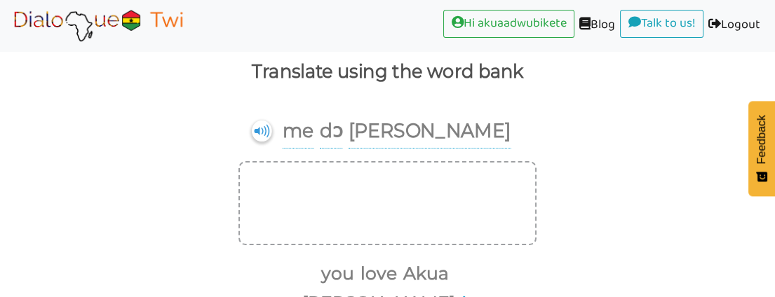
click at [356, 270] on button "love" at bounding box center [376, 274] width 41 height 27
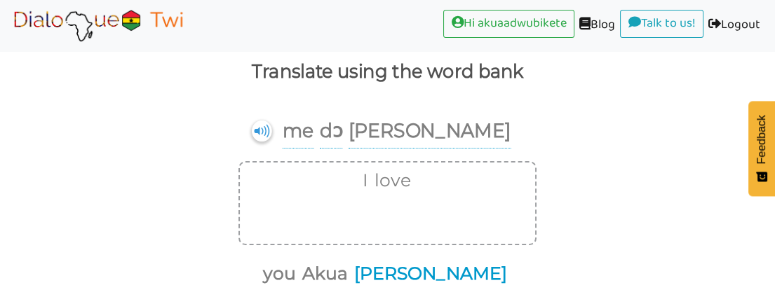
click at [429, 274] on button "Akosua" at bounding box center [428, 274] width 158 height 27
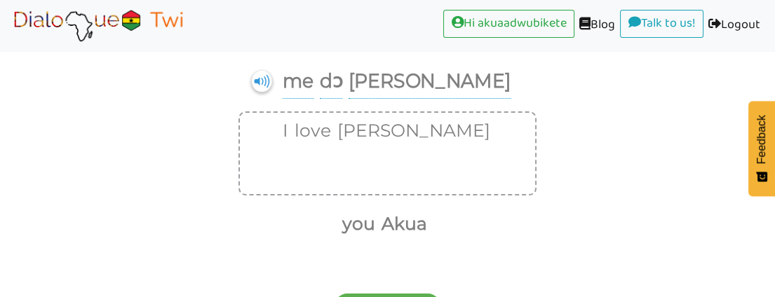
scroll to position [170, 0]
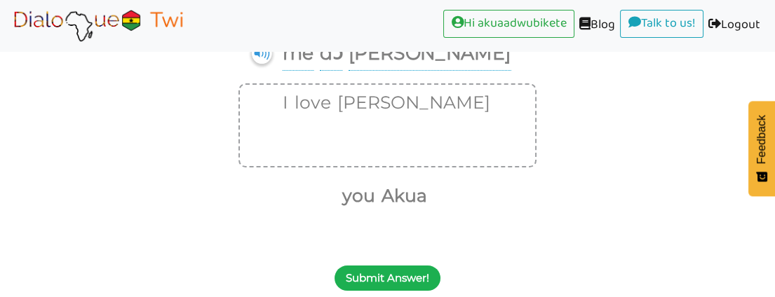
click at [404, 271] on button "Submit Answer!" at bounding box center [388, 278] width 106 height 25
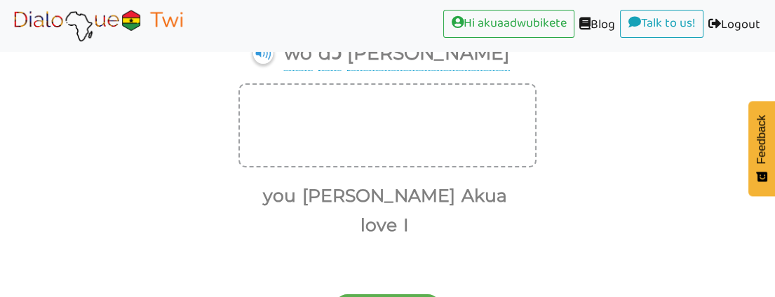
scroll to position [93, 0]
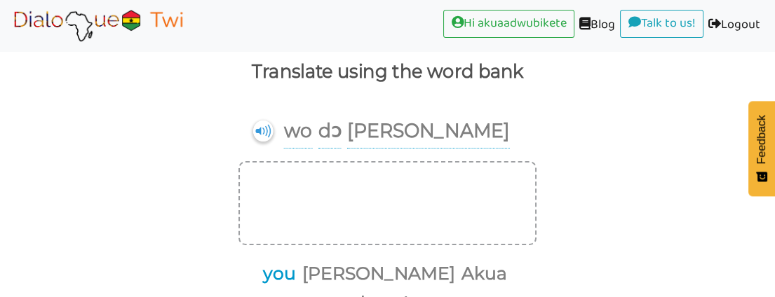
click at [296, 268] on button "you" at bounding box center [277, 274] width 38 height 27
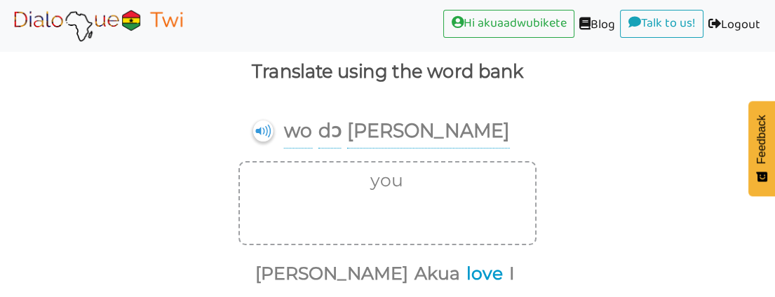
click at [462, 272] on button "love" at bounding box center [482, 274] width 41 height 27
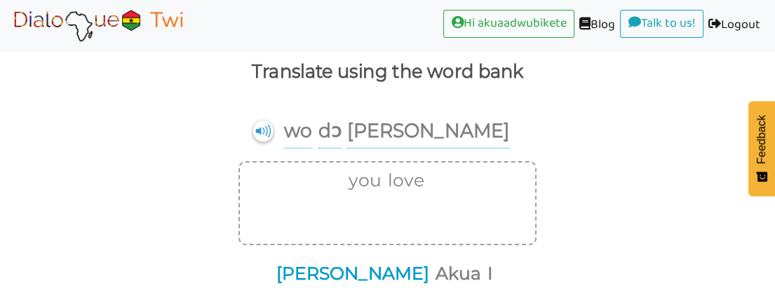
click at [348, 269] on button "Akosua" at bounding box center [350, 274] width 158 height 27
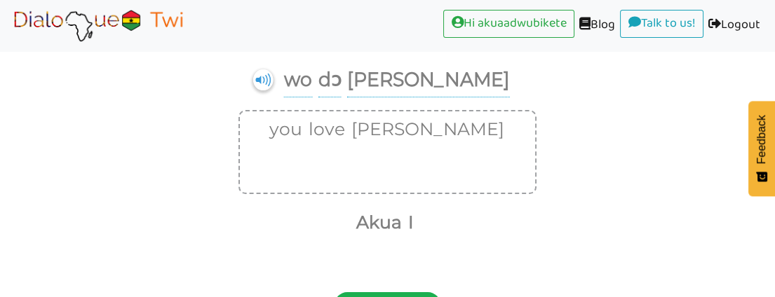
scroll to position [170, 0]
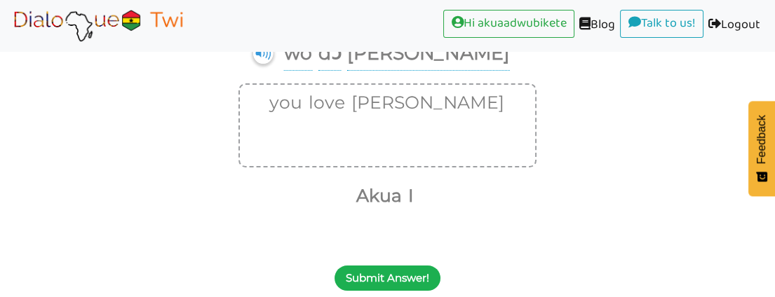
click at [413, 273] on button "Submit Answer!" at bounding box center [388, 278] width 106 height 25
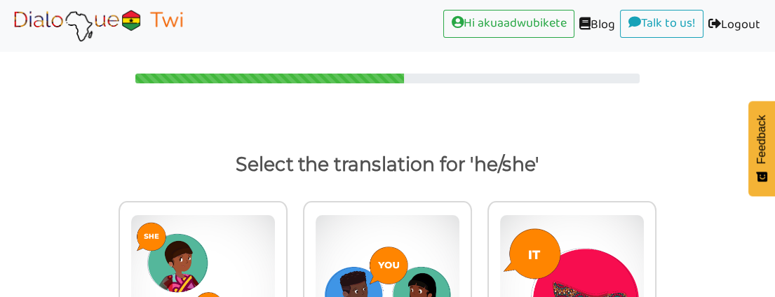
scroll to position [78, 0]
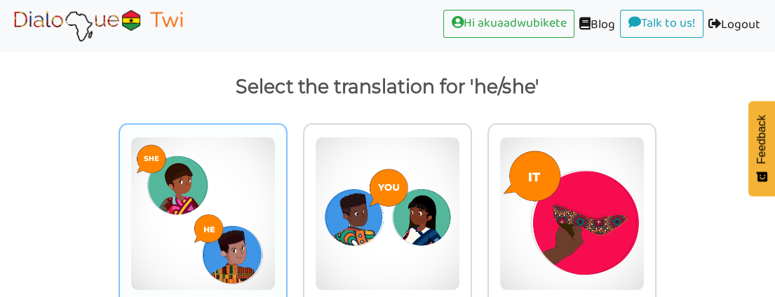
click at [225, 198] on img at bounding box center [202, 214] width 145 height 154
click at [286, 200] on input "ɔ" at bounding box center [291, 205] width 11 height 11
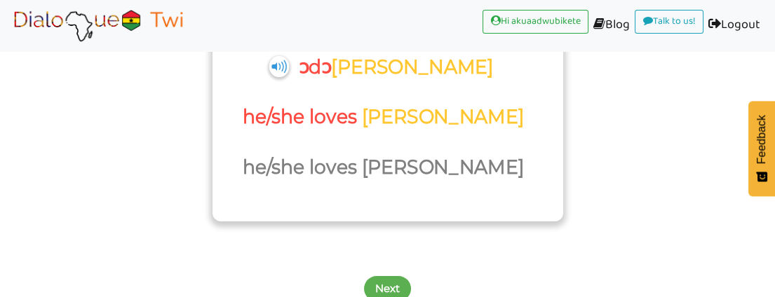
scroll to position [189, 0]
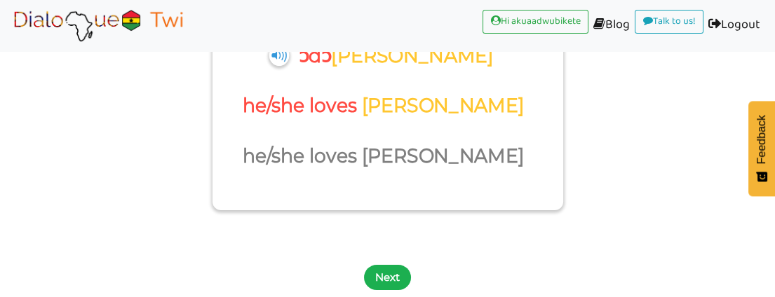
click at [383, 272] on button "Next" at bounding box center [387, 277] width 47 height 25
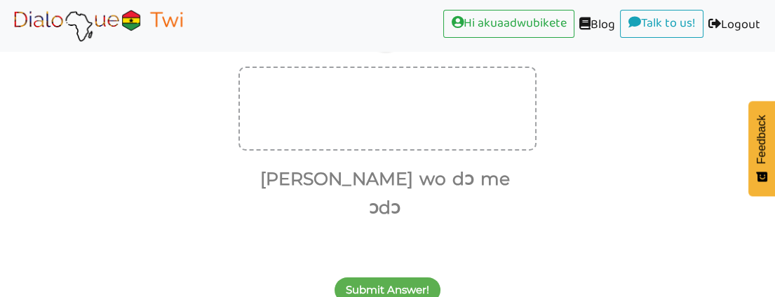
scroll to position [173, 0]
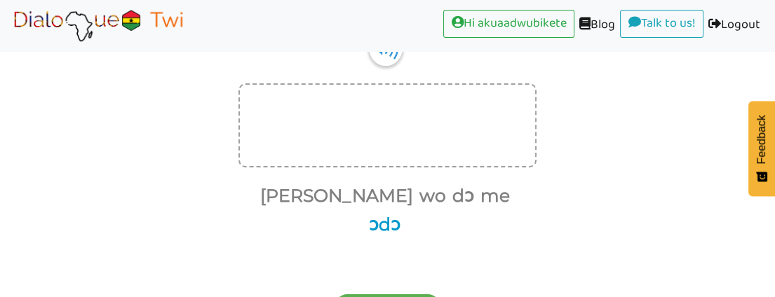
click at [401, 212] on button "ɔdɔ" at bounding box center [382, 225] width 36 height 27
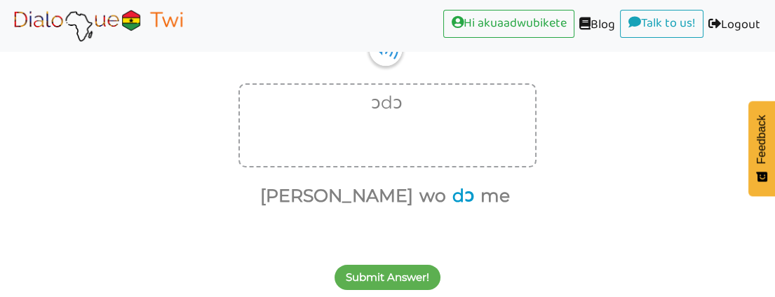
click at [448, 192] on button "dɔ" at bounding box center [461, 196] width 27 height 27
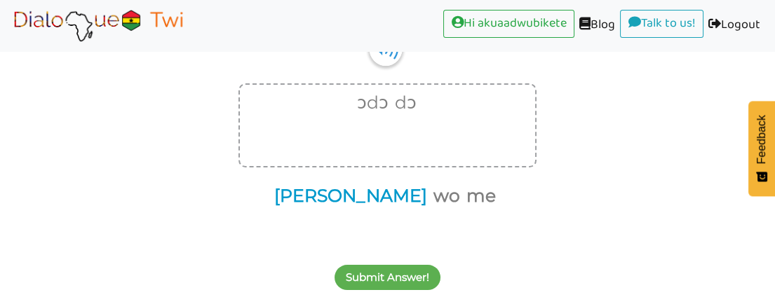
click at [359, 192] on button "Akosua" at bounding box center [348, 196] width 158 height 27
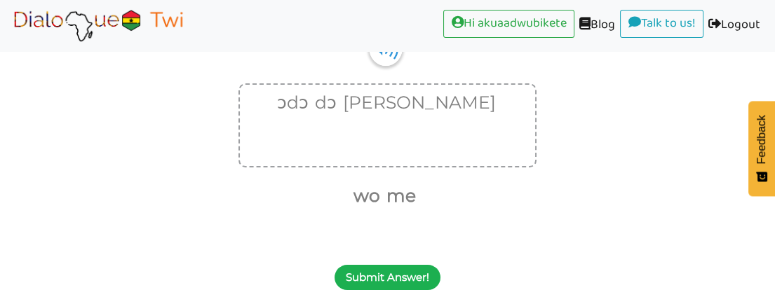
click at [398, 276] on button "Submit Answer!" at bounding box center [388, 277] width 106 height 25
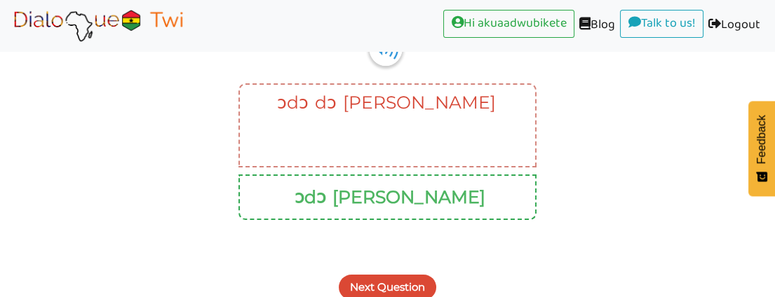
click at [390, 286] on button "Next Question" at bounding box center [388, 287] width 98 height 25
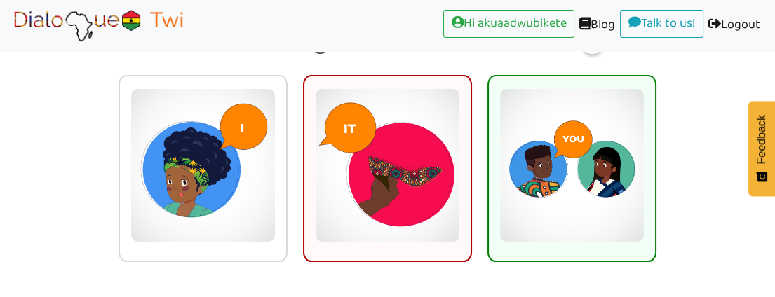
scroll to position [95, 0]
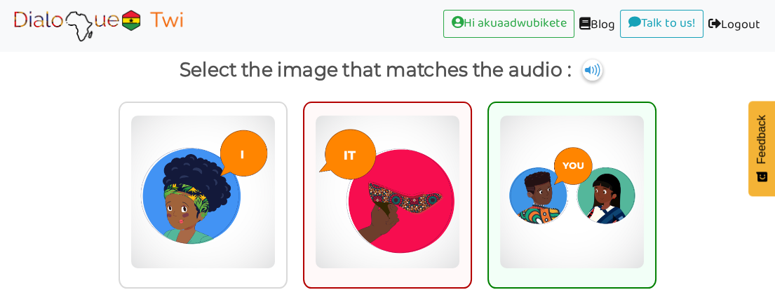
click at [588, 158] on img at bounding box center [571, 192] width 145 height 154
click at [655, 178] on input "radio" at bounding box center [660, 183] width 11 height 11
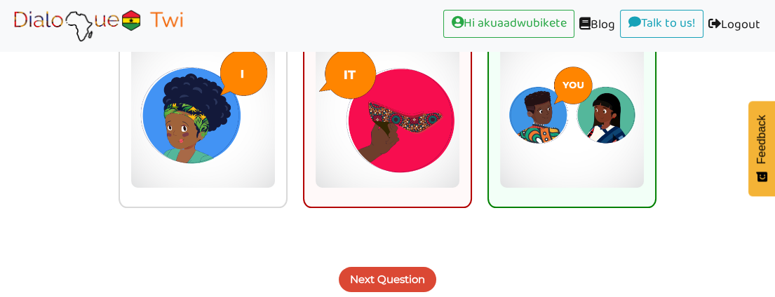
scroll to position [177, 0]
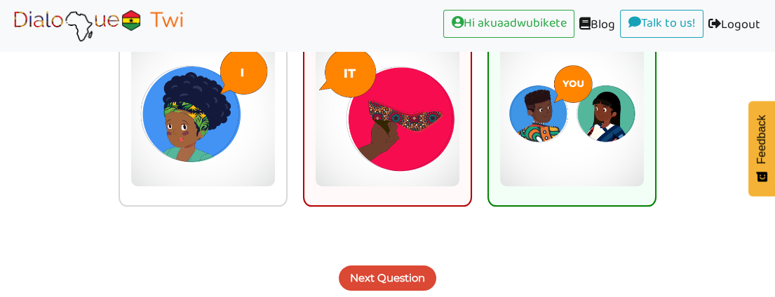
click at [396, 272] on button "Next Question" at bounding box center [388, 278] width 98 height 25
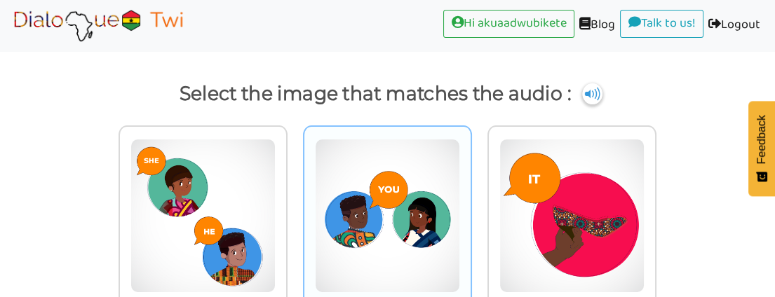
scroll to position [44, 0]
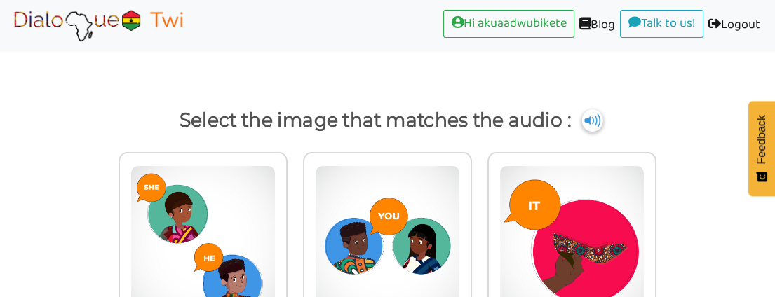
click at [594, 118] on img at bounding box center [592, 120] width 21 height 22
click at [592, 119] on img at bounding box center [592, 120] width 21 height 22
click at [590, 120] on img at bounding box center [592, 120] width 21 height 22
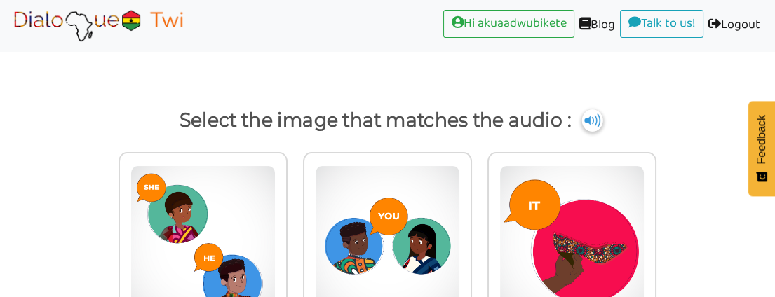
click at [590, 120] on img at bounding box center [592, 120] width 21 height 22
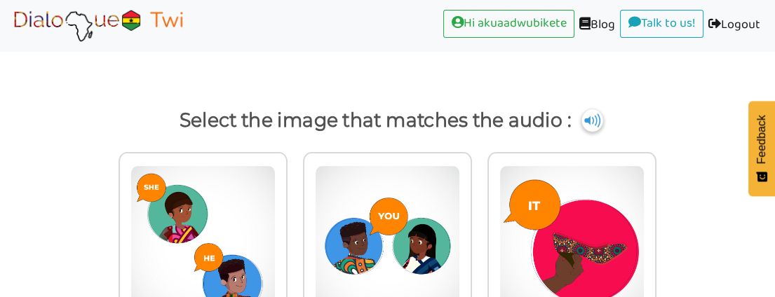
click at [590, 120] on img at bounding box center [592, 120] width 21 height 22
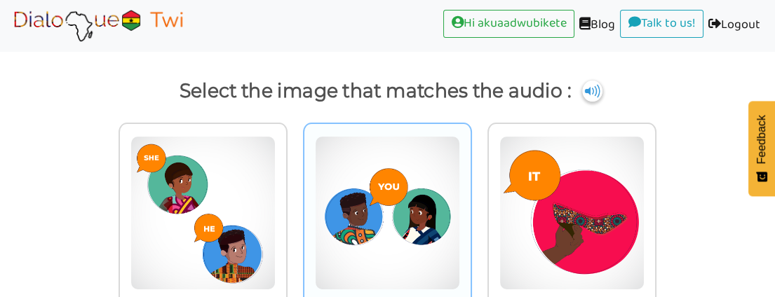
scroll to position [122, 0]
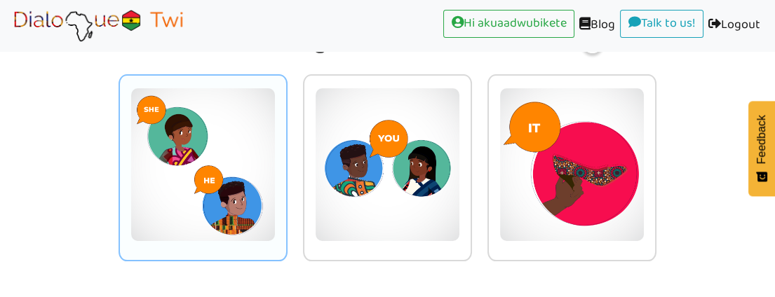
click at [230, 144] on img at bounding box center [202, 165] width 145 height 154
click at [286, 151] on input "radio" at bounding box center [291, 156] width 11 height 11
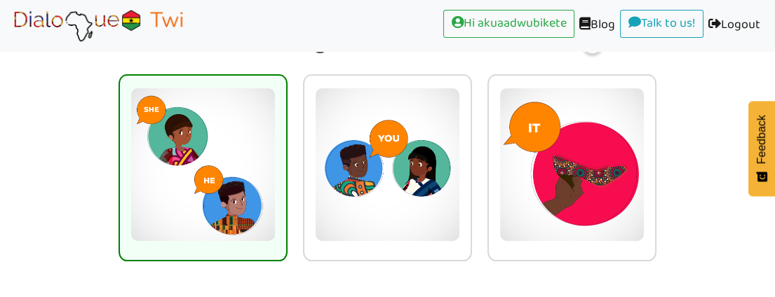
click at [230, 144] on img at bounding box center [202, 165] width 145 height 154
click at [286, 151] on input "radio" at bounding box center [291, 156] width 11 height 11
radio input "true"
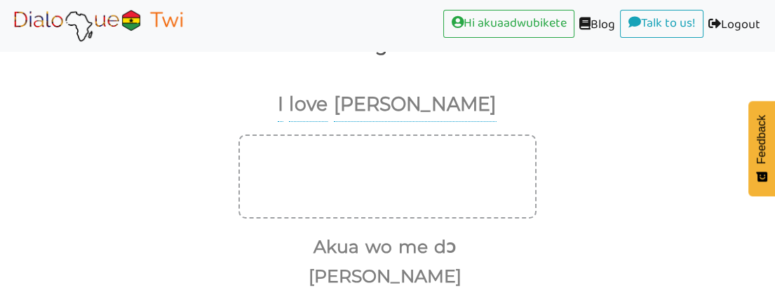
scroll to position [93, 0]
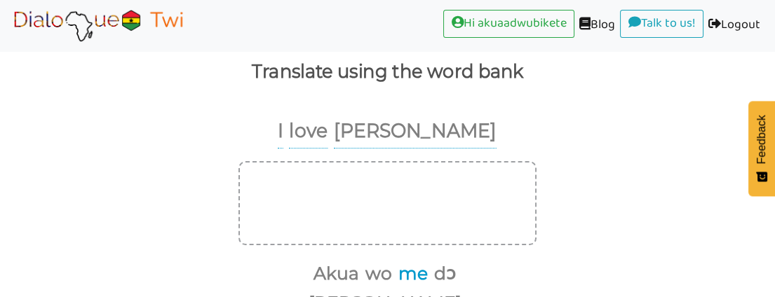
click at [394, 270] on button "me" at bounding box center [411, 274] width 34 height 27
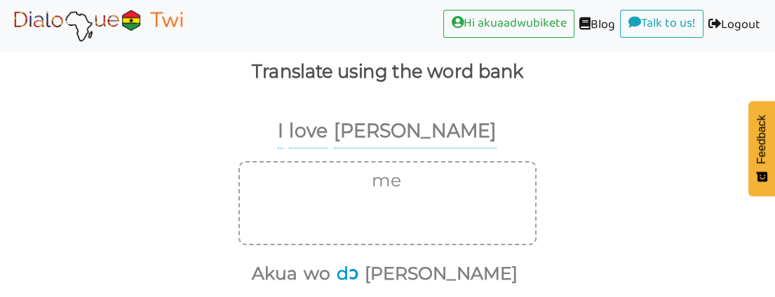
click at [358, 274] on button "dɔ" at bounding box center [345, 274] width 27 height 27
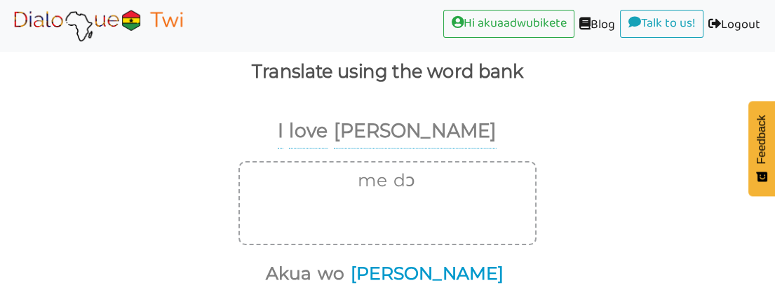
click at [421, 272] on button "Akosua" at bounding box center [425, 274] width 158 height 27
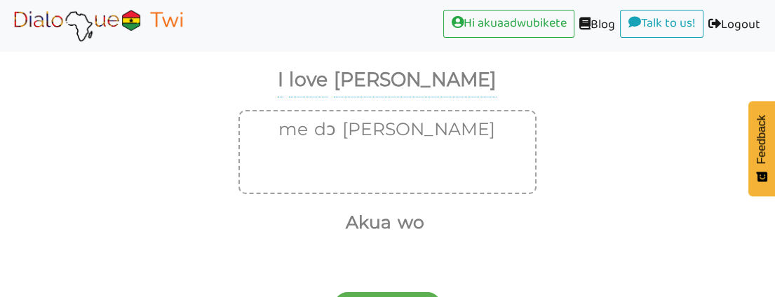
scroll to position [170, 0]
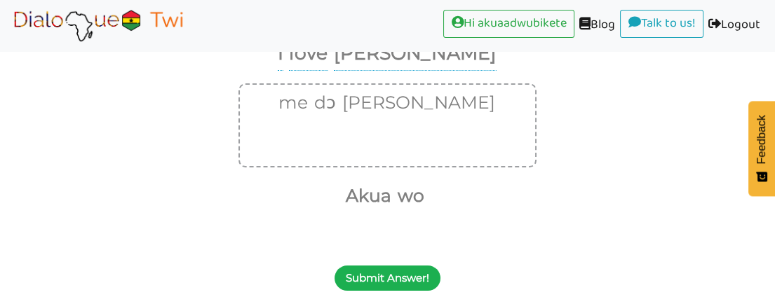
click at [405, 279] on button "Submit Answer!" at bounding box center [388, 278] width 106 height 25
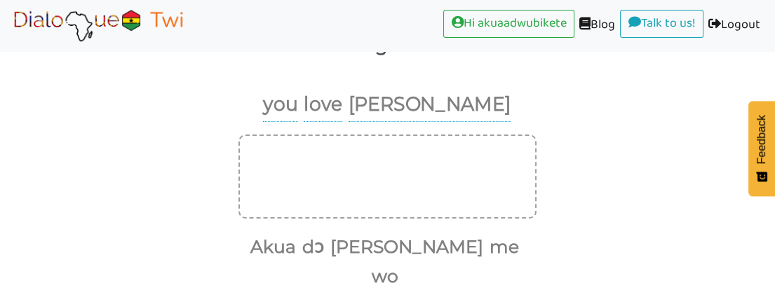
scroll to position [93, 0]
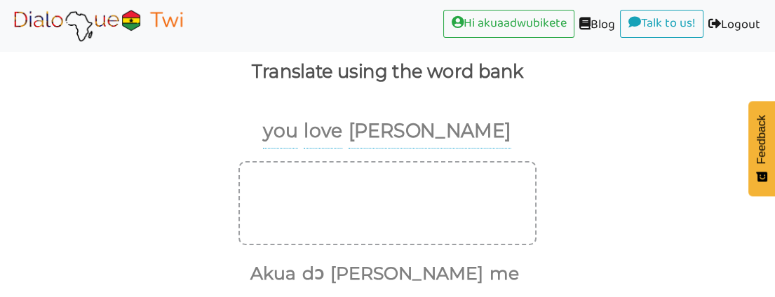
click at [477, 271] on ul "Akua dɔ Akosua me" at bounding box center [383, 274] width 288 height 29
click at [324, 273] on button "dɔ" at bounding box center [310, 274] width 27 height 27
click at [392, 269] on button "Akosua" at bounding box center [390, 274] width 158 height 27
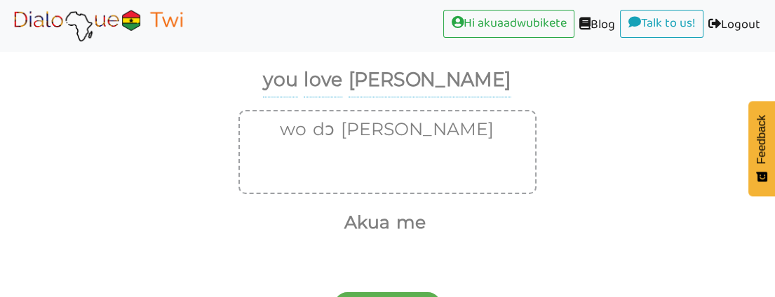
scroll to position [170, 0]
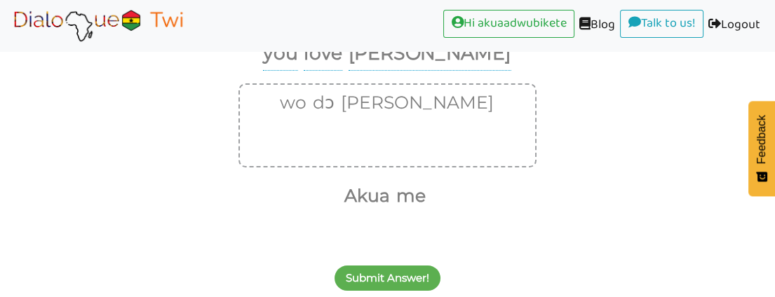
click at [420, 276] on button "Submit Answer!" at bounding box center [388, 278] width 106 height 25
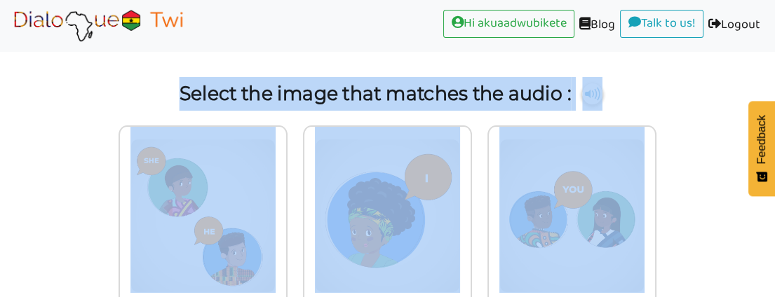
scroll to position [44, 0]
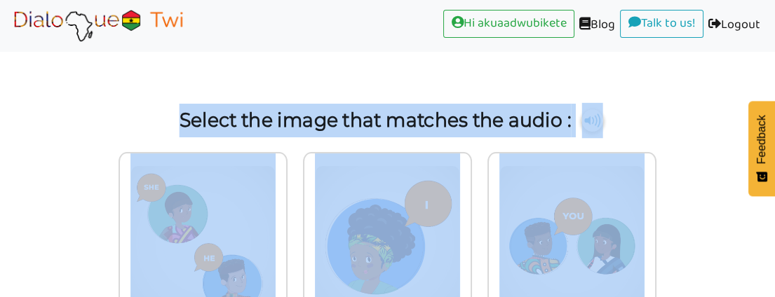
click at [586, 119] on img at bounding box center [592, 120] width 21 height 22
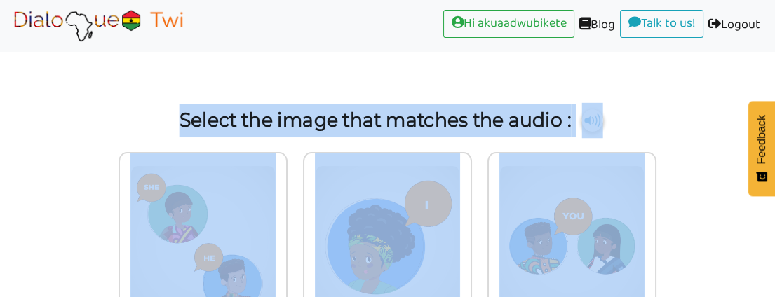
click at [586, 119] on img at bounding box center [592, 120] width 21 height 22
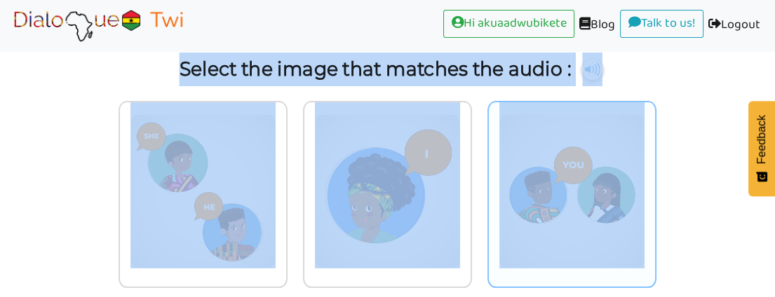
scroll to position [122, 0]
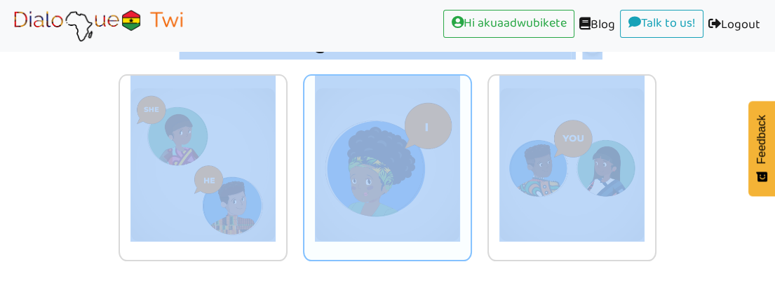
click at [276, 157] on img at bounding box center [202, 165] width 145 height 154
click at [297, 157] on input "radio" at bounding box center [291, 156] width 11 height 11
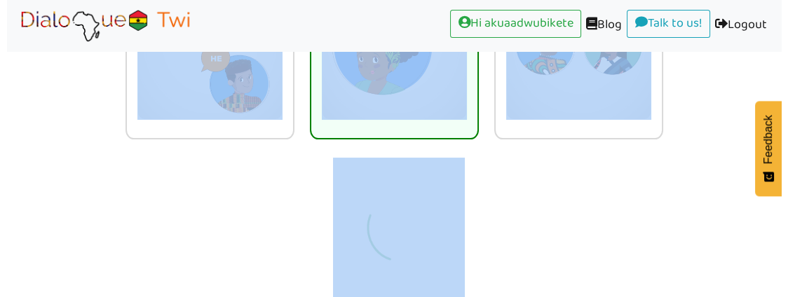
scroll to position [223, 0]
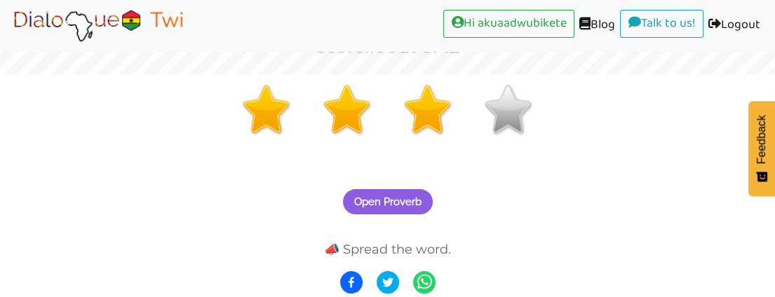
click at [384, 199] on span "Open Proverb" at bounding box center [387, 202] width 67 height 13
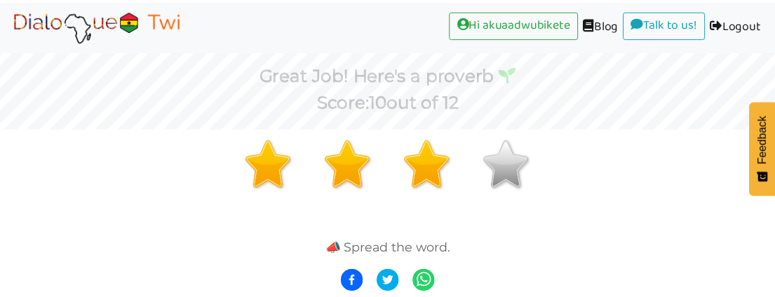
scroll to position [168, 0]
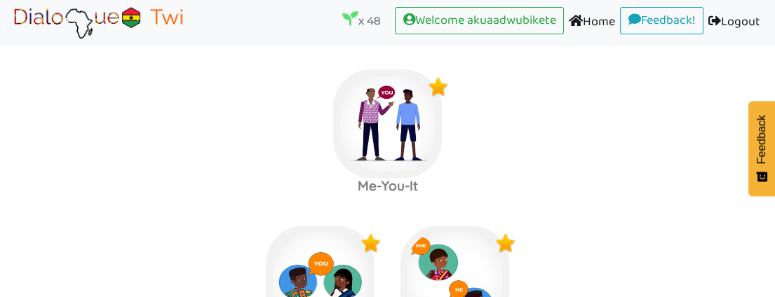
scroll to position [1104, 0]
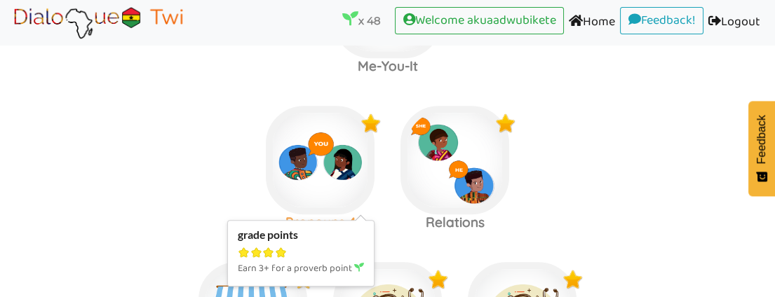
scroll to position [1182, 0]
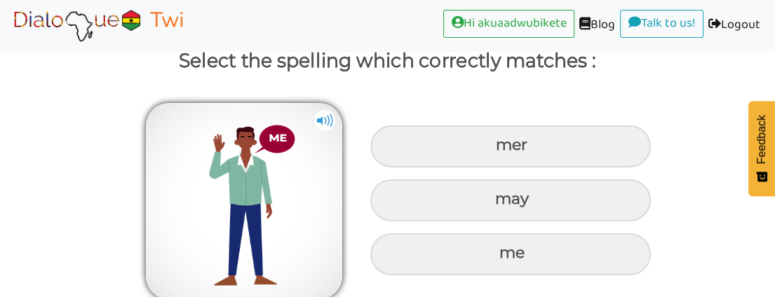
scroll to position [110, 0]
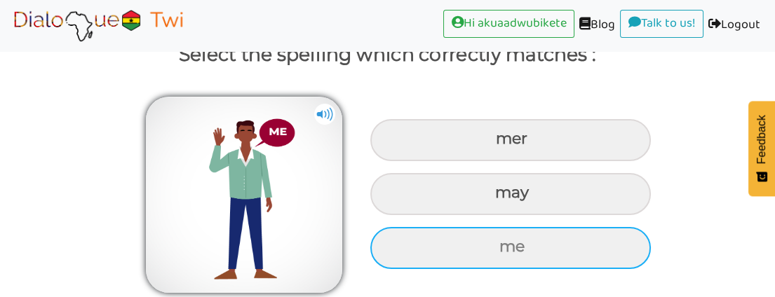
click at [471, 161] on div "me" at bounding box center [510, 140] width 281 height 42
click at [493, 144] on input "me" at bounding box center [497, 139] width 9 height 9
radio input "true"
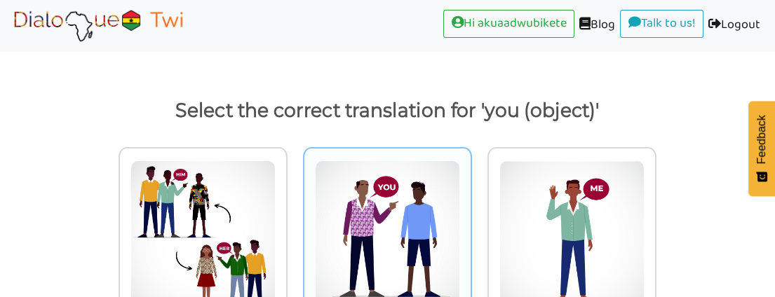
scroll to position [132, 0]
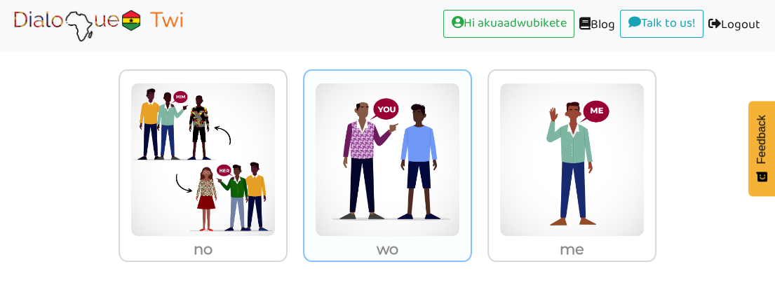
click at [276, 159] on img at bounding box center [202, 160] width 145 height 154
click at [297, 156] on input "wo" at bounding box center [291, 151] width 11 height 11
click at [276, 159] on img at bounding box center [202, 160] width 145 height 154
click at [297, 156] on input "wo" at bounding box center [291, 151] width 11 height 11
radio input "true"
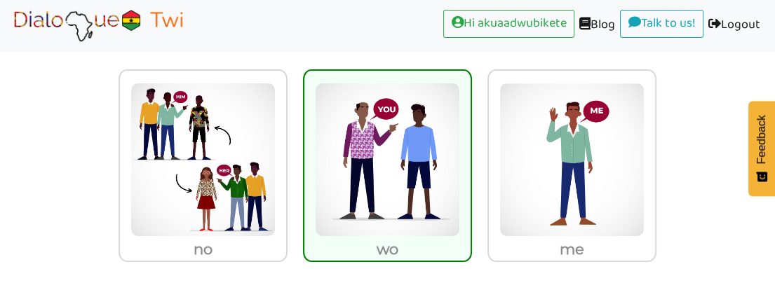
click at [408, 159] on img at bounding box center [387, 160] width 145 height 154
click at [471, 156] on input "wo" at bounding box center [476, 151] width 11 height 11
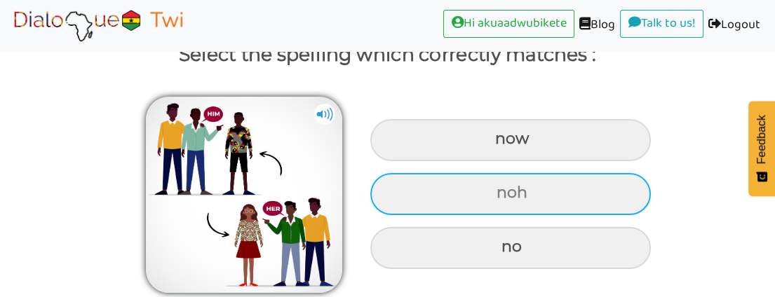
scroll to position [32, 0]
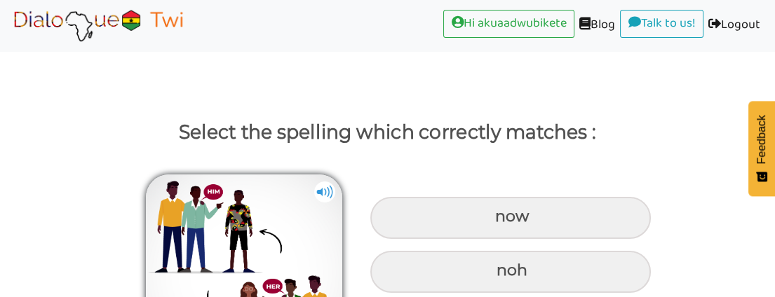
click at [315, 187] on img at bounding box center [324, 192] width 21 height 21
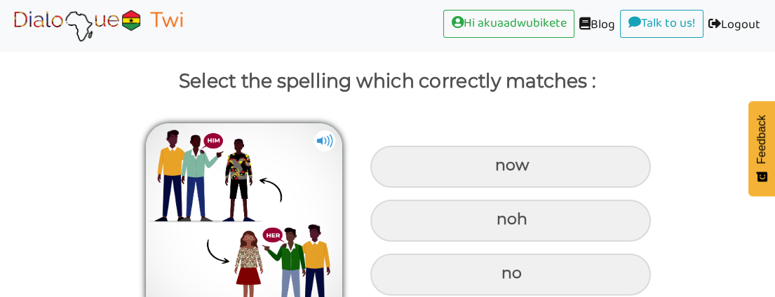
scroll to position [110, 0]
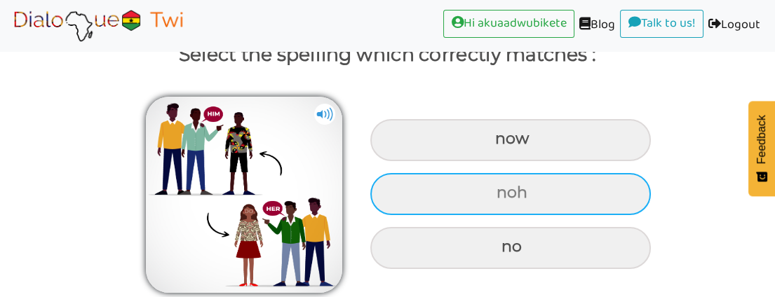
click at [549, 161] on div "noh" at bounding box center [510, 140] width 281 height 42
click at [502, 144] on input "noh" at bounding box center [496, 139] width 9 height 9
radio input "true"
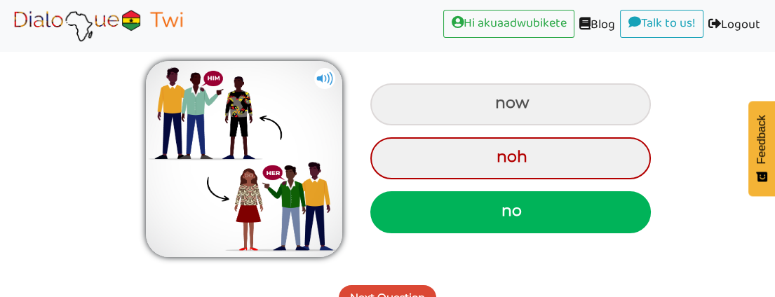
scroll to position [166, 0]
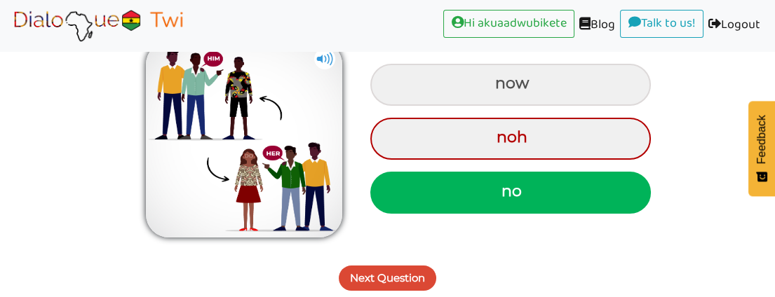
click at [376, 278] on button "Next Question" at bounding box center [388, 278] width 98 height 25
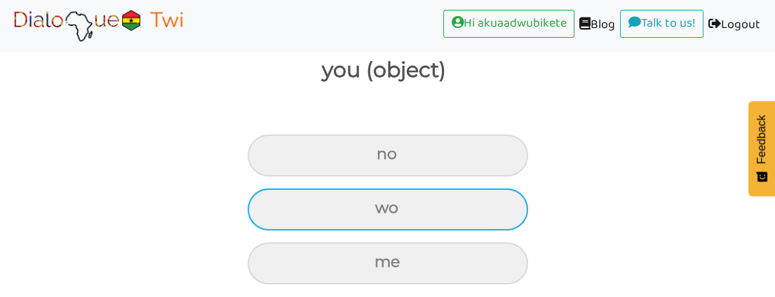
click at [387, 177] on div "wo" at bounding box center [388, 156] width 281 height 42
click at [387, 159] on input "wo" at bounding box center [382, 154] width 9 height 9
radio input "true"
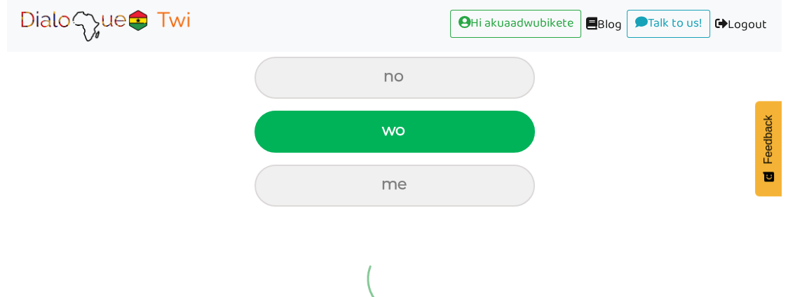
scroll to position [223, 0]
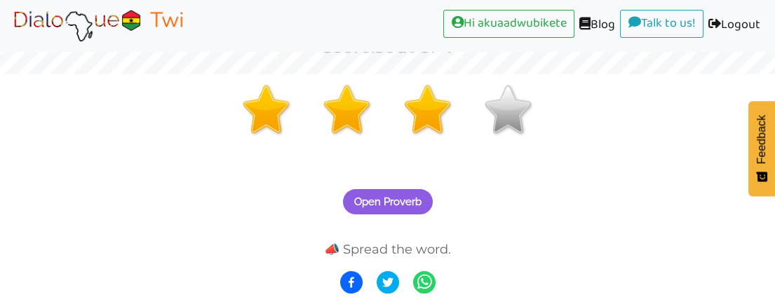
click at [397, 194] on button "Open Proverb" at bounding box center [388, 201] width 90 height 25
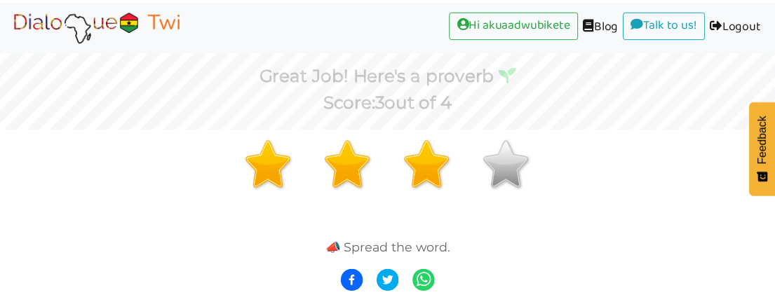
scroll to position [168, 0]
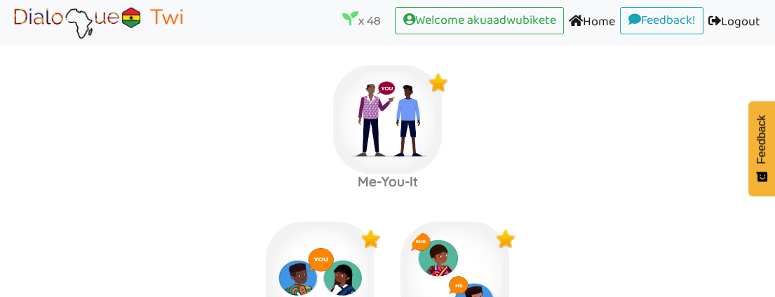
scroll to position [1260, 0]
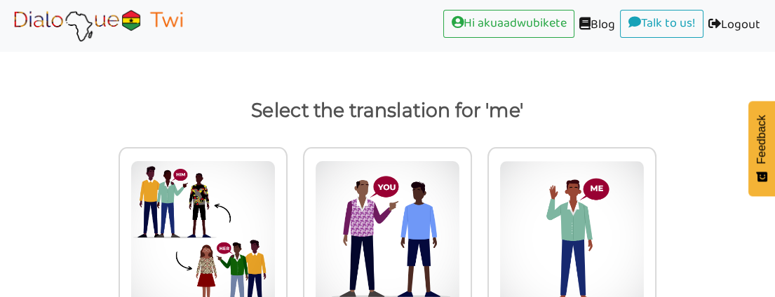
scroll to position [132, 0]
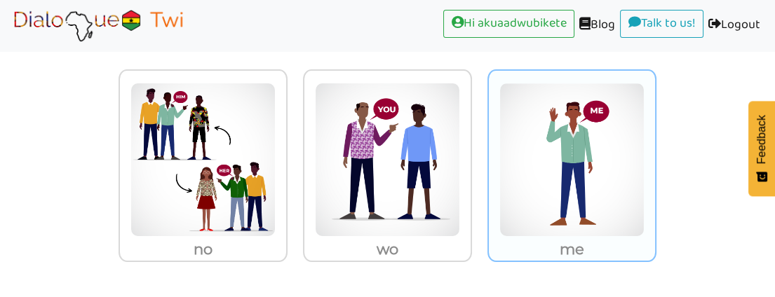
click at [276, 137] on img at bounding box center [202, 160] width 145 height 154
click at [297, 146] on input "me" at bounding box center [291, 151] width 11 height 11
click at [276, 137] on img at bounding box center [202, 160] width 145 height 154
click at [297, 146] on input "me" at bounding box center [291, 151] width 11 height 11
radio input "true"
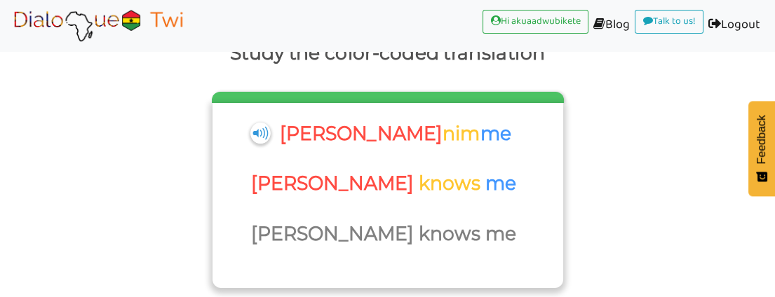
scroll to position [189, 0]
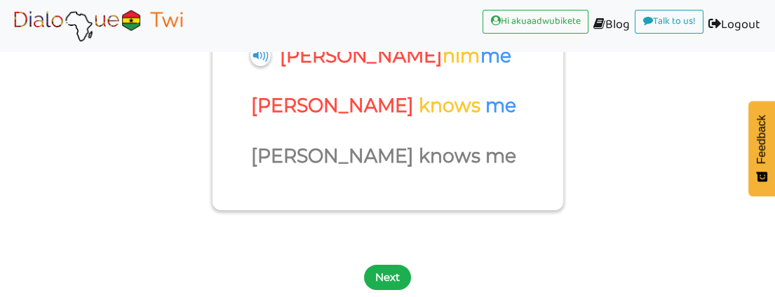
click at [394, 276] on button "Next" at bounding box center [387, 277] width 47 height 25
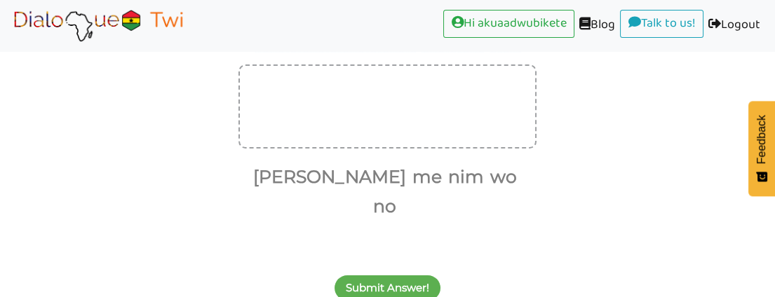
scroll to position [170, 0]
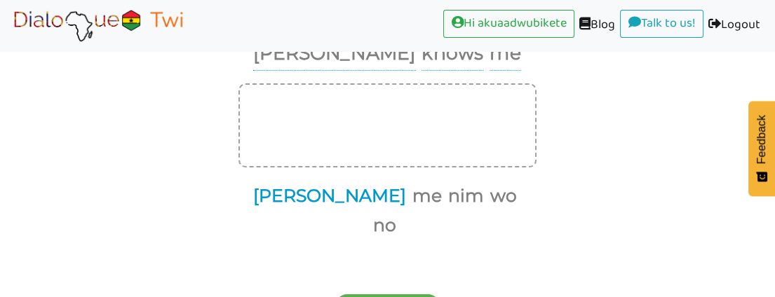
click at [325, 195] on button "Akwasi" at bounding box center [327, 196] width 158 height 27
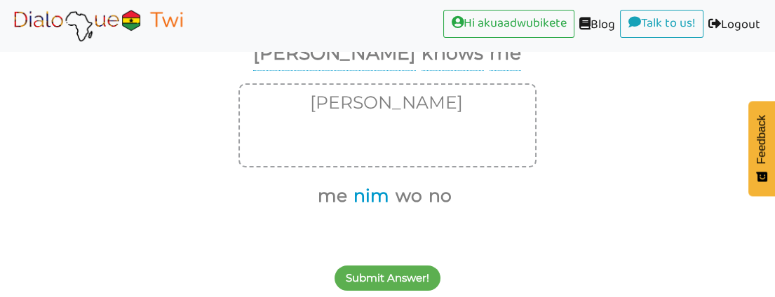
click at [365, 197] on button "nim" at bounding box center [369, 196] width 41 height 27
click at [360, 197] on button "me" at bounding box center [351, 196] width 34 height 27
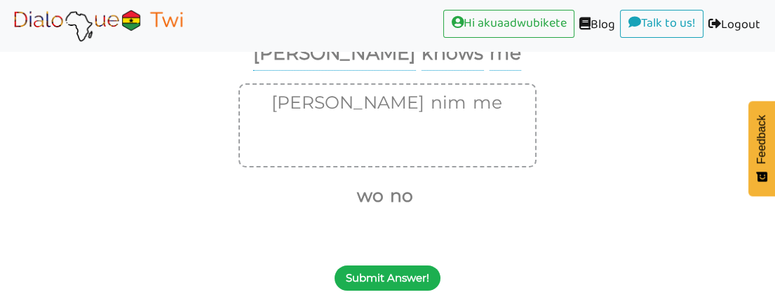
click at [380, 273] on button "Submit Answer!" at bounding box center [388, 278] width 106 height 25
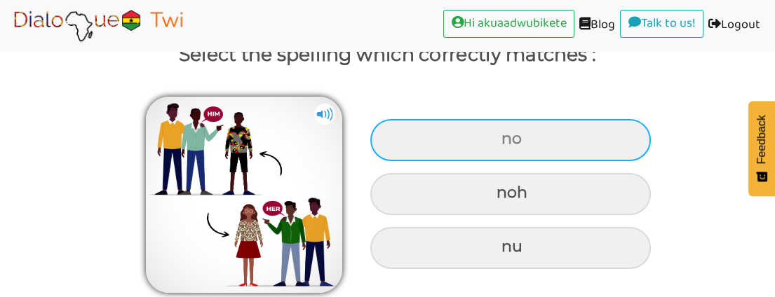
click at [485, 137] on div "no" at bounding box center [510, 140] width 281 height 42
click at [499, 137] on input "no" at bounding box center [503, 139] width 9 height 9
radio input "true"
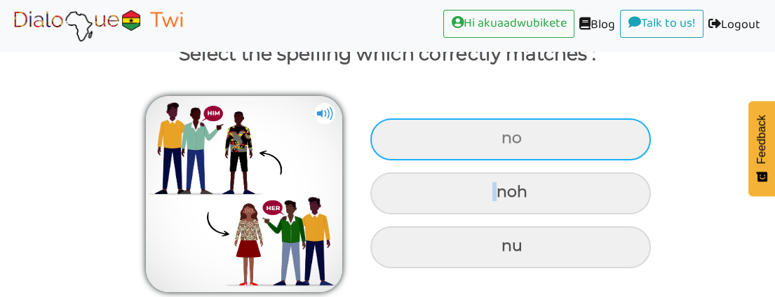
click at [485, 137] on div "noh" at bounding box center [510, 140] width 281 height 42
click at [499, 137] on input "noh" at bounding box center [503, 138] width 9 height 9
radio input "true"
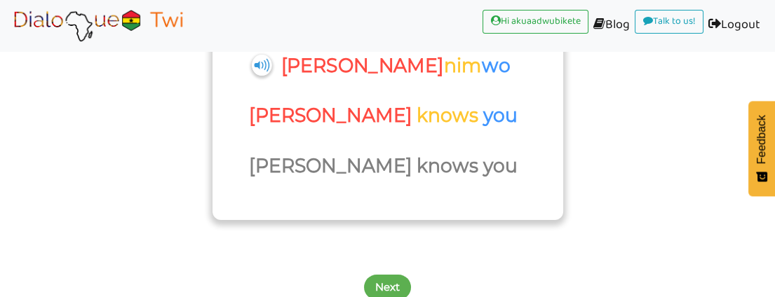
scroll to position [189, 0]
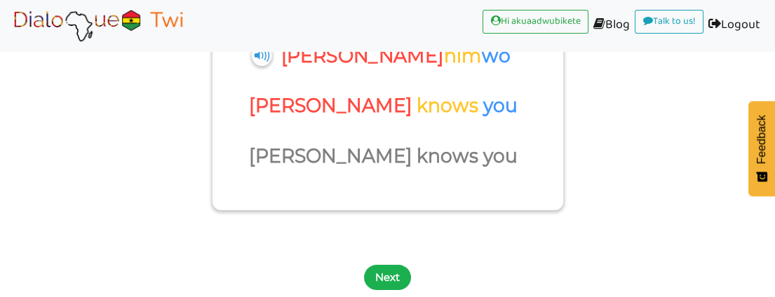
click at [386, 276] on button "Next" at bounding box center [387, 277] width 47 height 25
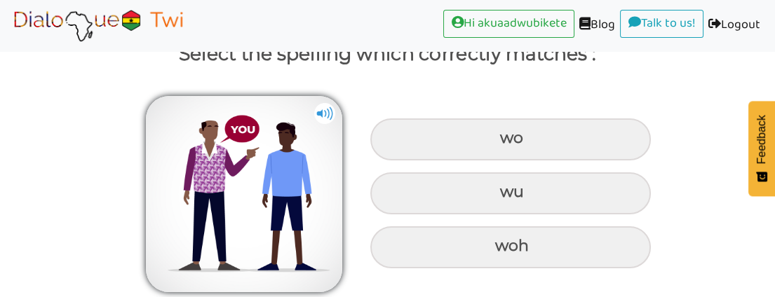
scroll to position [110, 0]
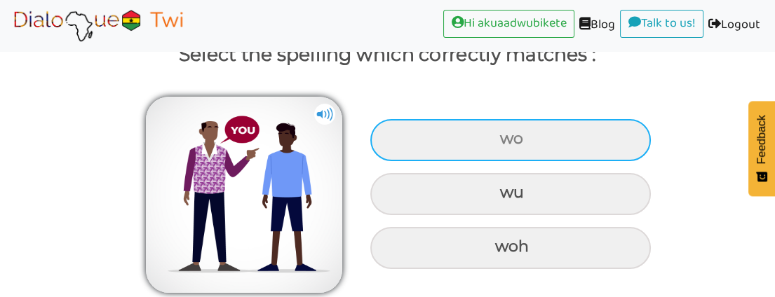
click at [461, 140] on div "wo" at bounding box center [510, 140] width 281 height 42
click at [497, 140] on input "wo" at bounding box center [501, 139] width 9 height 9
radio input "true"
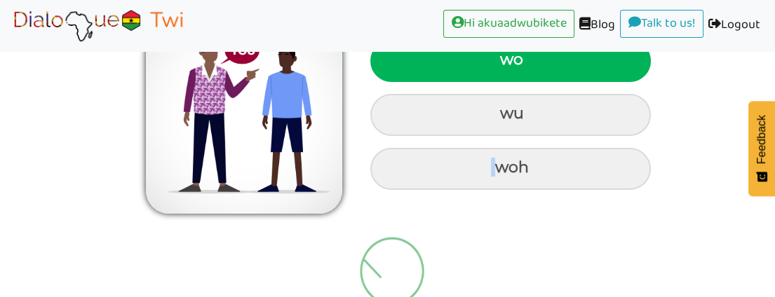
click at [461, 141] on label "woh" at bounding box center [510, 165] width 295 height 49
click at [497, 119] on input "woh" at bounding box center [501, 113] width 9 height 9
radio input "true"
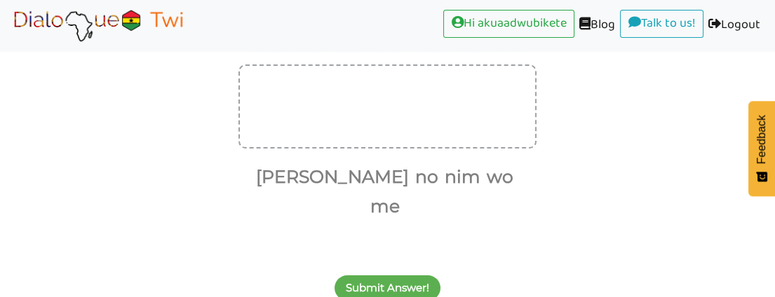
scroll to position [170, 0]
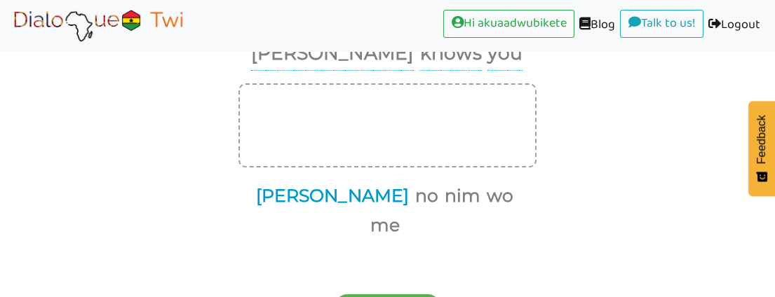
click at [320, 192] on button "Akwasi" at bounding box center [330, 196] width 158 height 27
click at [410, 192] on button "no" at bounding box center [424, 196] width 28 height 27
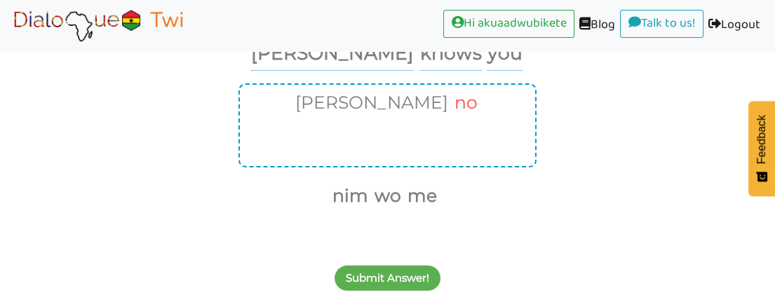
click at [450, 101] on button "no" at bounding box center [464, 103] width 28 height 27
click at [366, 196] on button "nim" at bounding box center [362, 196] width 41 height 27
click at [374, 195] on button "wo" at bounding box center [379, 196] width 32 height 27
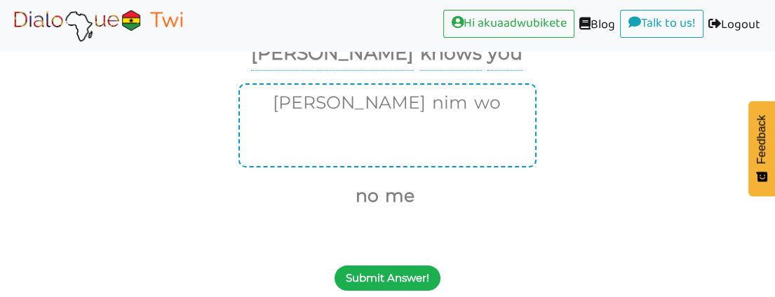
click at [376, 271] on button "Submit Answer!" at bounding box center [388, 278] width 106 height 25
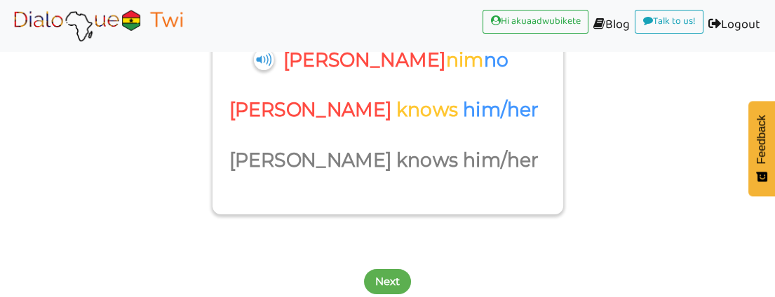
scroll to position [189, 0]
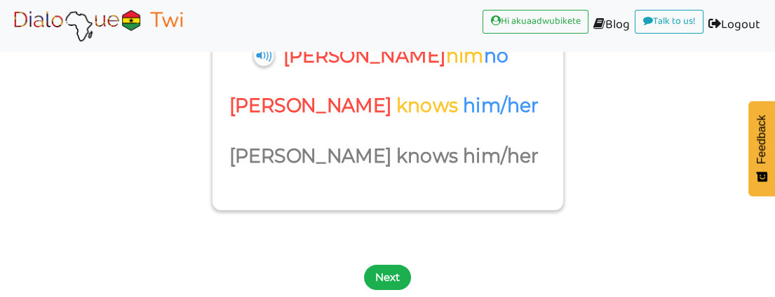
click at [392, 274] on button "Next" at bounding box center [387, 277] width 47 height 25
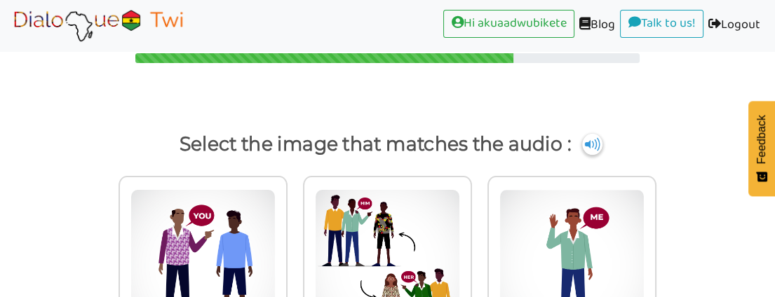
scroll to position [0, 0]
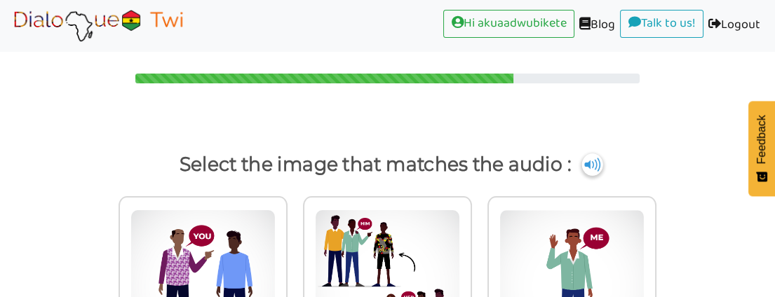
click at [591, 161] on img at bounding box center [592, 165] width 21 height 22
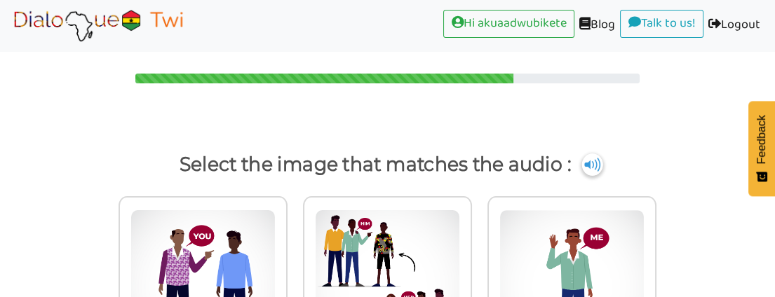
click at [591, 161] on img at bounding box center [592, 165] width 21 height 22
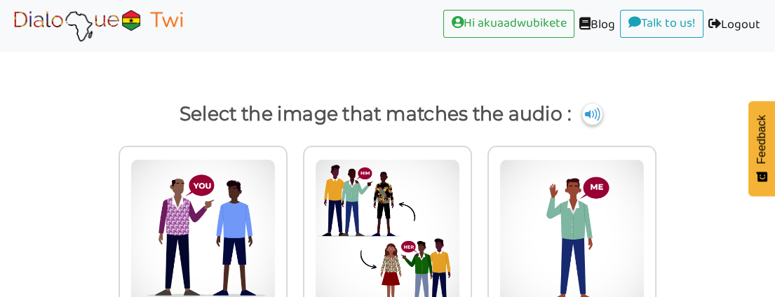
scroll to position [122, 0]
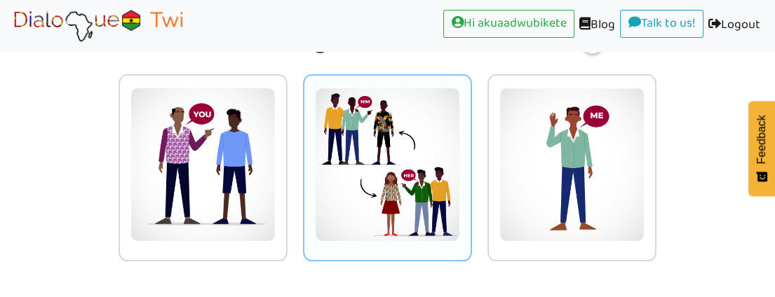
click at [276, 168] on img at bounding box center [202, 165] width 145 height 154
click at [297, 161] on input "radio" at bounding box center [291, 156] width 11 height 11
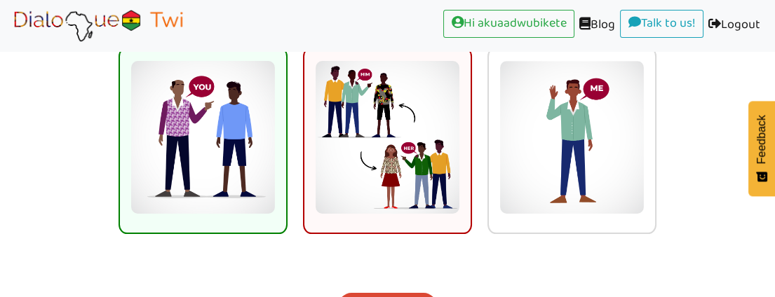
scroll to position [177, 0]
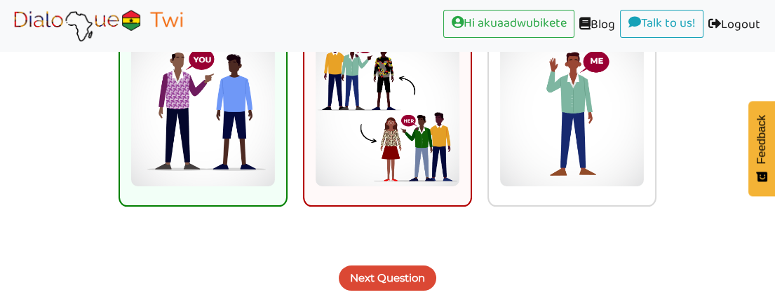
click at [364, 275] on button "Next Question" at bounding box center [388, 278] width 98 height 25
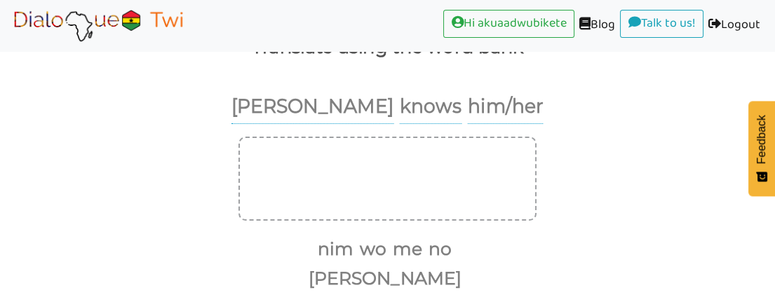
scroll to position [93, 0]
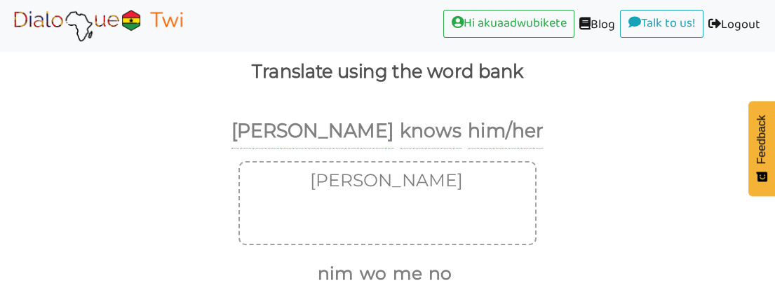
click at [450, 269] on button "no" at bounding box center [438, 274] width 28 height 27
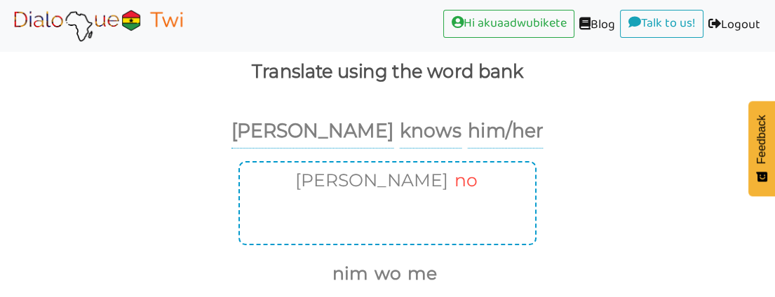
click at [450, 175] on button "no" at bounding box center [464, 181] width 28 height 27
click at [336, 273] on button "nim" at bounding box center [333, 274] width 41 height 27
click at [424, 273] on button "no" at bounding box center [417, 274] width 28 height 27
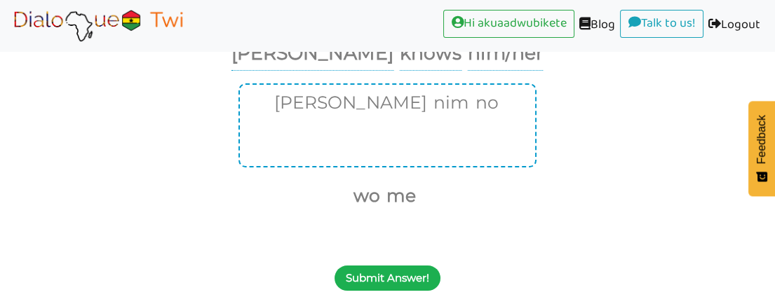
click at [404, 273] on button "Submit Answer!" at bounding box center [388, 278] width 106 height 25
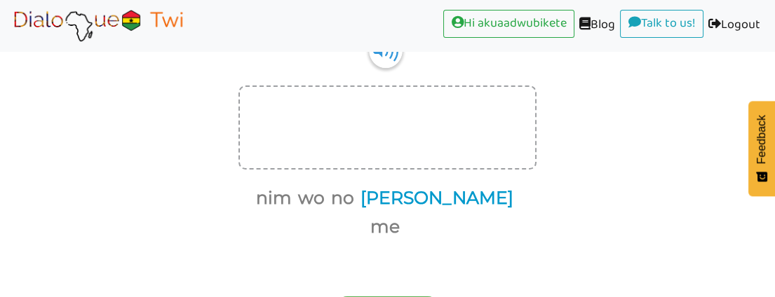
click at [419, 195] on button "Akwasi" at bounding box center [435, 198] width 158 height 27
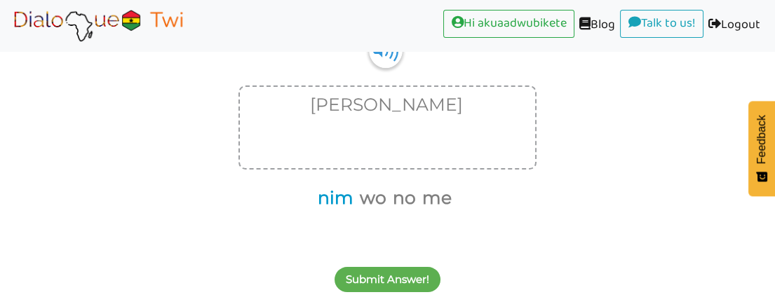
click at [330, 189] on button "nim" at bounding box center [333, 198] width 41 height 27
click at [415, 199] on button "me" at bounding box center [413, 198] width 34 height 27
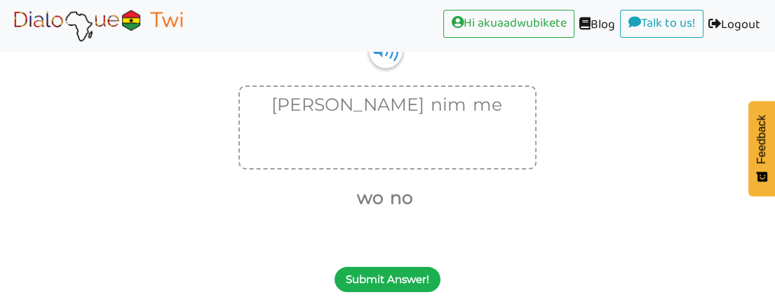
click at [399, 278] on button "Submit Answer!" at bounding box center [388, 279] width 106 height 25
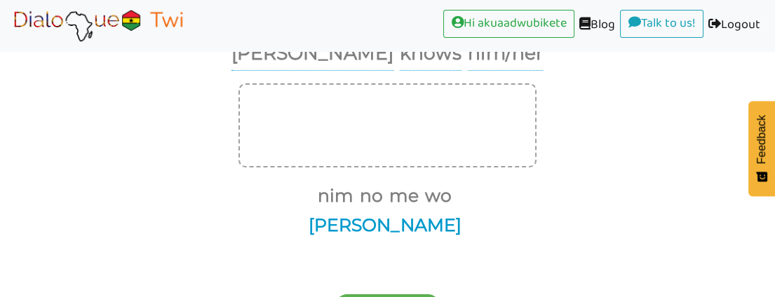
click at [443, 213] on button "Akwasi" at bounding box center [383, 226] width 158 height 27
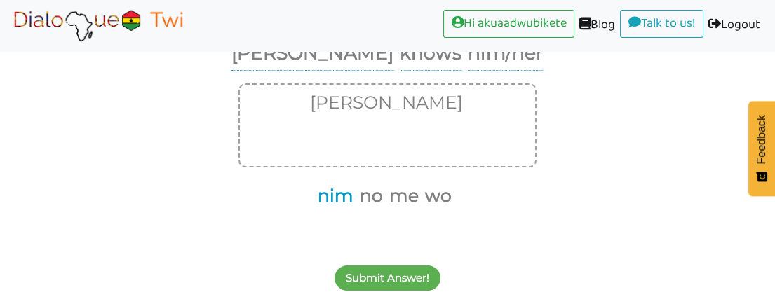
click at [342, 196] on button "nim" at bounding box center [333, 196] width 41 height 27
click at [347, 193] on button "no" at bounding box center [348, 196] width 28 height 27
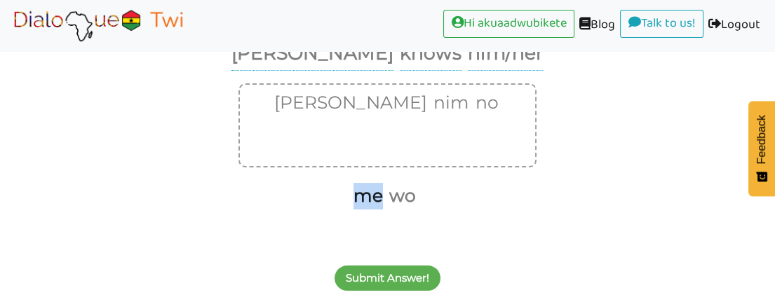
click at [347, 193] on ul "me wo" at bounding box center [383, 196] width 288 height 29
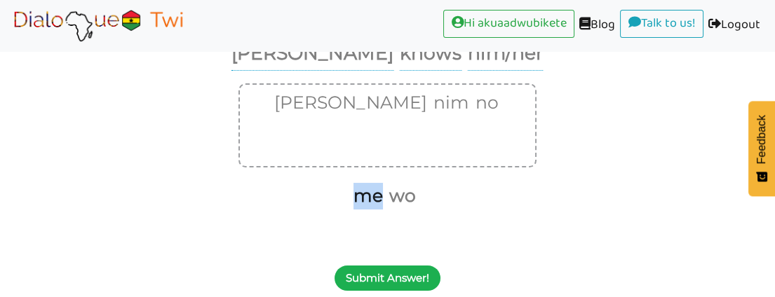
click at [401, 274] on button "Submit Answer!" at bounding box center [388, 278] width 106 height 25
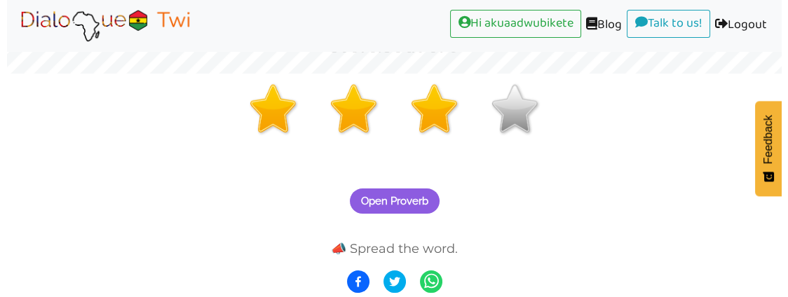
scroll to position [223, 0]
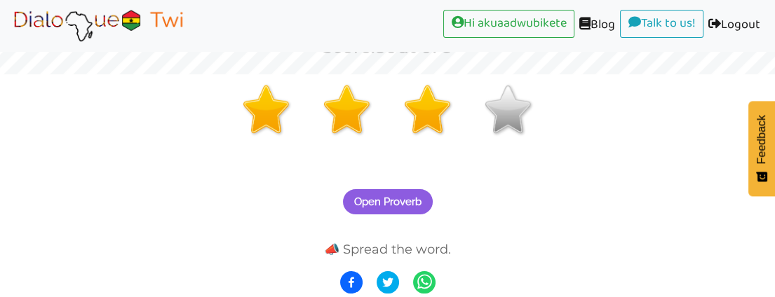
click at [365, 196] on span "Open Proverb" at bounding box center [387, 202] width 67 height 13
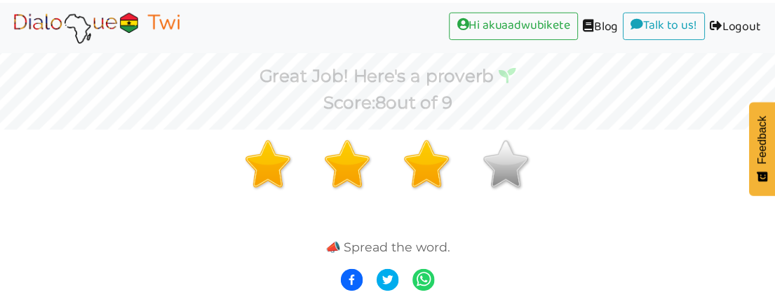
scroll to position [168, 0]
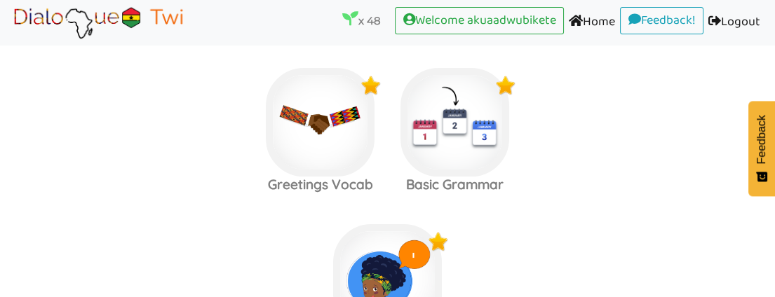
scroll to position [1261, 0]
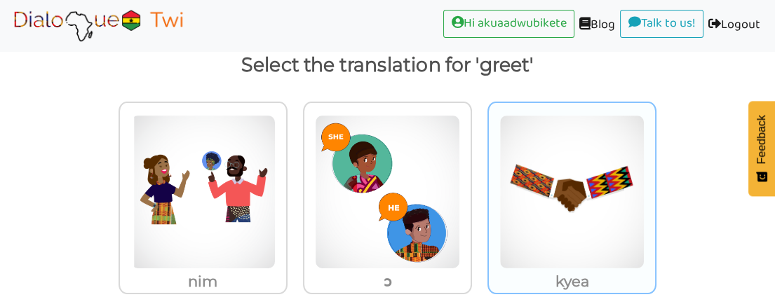
scroll to position [132, 0]
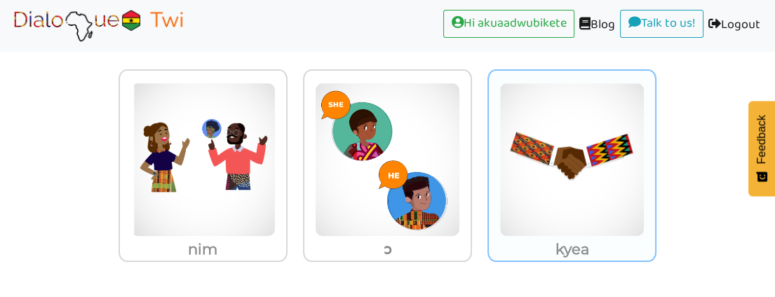
click at [276, 152] on img at bounding box center [202, 160] width 145 height 154
click at [297, 152] on input "kyea" at bounding box center [291, 151] width 11 height 11
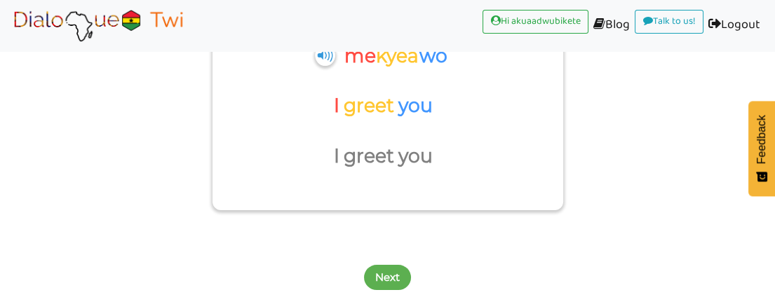
scroll to position [189, 0]
click at [381, 273] on button "Next" at bounding box center [387, 277] width 47 height 25
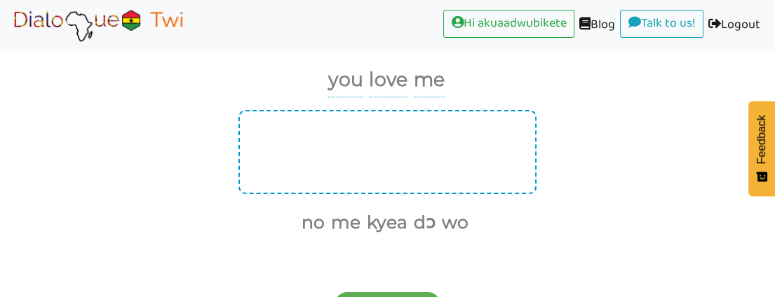
scroll to position [170, 0]
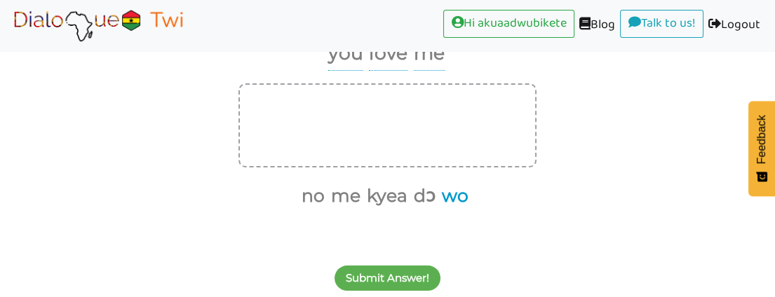
click at [455, 191] on button "wo" at bounding box center [453, 196] width 32 height 27
click at [443, 191] on button "dɔ" at bounding box center [438, 196] width 27 height 27
click at [372, 191] on button "me" at bounding box center [373, 196] width 34 height 27
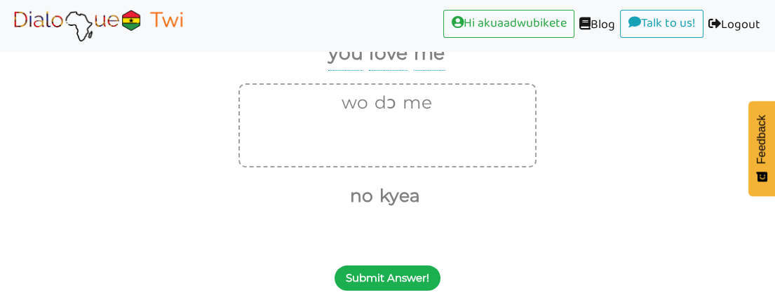
click at [375, 276] on button "Submit Answer!" at bounding box center [388, 278] width 106 height 25
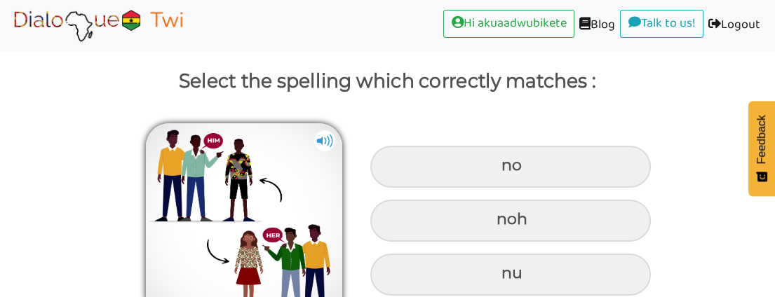
scroll to position [110, 0]
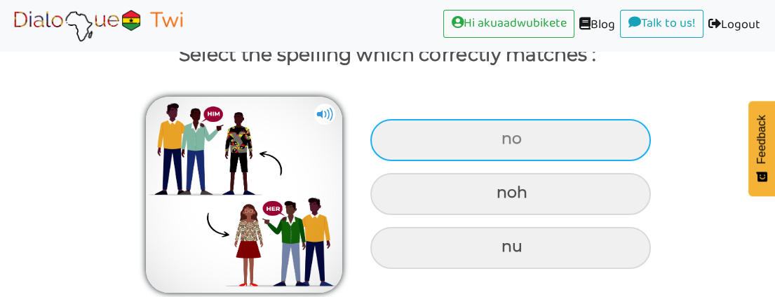
click at [453, 142] on div "no" at bounding box center [510, 140] width 281 height 42
click at [499, 142] on input "no" at bounding box center [503, 139] width 9 height 9
radio input "true"
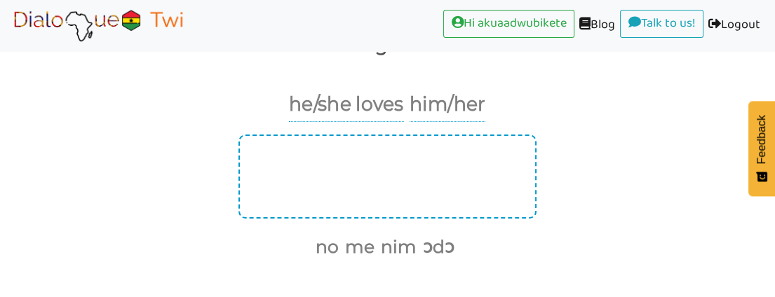
scroll to position [93, 0]
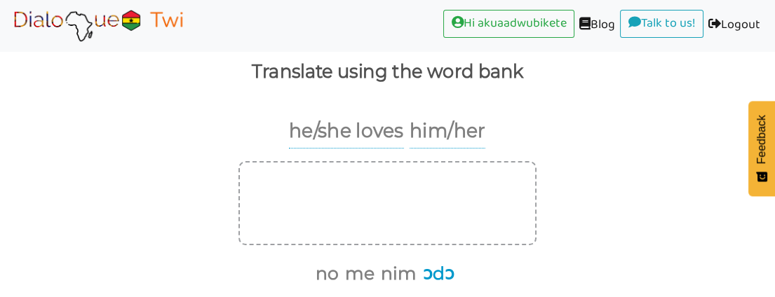
click at [437, 274] on button "ɔdɔ" at bounding box center [436, 274] width 36 height 27
click at [349, 269] on button "no" at bounding box center [344, 274] width 28 height 27
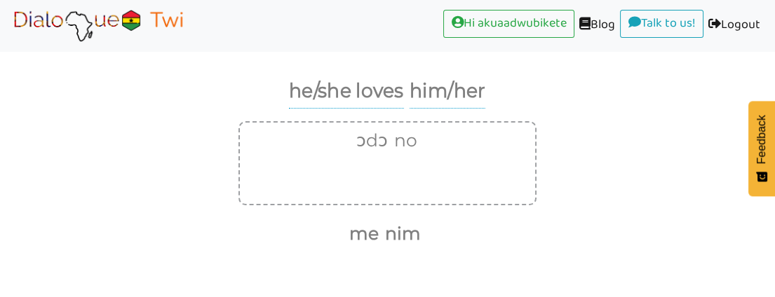
scroll to position [170, 0]
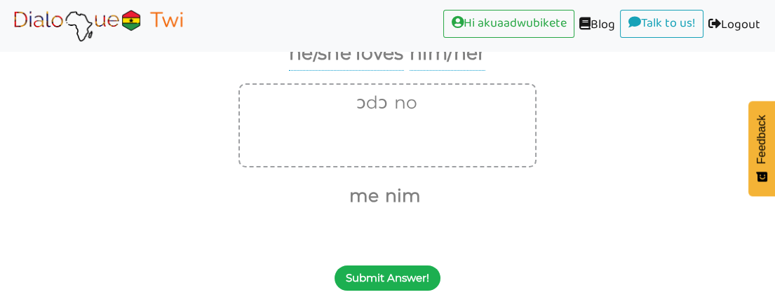
click at [414, 274] on button "Submit Answer!" at bounding box center [388, 278] width 106 height 25
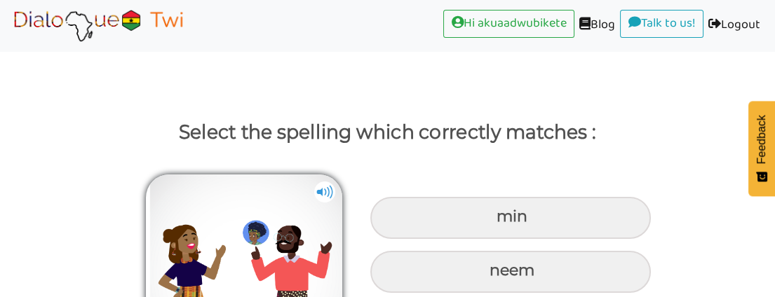
scroll to position [110, 0]
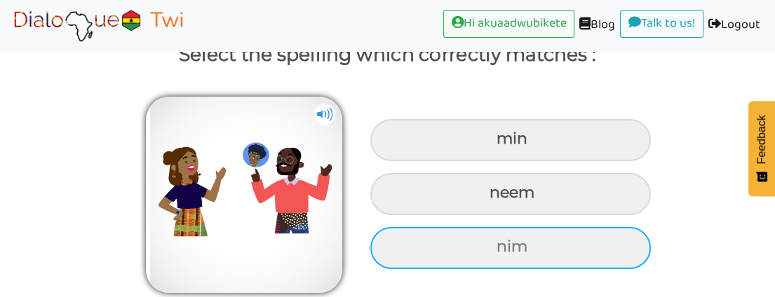
click at [494, 161] on div "nim" at bounding box center [510, 140] width 281 height 42
click at [494, 144] on input "nim" at bounding box center [498, 139] width 9 height 9
radio input "true"
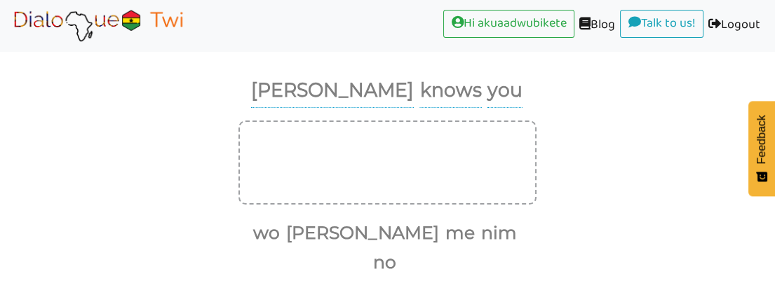
scroll to position [170, 0]
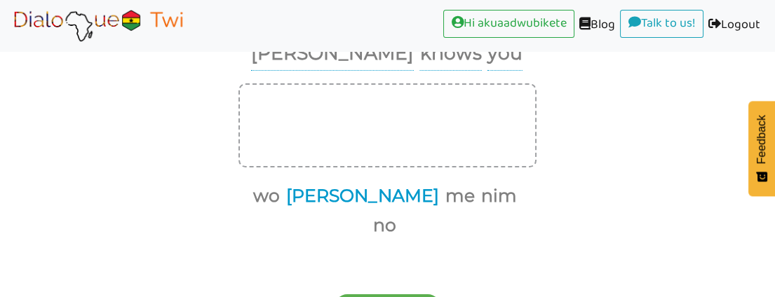
click at [347, 191] on button "Akwasi" at bounding box center [360, 196] width 158 height 27
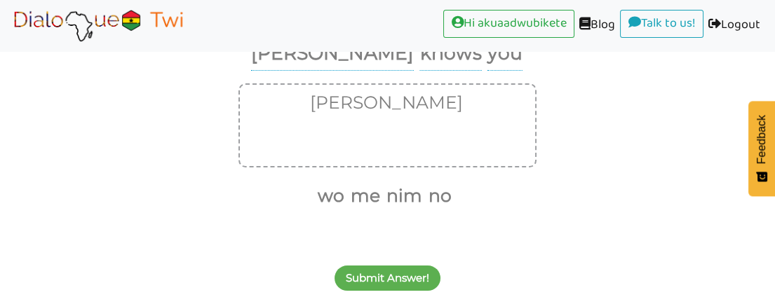
click at [347, 191] on button "me" at bounding box center [363, 196] width 34 height 27
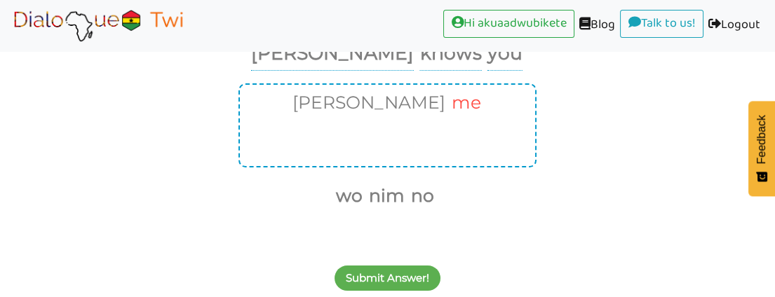
click at [447, 101] on button "me" at bounding box center [464, 103] width 34 height 27
click at [400, 194] on button "nim" at bounding box center [402, 196] width 41 height 27
click at [358, 196] on button "wo" at bounding box center [350, 196] width 32 height 27
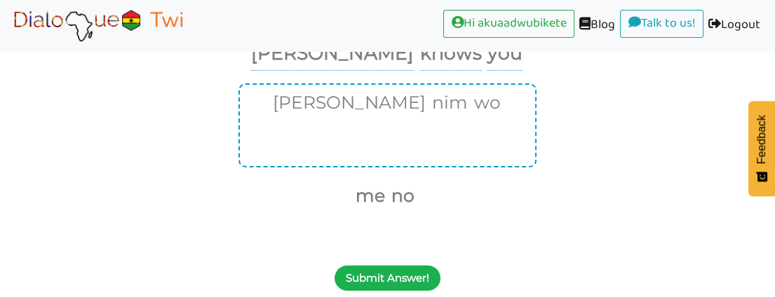
click at [383, 278] on button "Submit Answer!" at bounding box center [388, 278] width 106 height 25
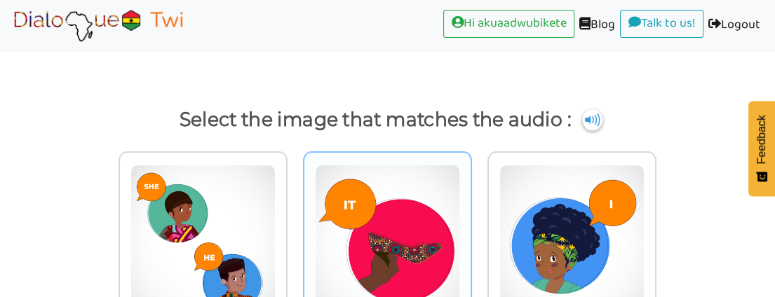
scroll to position [44, 0]
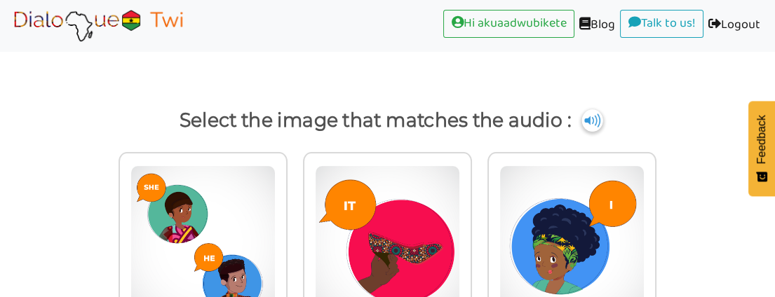
click at [589, 117] on img at bounding box center [592, 120] width 21 height 22
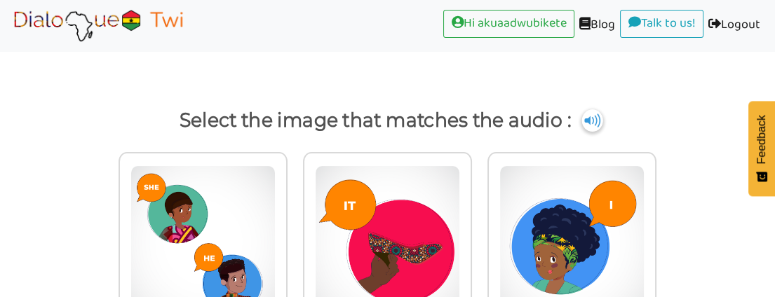
click at [589, 117] on img at bounding box center [592, 120] width 21 height 22
click at [590, 114] on img at bounding box center [592, 120] width 21 height 22
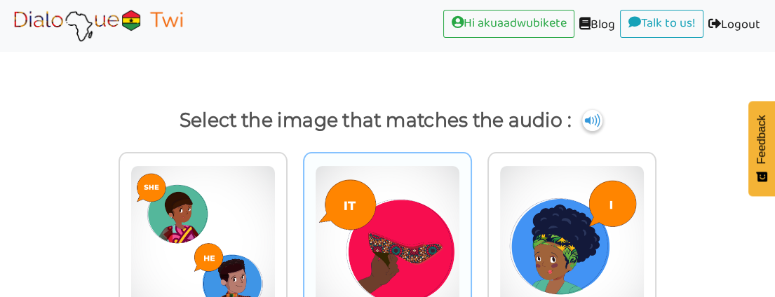
click at [276, 225] on img at bounding box center [202, 243] width 145 height 154
click at [297, 229] on input "radio" at bounding box center [291, 234] width 11 height 11
click at [276, 225] on img at bounding box center [202, 243] width 145 height 154
click at [297, 229] on input "radio" at bounding box center [291, 234] width 11 height 11
radio input "true"
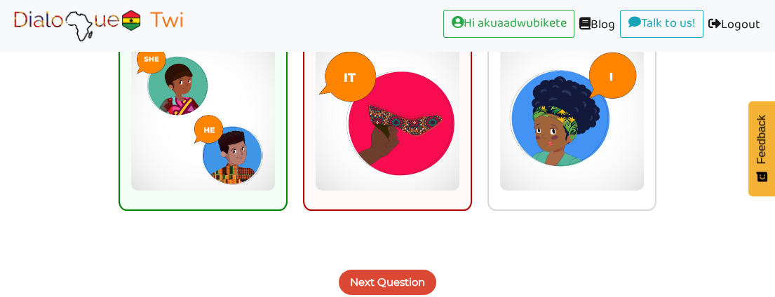
scroll to position [177, 0]
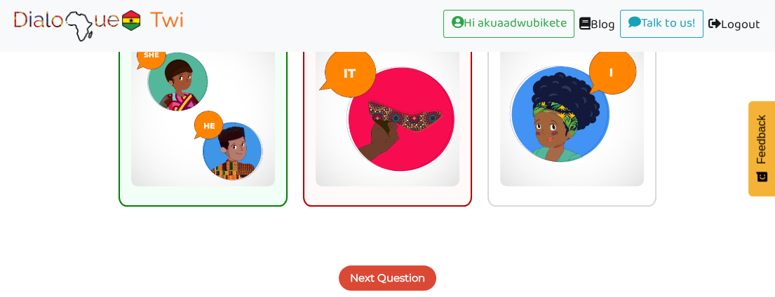
click at [391, 276] on button "Next Question" at bounding box center [388, 278] width 98 height 25
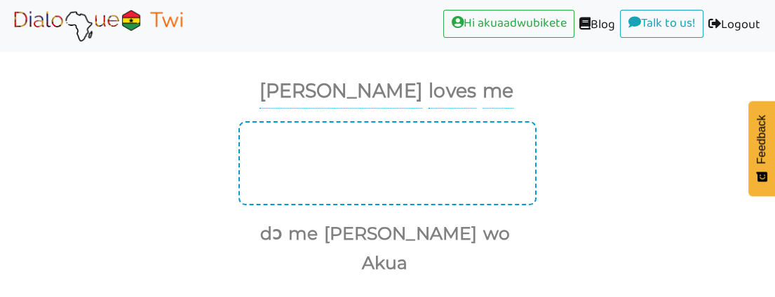
scroll to position [170, 0]
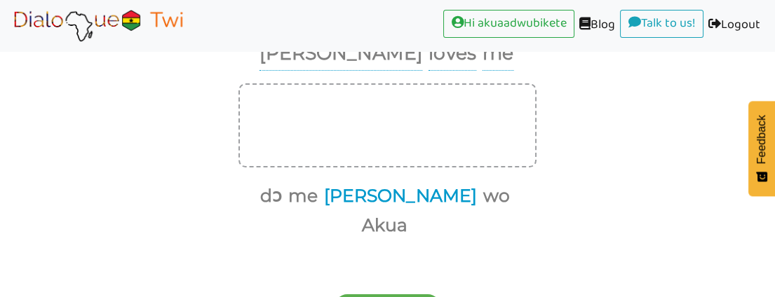
click at [374, 195] on button "Akosua" at bounding box center [398, 196] width 158 height 27
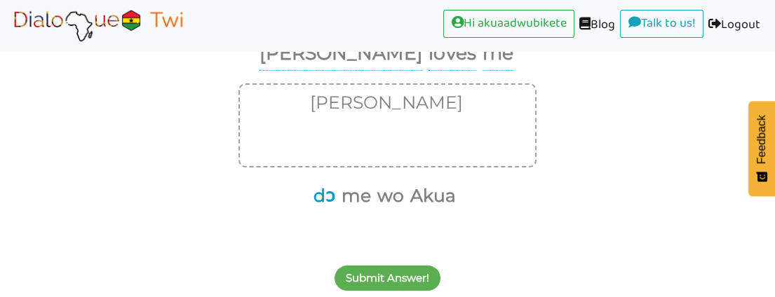
click at [323, 195] on button "dɔ" at bounding box center [322, 196] width 27 height 27
click at [337, 195] on button "me" at bounding box center [340, 196] width 34 height 27
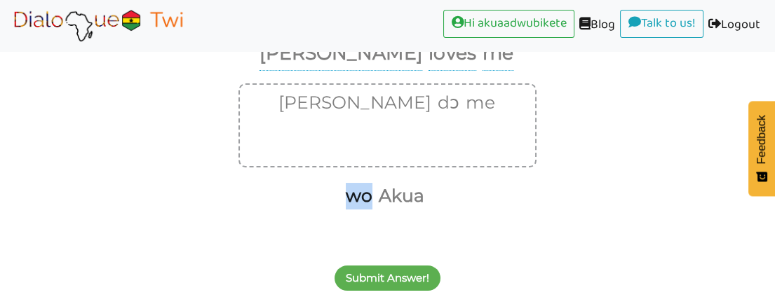
click at [337, 195] on ul "wo Akua" at bounding box center [383, 196] width 288 height 29
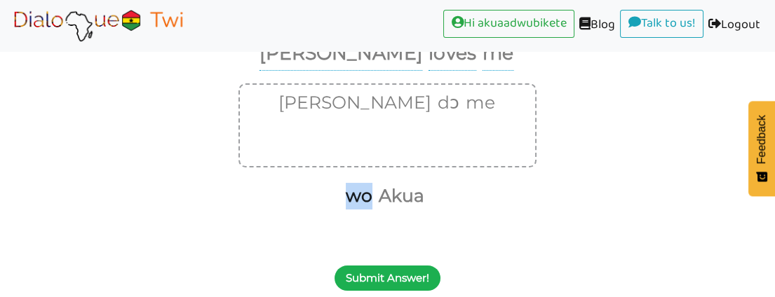
click at [389, 277] on button "Submit Answer!" at bounding box center [388, 278] width 106 height 25
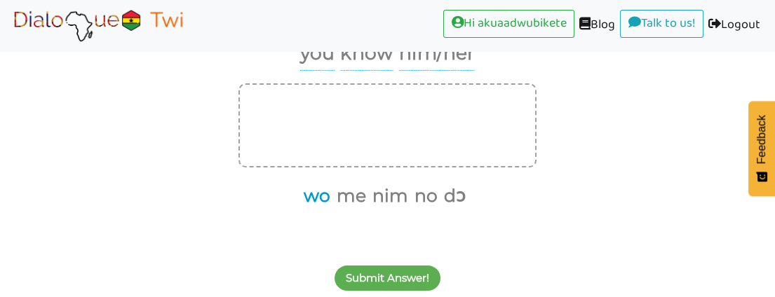
click at [320, 196] on button "wo" at bounding box center [315, 196] width 32 height 27
click at [375, 194] on button "nim" at bounding box center [371, 196] width 41 height 27
click at [389, 194] on button "no" at bounding box center [386, 196] width 28 height 27
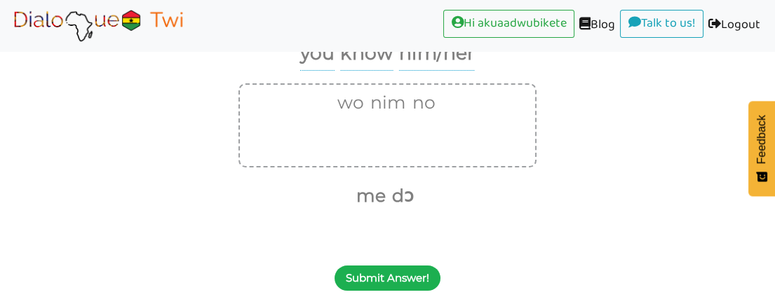
click at [390, 276] on button "Submit Answer!" at bounding box center [388, 278] width 106 height 25
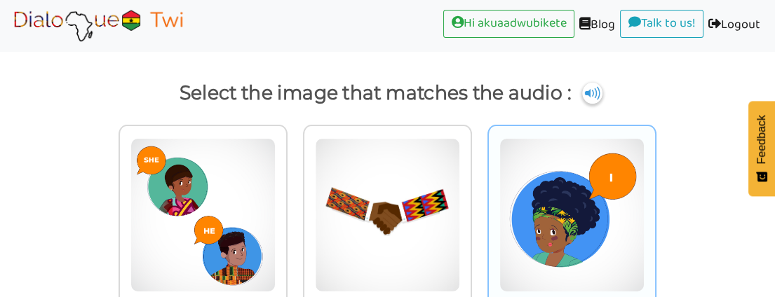
scroll to position [44, 0]
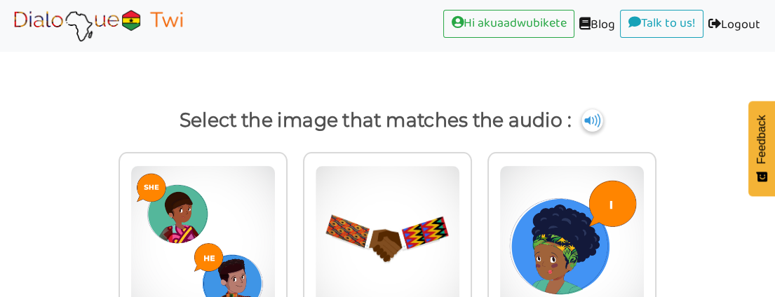
click at [593, 112] on img at bounding box center [592, 120] width 21 height 22
click at [587, 118] on img at bounding box center [592, 120] width 21 height 22
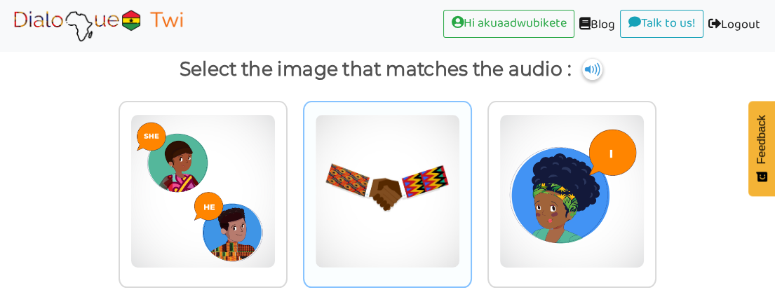
scroll to position [122, 0]
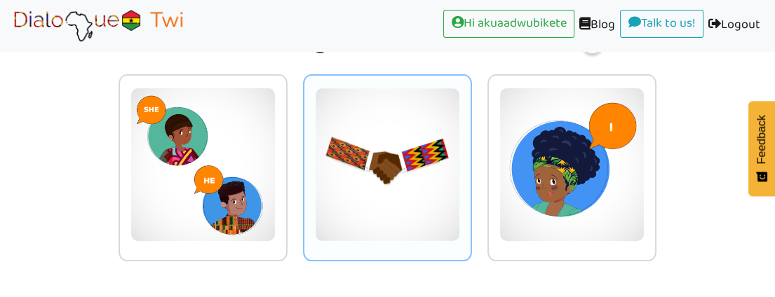
click at [276, 203] on img at bounding box center [202, 165] width 145 height 154
click at [297, 161] on input "radio" at bounding box center [291, 156] width 11 height 11
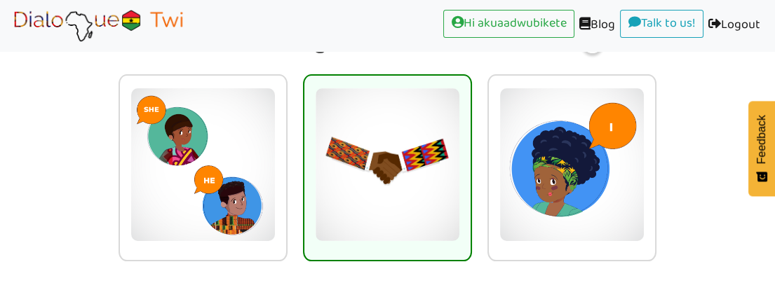
click at [386, 203] on img at bounding box center [387, 165] width 145 height 154
click at [471, 161] on input "radio" at bounding box center [476, 156] width 11 height 11
radio input "true"
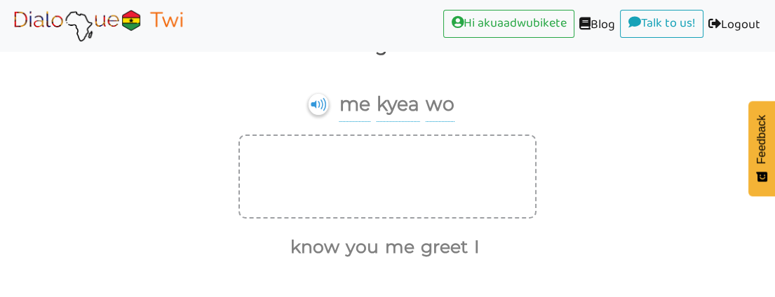
scroll to position [93, 0]
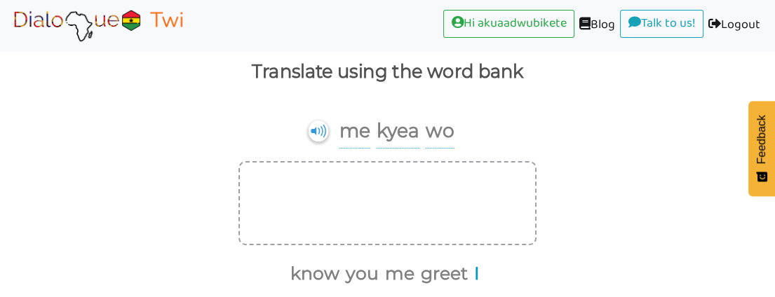
click at [474, 276] on button "I" at bounding box center [474, 274] width 11 height 27
click at [445, 275] on button "greet" at bounding box center [448, 274] width 52 height 27
click at [398, 275] on button "you" at bounding box center [392, 274] width 38 height 27
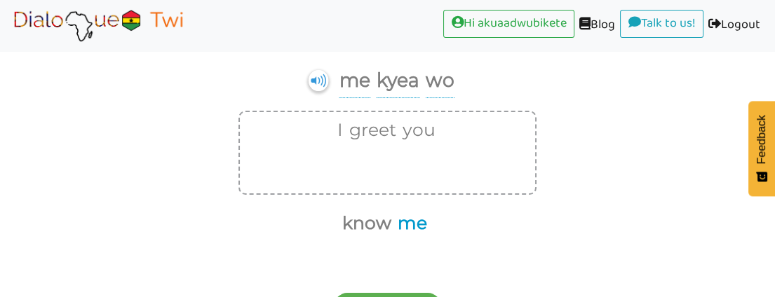
scroll to position [170, 0]
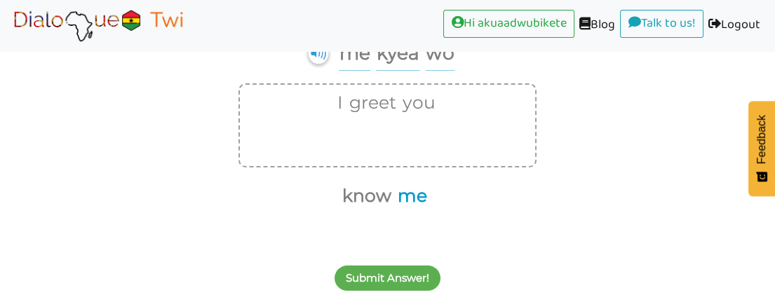
click at [398, 278] on button "Submit Answer!" at bounding box center [388, 278] width 106 height 25
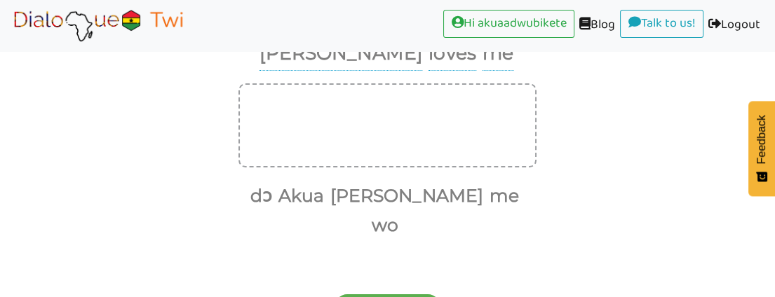
scroll to position [93, 0]
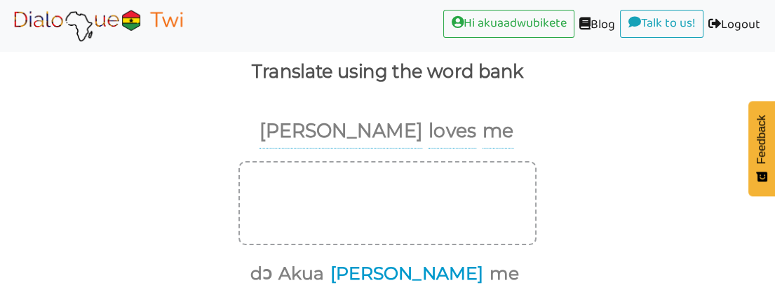
click at [382, 273] on button "Akosua" at bounding box center [404, 274] width 158 height 27
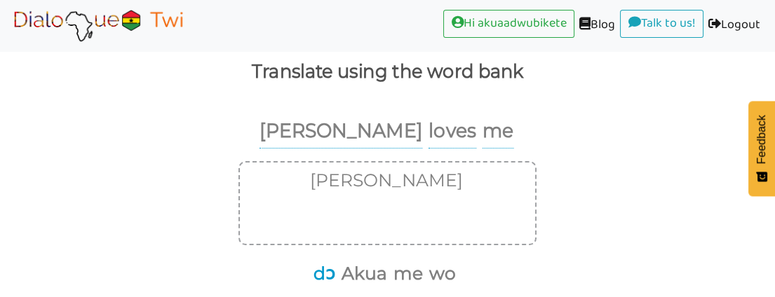
click at [323, 273] on button "dɔ" at bounding box center [322, 274] width 27 height 27
click at [399, 269] on button "me" at bounding box center [392, 274] width 34 height 27
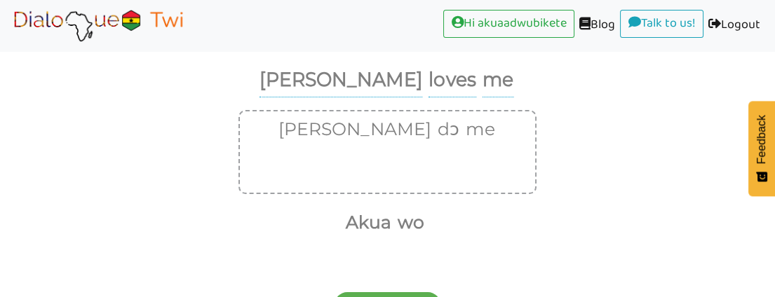
scroll to position [170, 0]
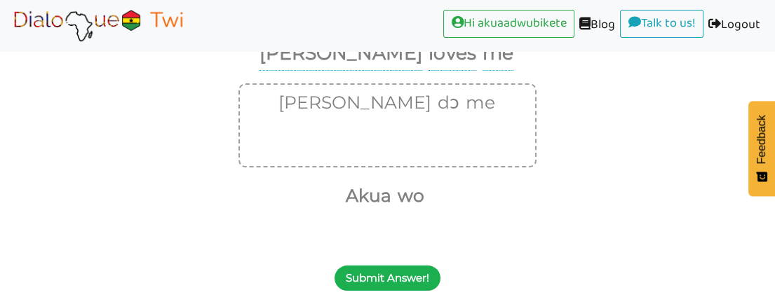
click at [398, 271] on button "Submit Answer!" at bounding box center [388, 278] width 106 height 25
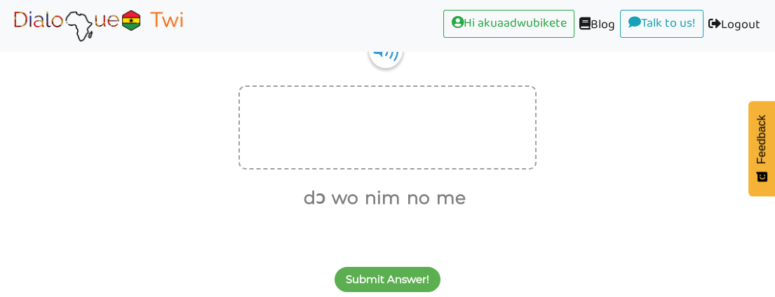
scroll to position [93, 0]
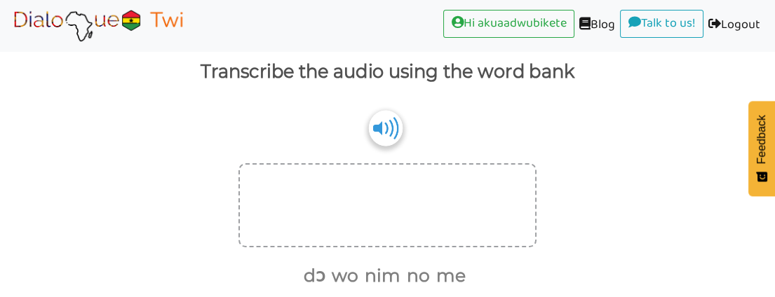
click at [384, 126] on img at bounding box center [386, 128] width 34 height 36
click at [382, 125] on img at bounding box center [386, 128] width 34 height 36
click at [444, 274] on button "me" at bounding box center [448, 276] width 34 height 27
click at [444, 274] on button "no" at bounding box center [434, 276] width 28 height 27
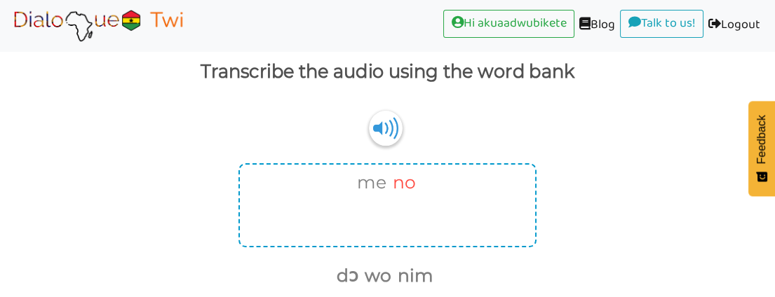
click at [396, 177] on button "no" at bounding box center [402, 183] width 28 height 27
click at [404, 275] on button "nim" at bounding box center [398, 276] width 41 height 27
click at [419, 275] on button "no" at bounding box center [413, 276] width 28 height 27
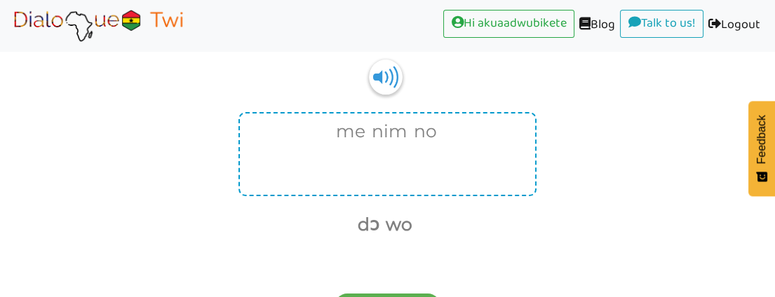
scroll to position [170, 0]
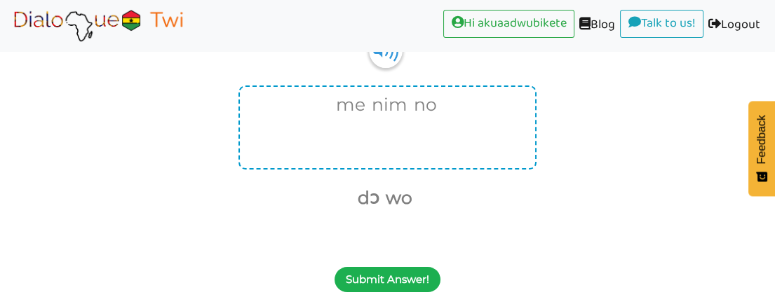
click at [420, 277] on button "Submit Answer!" at bounding box center [388, 279] width 106 height 25
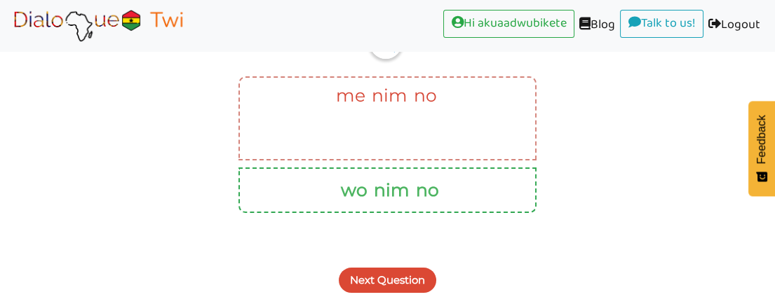
scroll to position [182, 0]
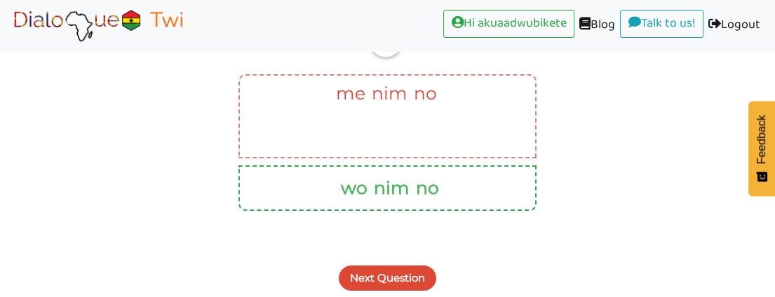
click at [413, 273] on button "Next Question" at bounding box center [388, 278] width 98 height 25
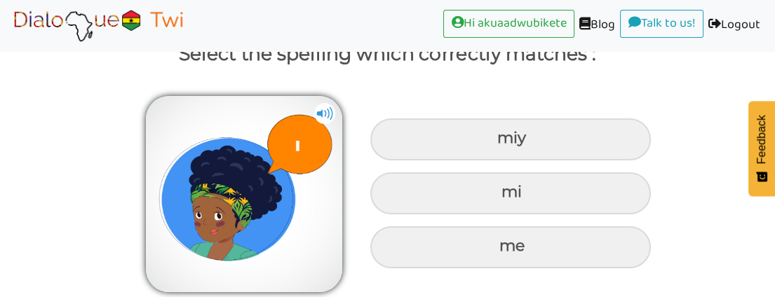
scroll to position [110, 0]
click at [413, 273] on div "miy mi me" at bounding box center [510, 193] width 295 height 162
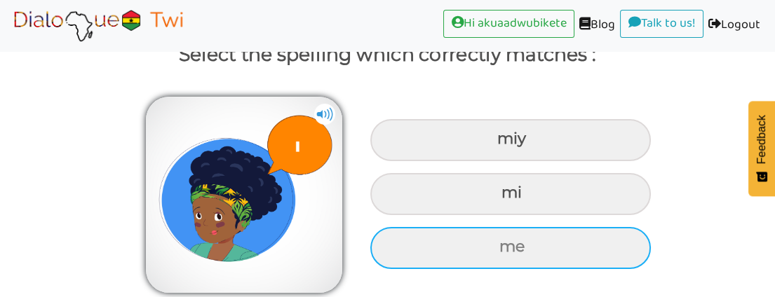
click at [503, 161] on div "me" at bounding box center [510, 140] width 281 height 42
click at [503, 144] on input "me" at bounding box center [499, 139] width 9 height 9
radio input "true"
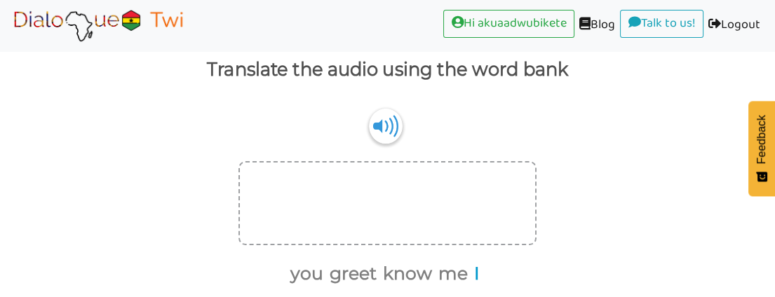
scroll to position [173, 0]
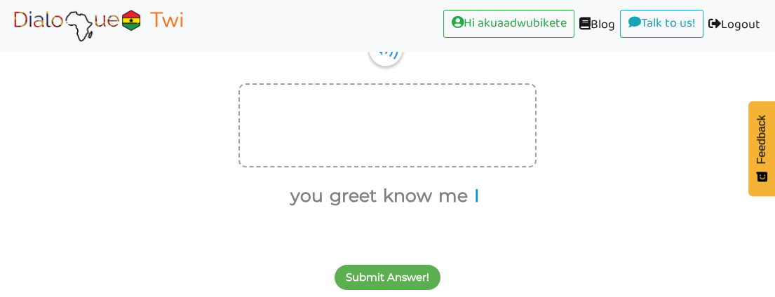
click at [474, 196] on button "I" at bounding box center [474, 196] width 11 height 27
click at [365, 193] on button "greet" at bounding box center [356, 196] width 52 height 27
click at [335, 193] on button "you" at bounding box center [337, 196] width 38 height 27
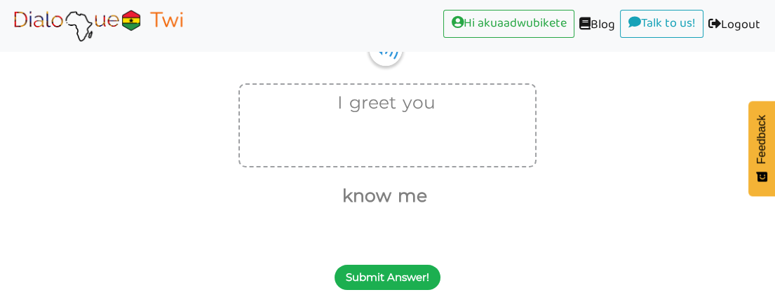
click at [379, 280] on button "Submit Answer!" at bounding box center [388, 277] width 106 height 25
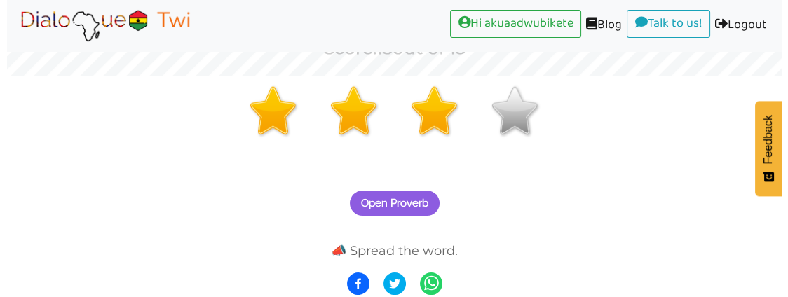
scroll to position [223, 0]
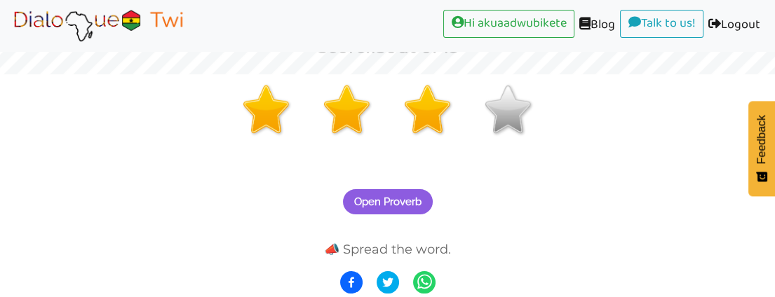
click at [401, 202] on span "Open Proverb" at bounding box center [387, 202] width 67 height 13
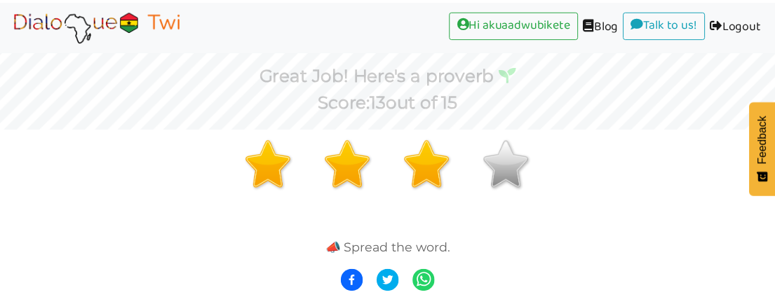
scroll to position [168, 0]
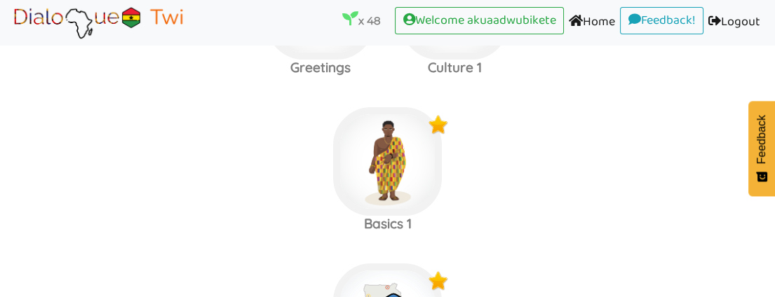
scroll to position [1261, 0]
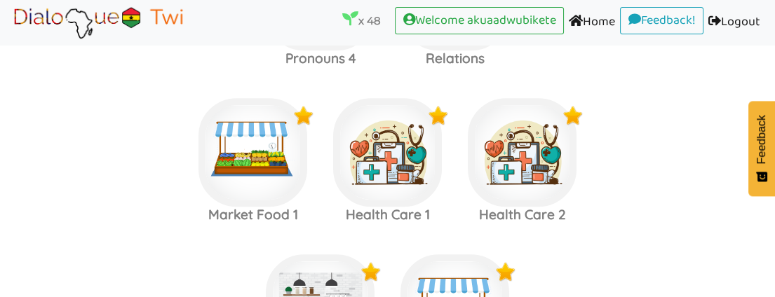
scroll to position [1416, 0]
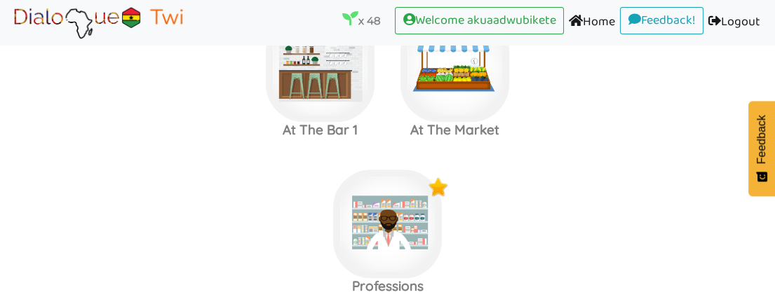
scroll to position [1650, 0]
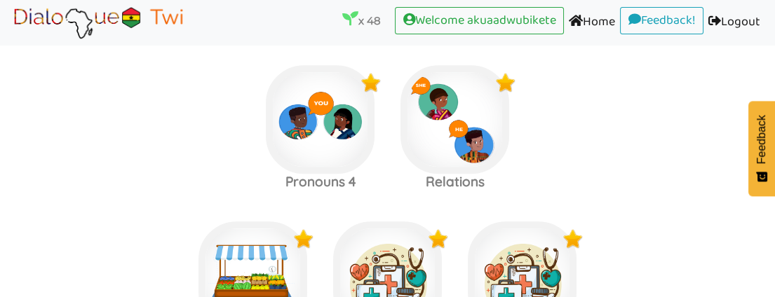
scroll to position [1105, 0]
